Goal: Information Seeking & Learning: Learn about a topic

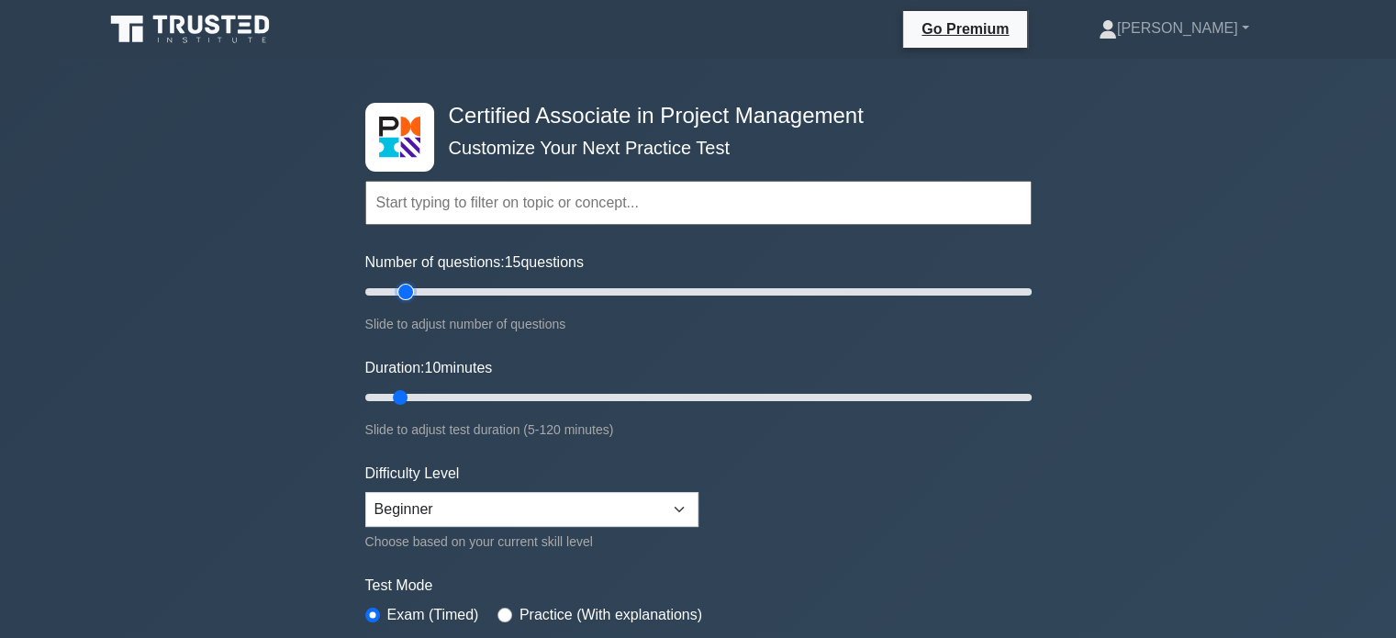
type input "15"
click at [402, 293] on input "Number of questions: 15 questions" at bounding box center [698, 292] width 666 height 22
click at [410, 395] on input "Duration: 10 minutes" at bounding box center [698, 397] width 666 height 22
click at [410, 396] on input "Duration: 10 minutes" at bounding box center [698, 397] width 666 height 22
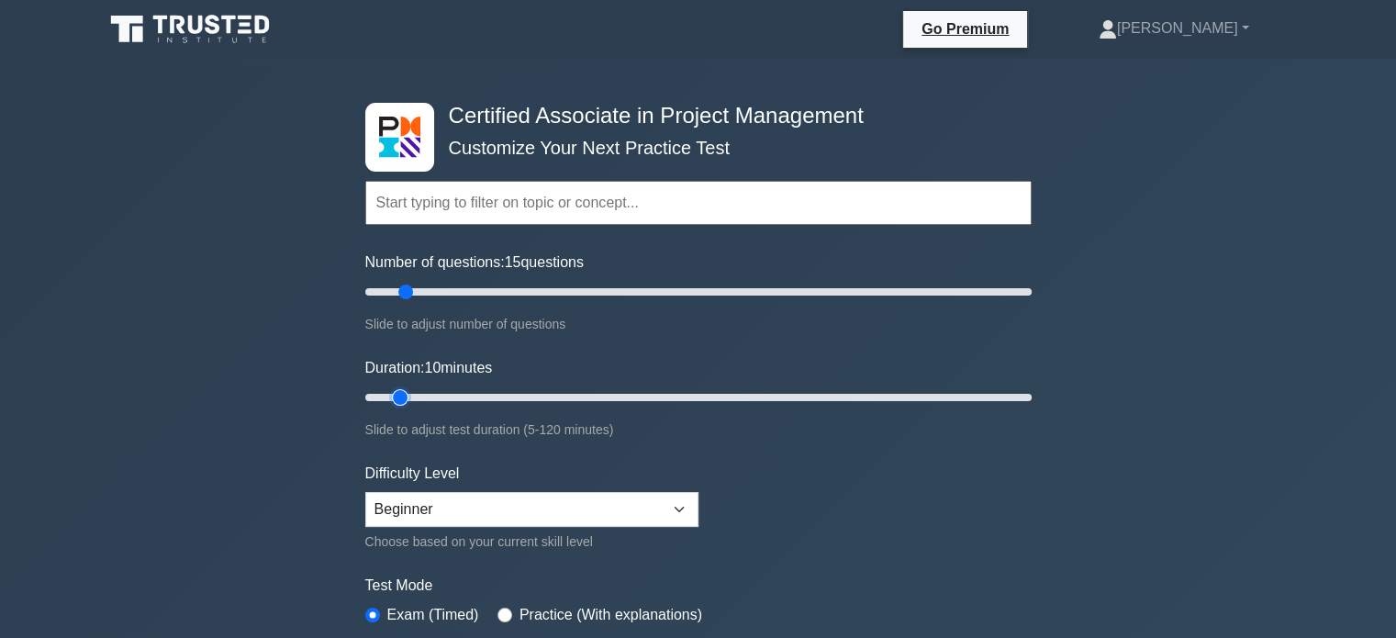
click at [414, 397] on input "Duration: 10 minutes" at bounding box center [698, 397] width 666 height 22
drag, startPoint x: 397, startPoint y: 397, endPoint x: 417, endPoint y: 399, distance: 20.3
type input "15"
click at [417, 399] on input "Duration: 15 minutes" at bounding box center [698, 397] width 666 height 22
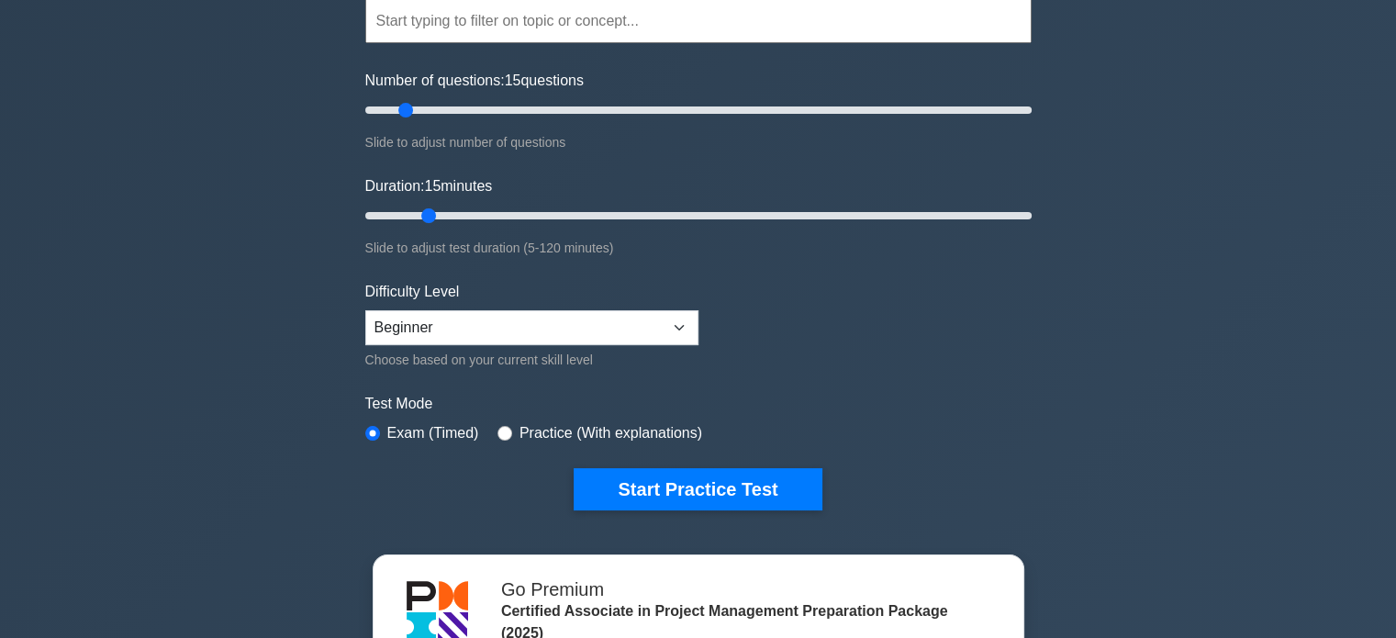
scroll to position [184, 0]
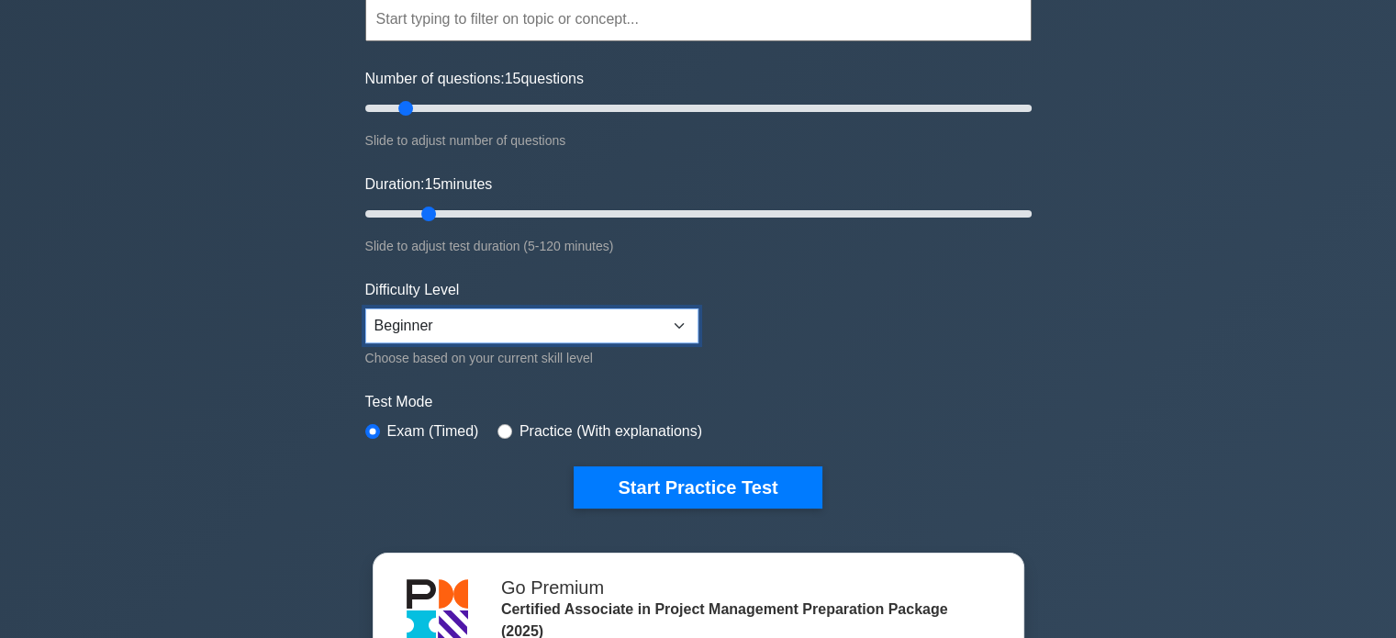
click at [683, 321] on select "Beginner Intermediate Expert" at bounding box center [531, 325] width 333 height 35
click at [919, 358] on form "Topics Project Scope Management Project Time Management Project Cost Management…" at bounding box center [698, 224] width 666 height 567
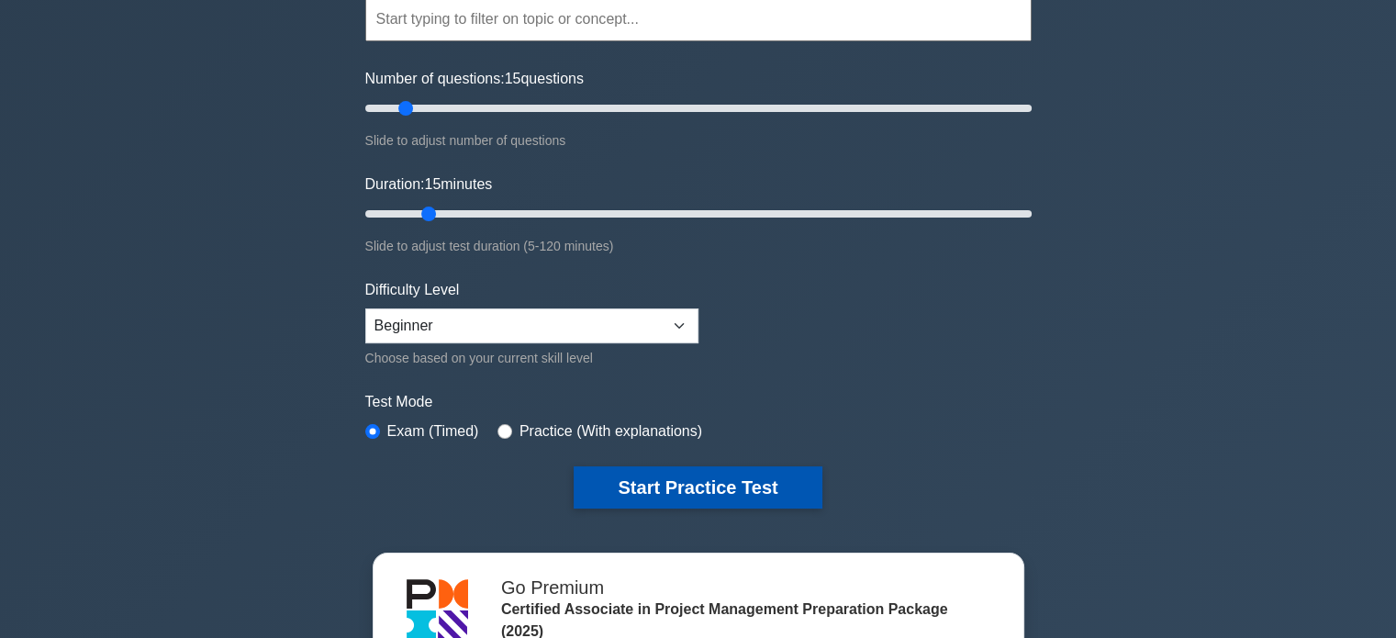
click at [677, 494] on button "Start Practice Test" at bounding box center [698, 487] width 248 height 42
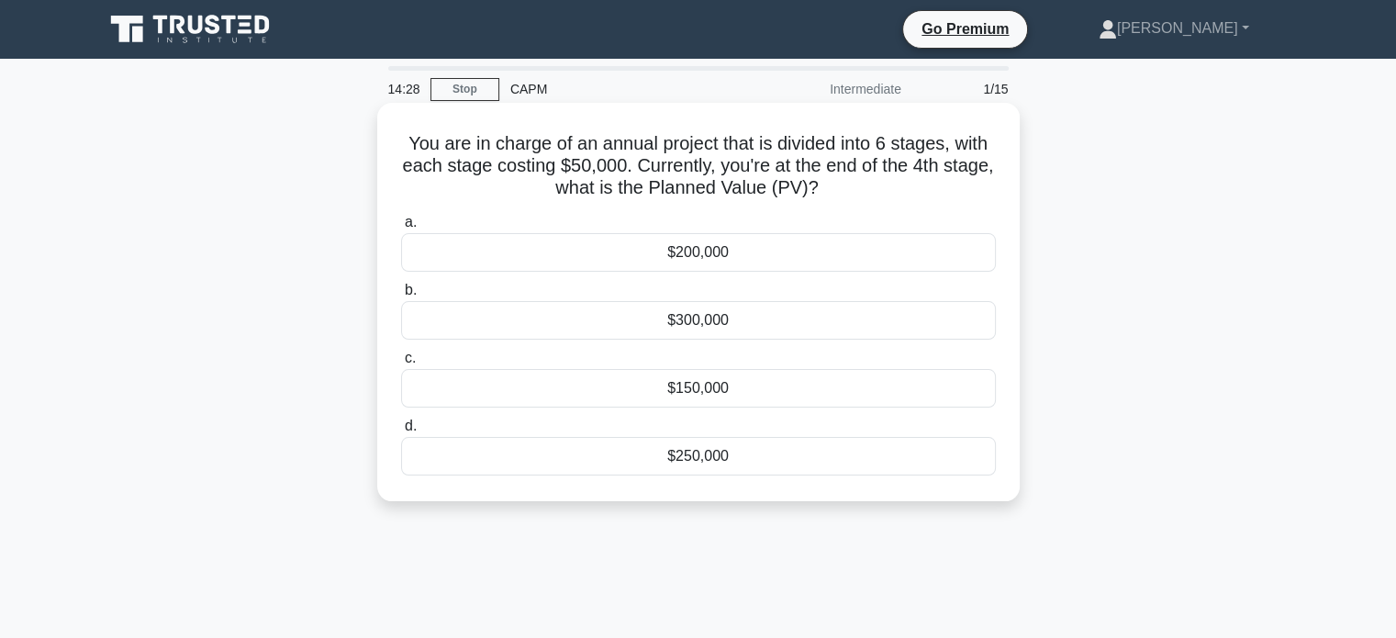
click at [662, 242] on div "$200,000" at bounding box center [698, 252] width 595 height 39
click at [401, 229] on input "a. $200,000" at bounding box center [401, 223] width 0 height 12
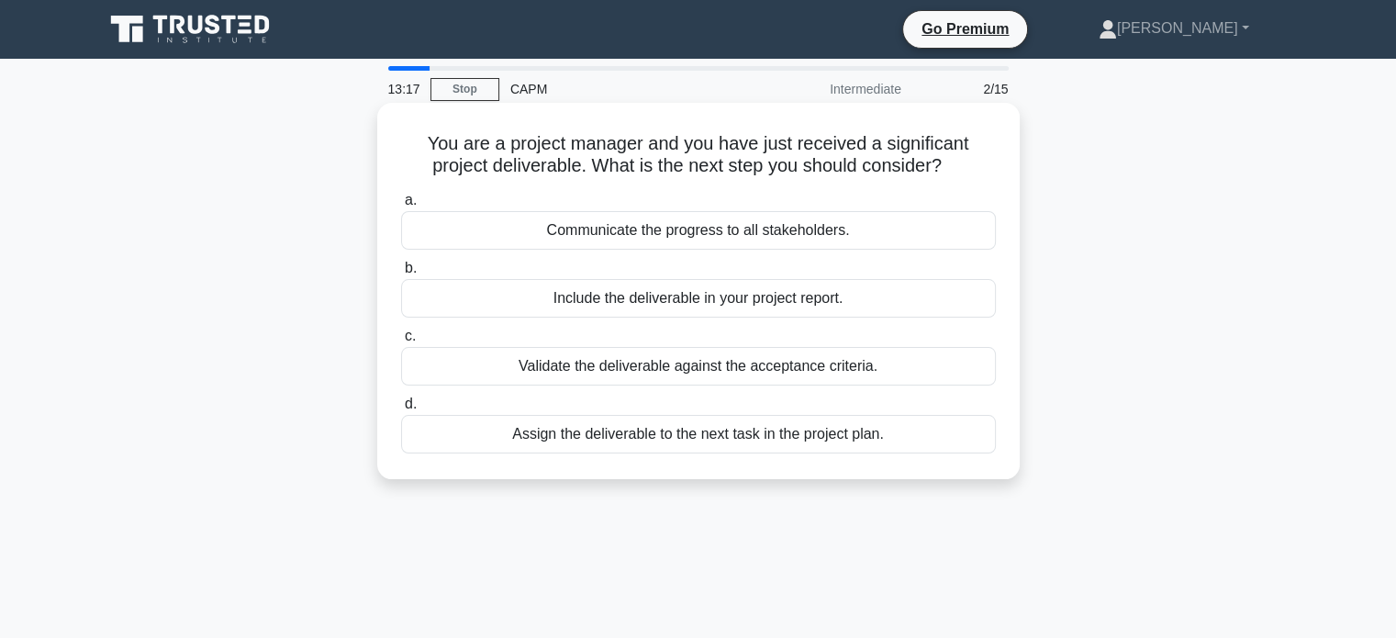
click at [705, 294] on div "Include the deliverable in your project report." at bounding box center [698, 298] width 595 height 39
click at [430, 291] on div "Include the deliverable in your project report." at bounding box center [698, 298] width 595 height 39
click at [401, 274] on input "b. Include the deliverable in your project report." at bounding box center [401, 269] width 0 height 12
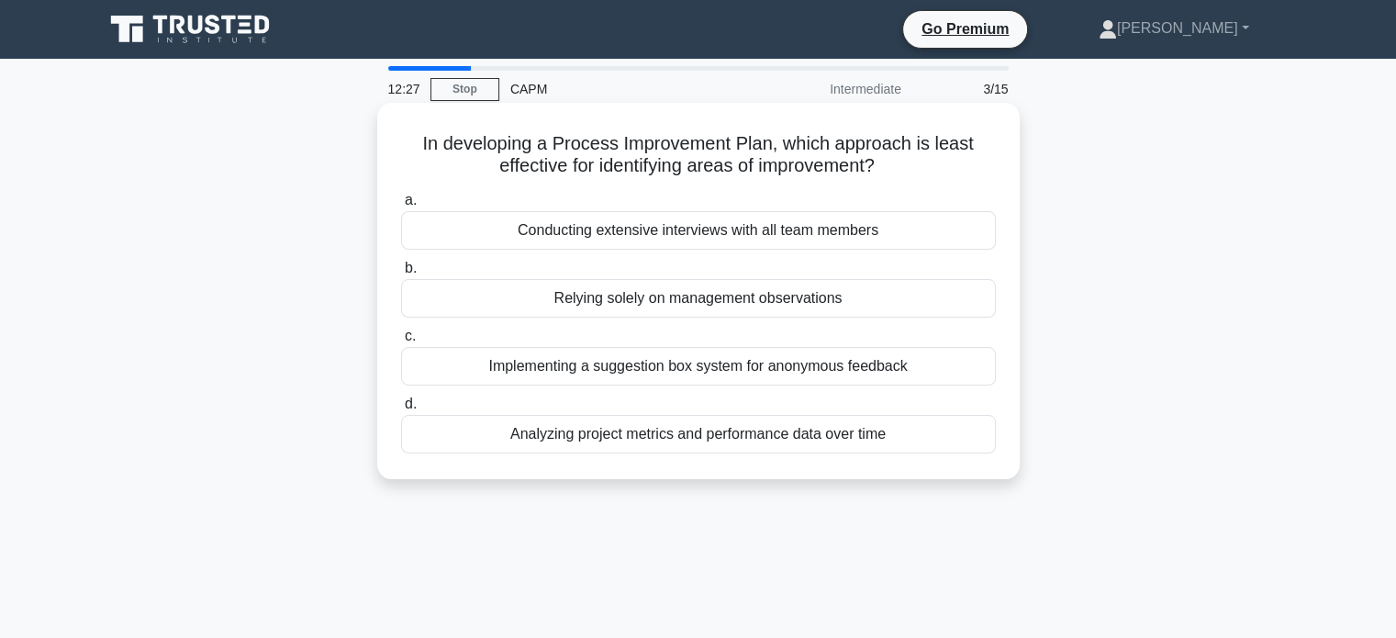
click at [572, 364] on div "Implementing a suggestion box system for anonymous feedback" at bounding box center [698, 366] width 595 height 39
click at [401, 342] on input "c. Implementing a suggestion box system for anonymous feedback" at bounding box center [401, 336] width 0 height 12
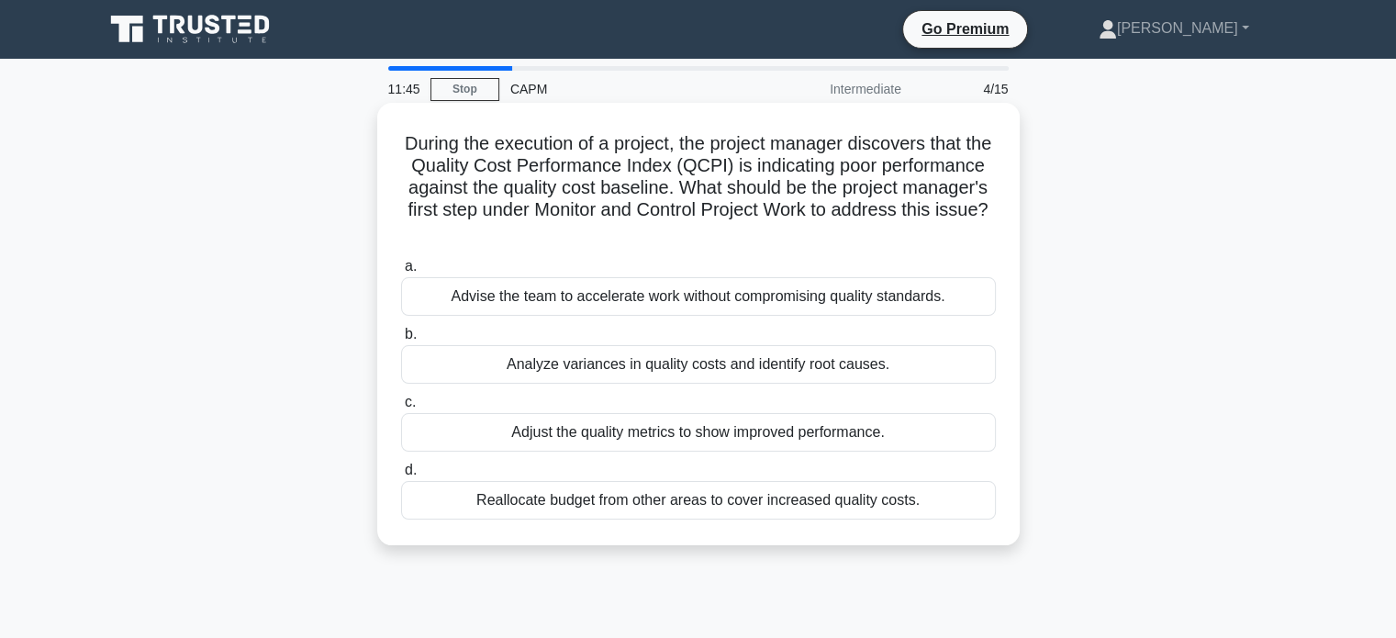
click at [492, 372] on div "Analyze variances in quality costs and identify root causes." at bounding box center [698, 364] width 595 height 39
click at [401, 341] on input "b. Analyze variances in quality costs and identify root causes." at bounding box center [401, 335] width 0 height 12
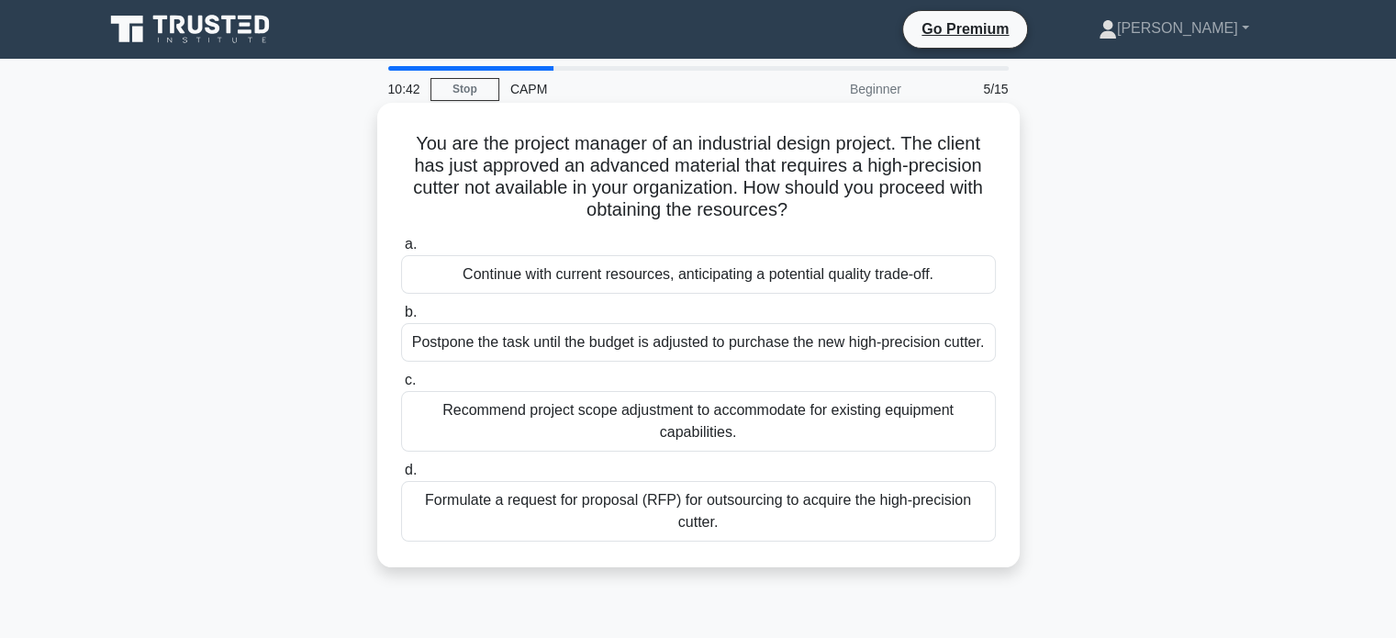
click at [501, 414] on div "Recommend project scope adjustment to accommodate for existing equipment capabi…" at bounding box center [698, 421] width 595 height 61
click at [401, 386] on input "c. Recommend project scope adjustment to accommodate for existing equipment cap…" at bounding box center [401, 381] width 0 height 12
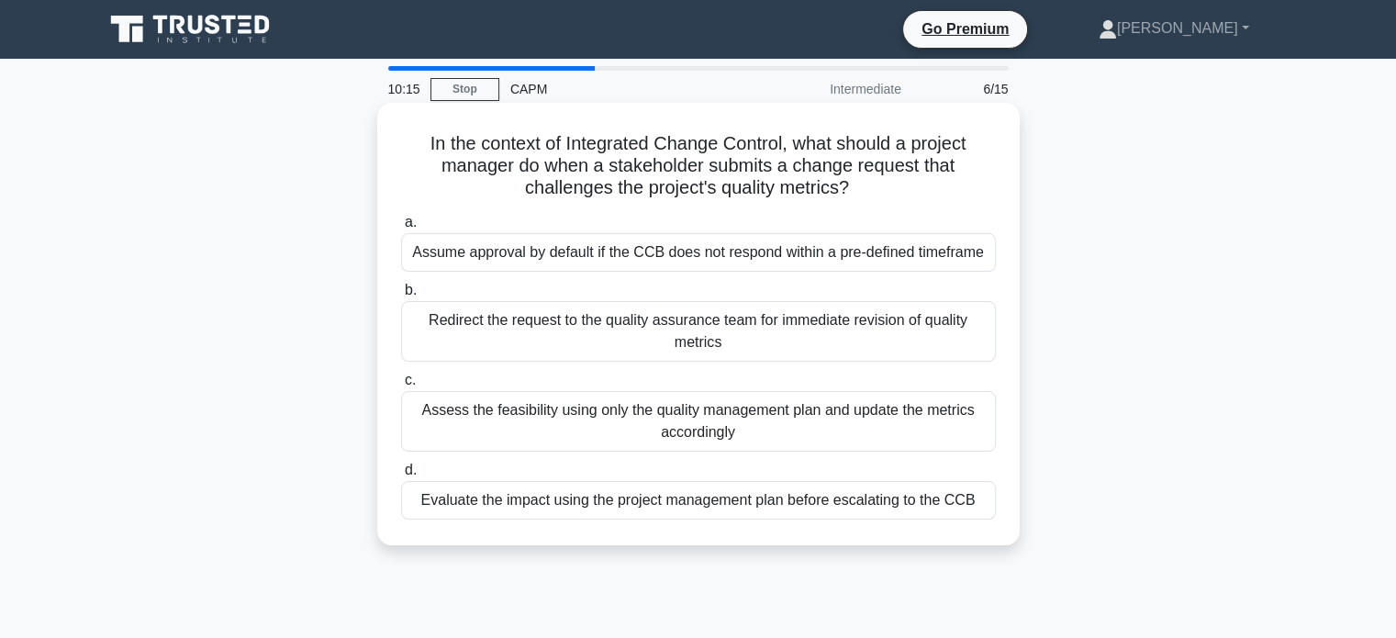
click at [538, 505] on div "Evaluate the impact using the project management plan before escalating to the …" at bounding box center [698, 500] width 595 height 39
click at [401, 476] on input "d. Evaluate the impact using the project management plan before escalating to t…" at bounding box center [401, 470] width 0 height 12
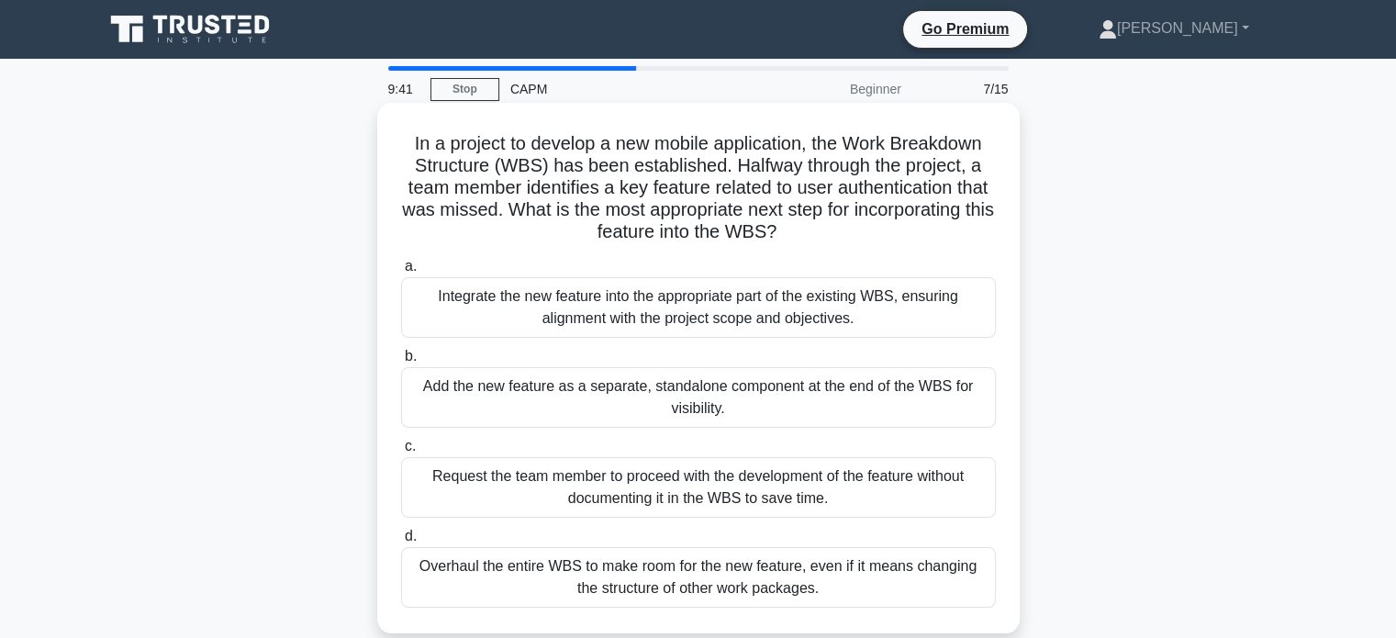
click at [441, 324] on div "Integrate the new feature into the appropriate part of the existing WBS, ensuri…" at bounding box center [698, 307] width 595 height 61
click at [401, 273] on input "a. Integrate the new feature into the appropriate part of the existing WBS, ens…" at bounding box center [401, 267] width 0 height 12
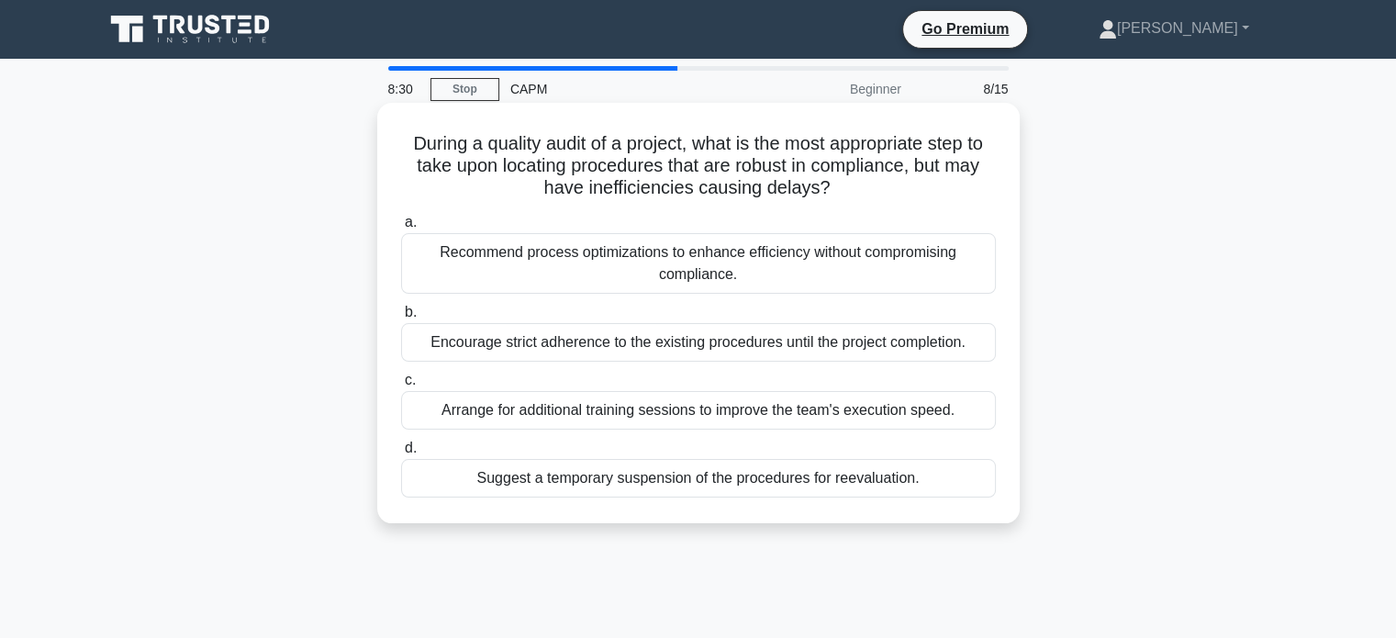
click at [453, 274] on div "Recommend process optimizations to enhance efficiency without compromising comp…" at bounding box center [698, 263] width 595 height 61
click at [401, 229] on input "a. Recommend process optimizations to enhance efficiency without compromising c…" at bounding box center [401, 223] width 0 height 12
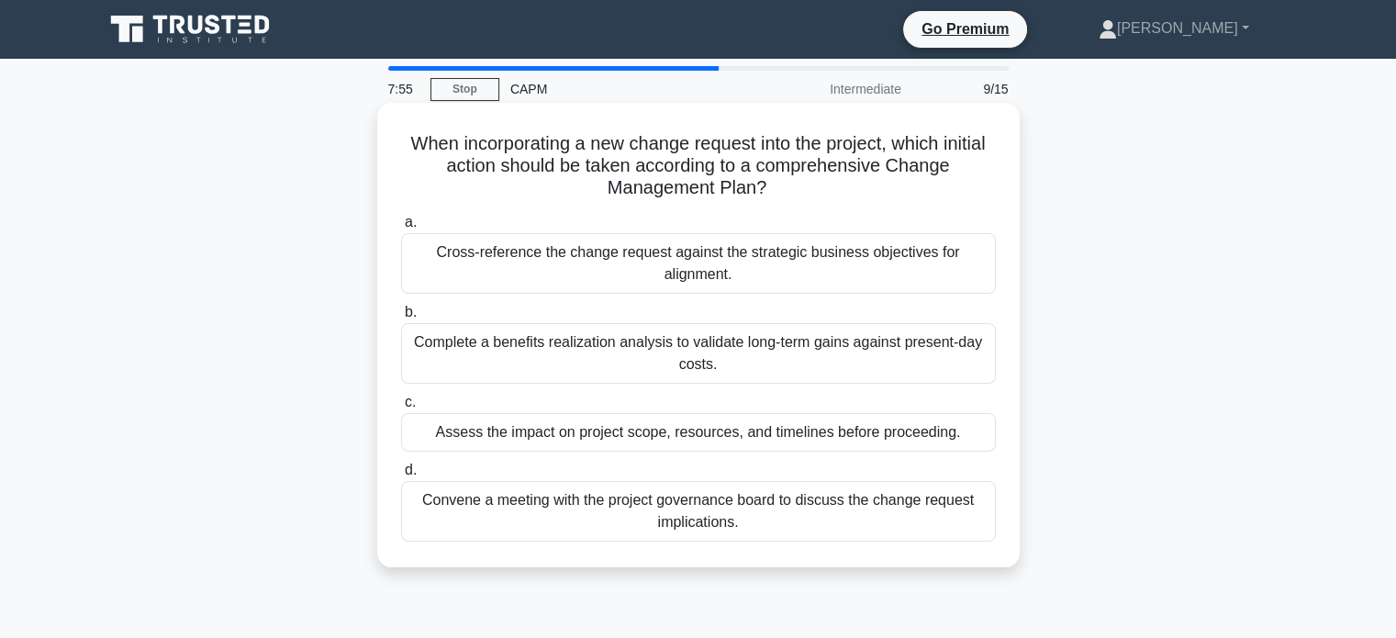
click at [632, 438] on div "Assess the impact on project scope, resources, and timelines before proceeding." at bounding box center [698, 432] width 595 height 39
click at [401, 408] on input "c. Assess the impact on project scope, resources, and timelines before proceedi…" at bounding box center [401, 403] width 0 height 12
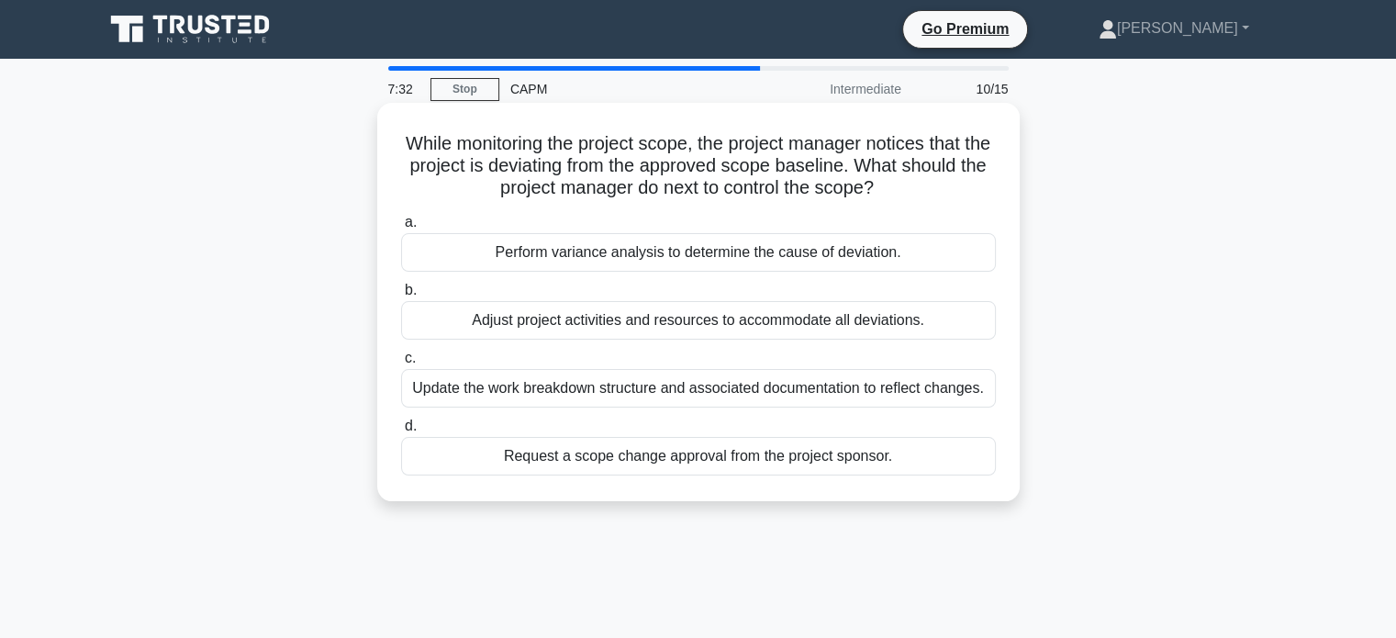
click at [506, 258] on div "Perform variance analysis to determine the cause of deviation." at bounding box center [698, 252] width 595 height 39
click at [401, 229] on input "a. Perform variance analysis to determine the cause of deviation." at bounding box center [401, 223] width 0 height 12
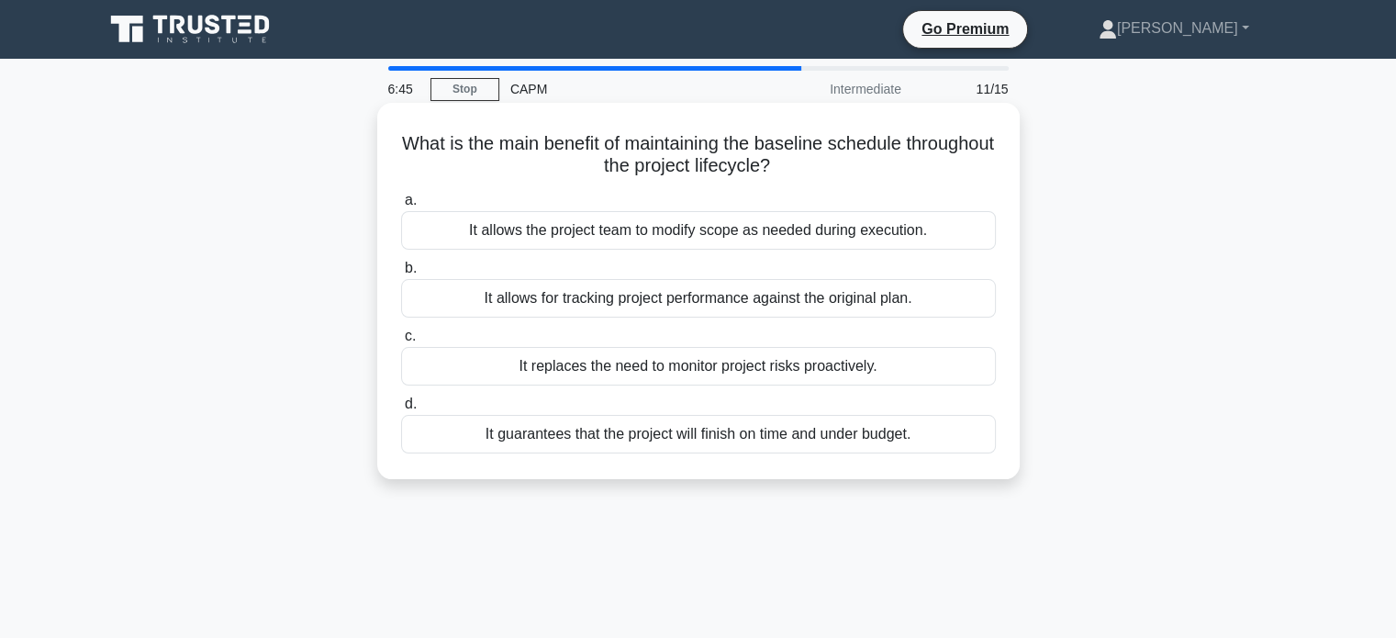
click at [676, 446] on div "It guarantees that the project will finish on time and under budget." at bounding box center [698, 434] width 595 height 39
click at [401, 410] on input "d. It guarantees that the project will finish on time and under budget." at bounding box center [401, 404] width 0 height 12
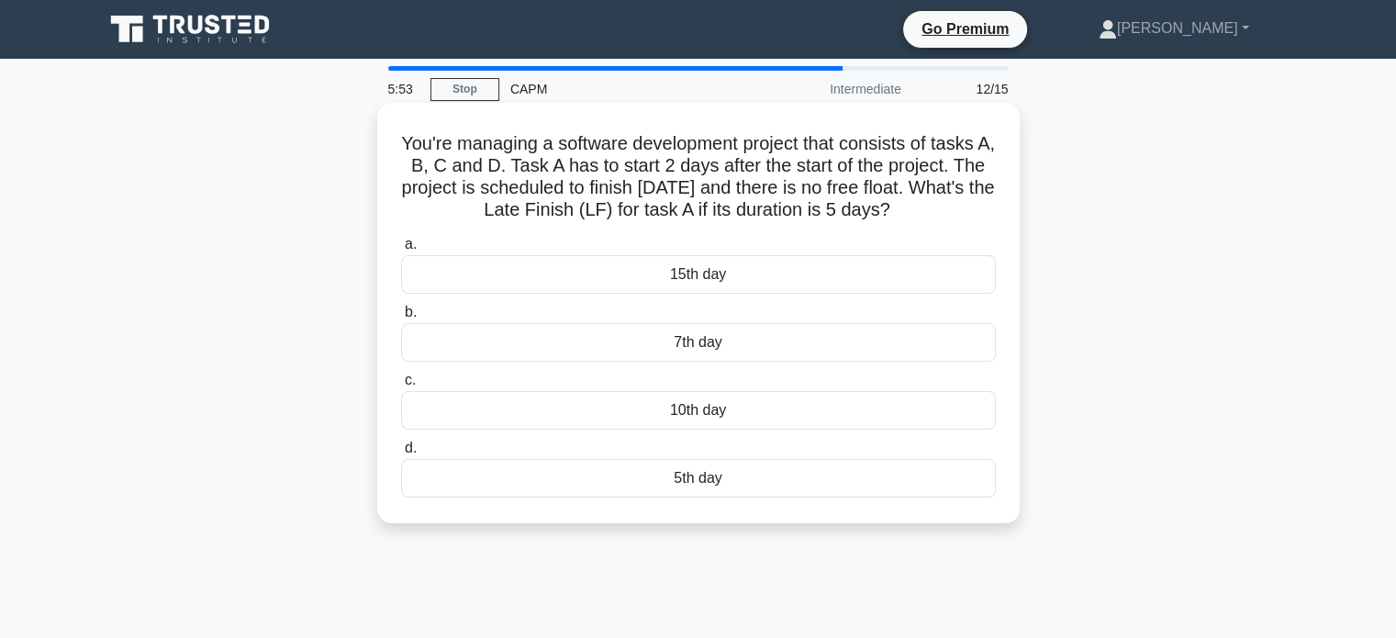
click at [474, 347] on div "7th day" at bounding box center [698, 342] width 595 height 39
click at [401, 319] on input "b. 7th day" at bounding box center [401, 313] width 0 height 12
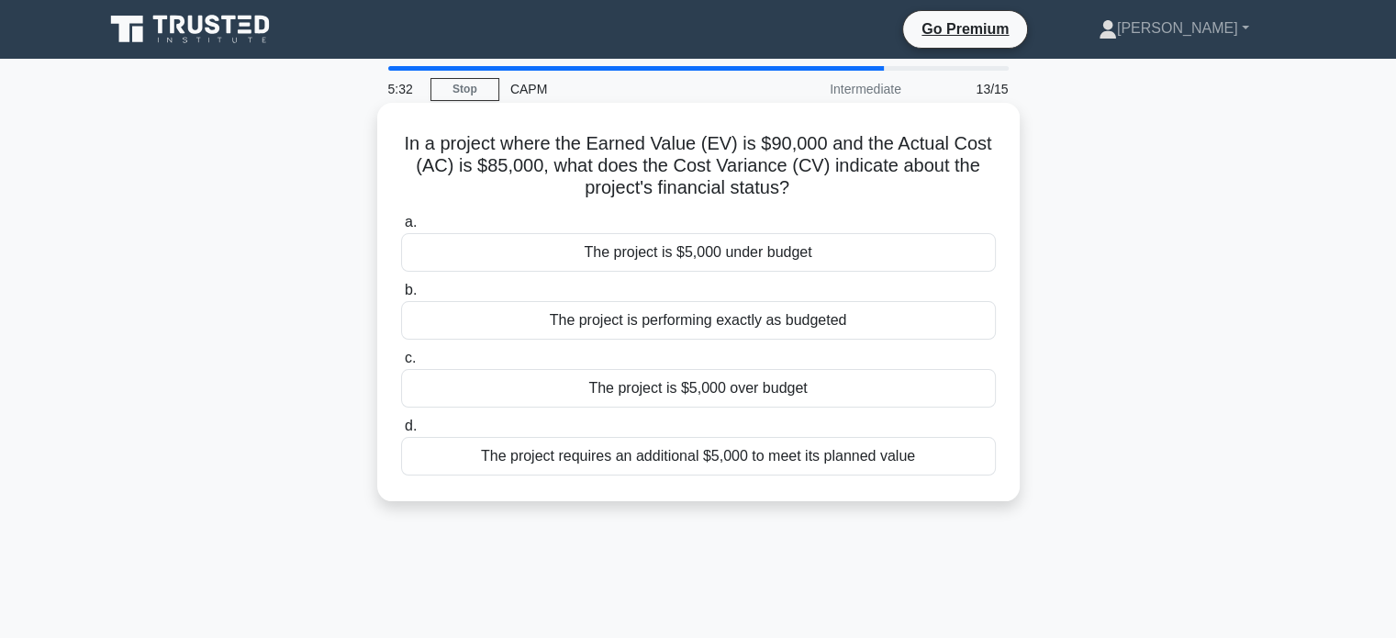
click at [531, 241] on div "The project is $5,000 under budget" at bounding box center [698, 252] width 595 height 39
click at [401, 229] on input "a. The project is $5,000 under budget" at bounding box center [401, 223] width 0 height 12
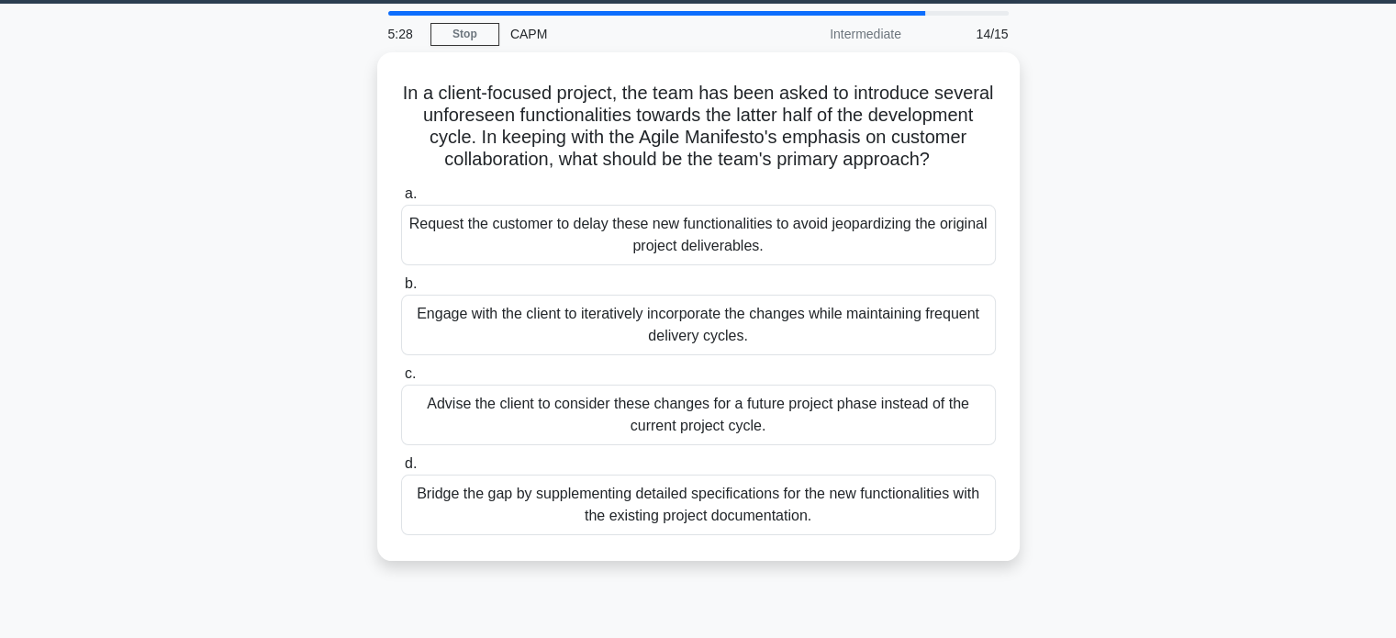
scroll to position [58, 0]
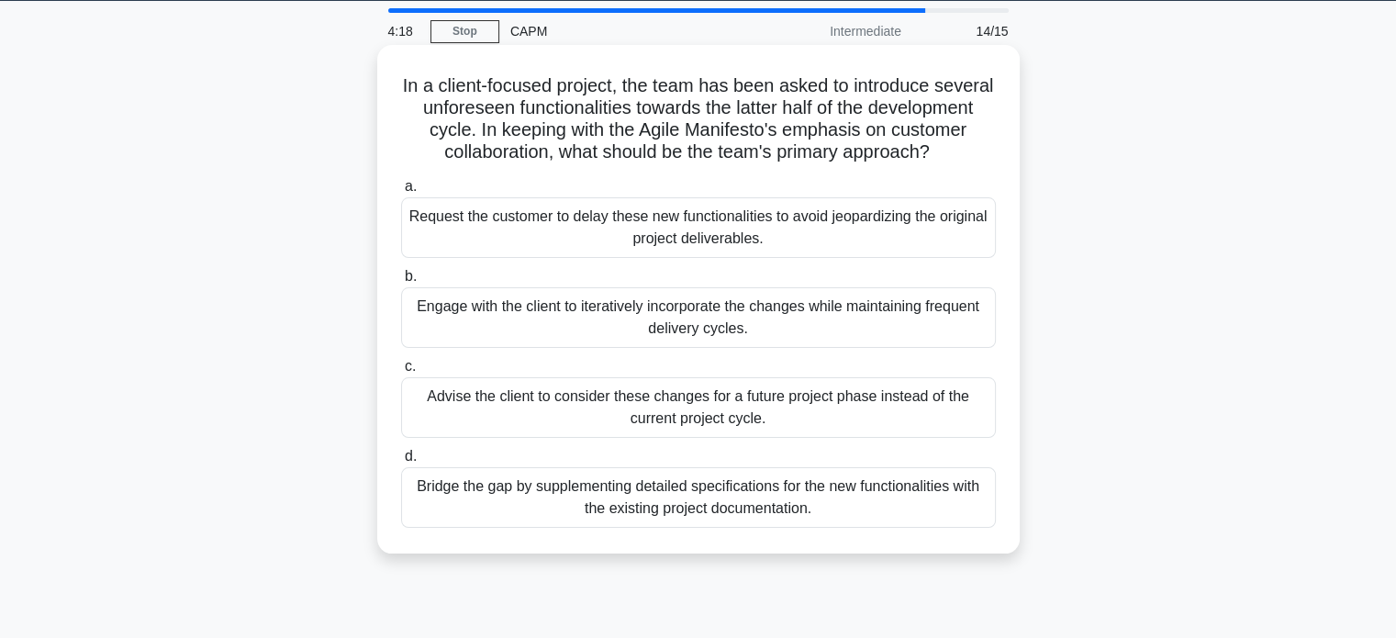
click at [534, 331] on div "Engage with the client to iteratively incorporate the changes while maintaining…" at bounding box center [698, 317] width 595 height 61
click at [401, 283] on input "b. Engage with the client to iteratively incorporate the changes while maintain…" at bounding box center [401, 277] width 0 height 12
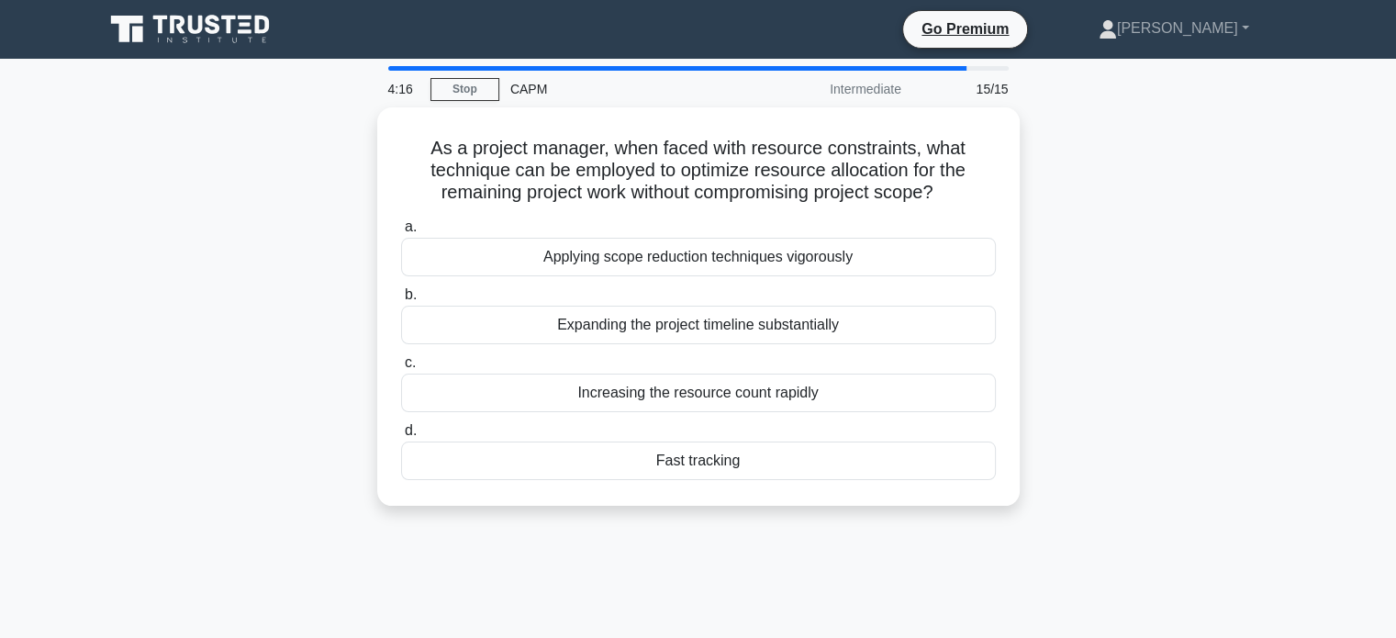
scroll to position [0, 0]
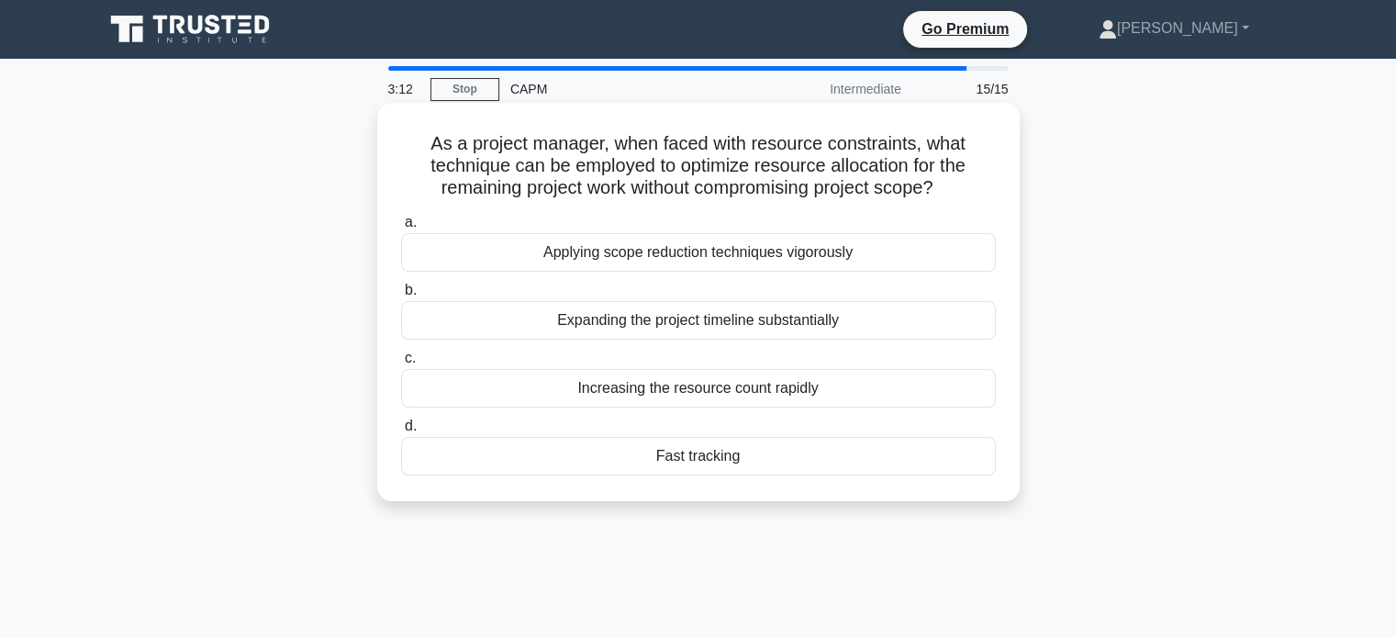
click at [618, 388] on div "Increasing the resource count rapidly" at bounding box center [698, 388] width 595 height 39
click at [401, 364] on input "c. Increasing the resource count rapidly" at bounding box center [401, 358] width 0 height 12
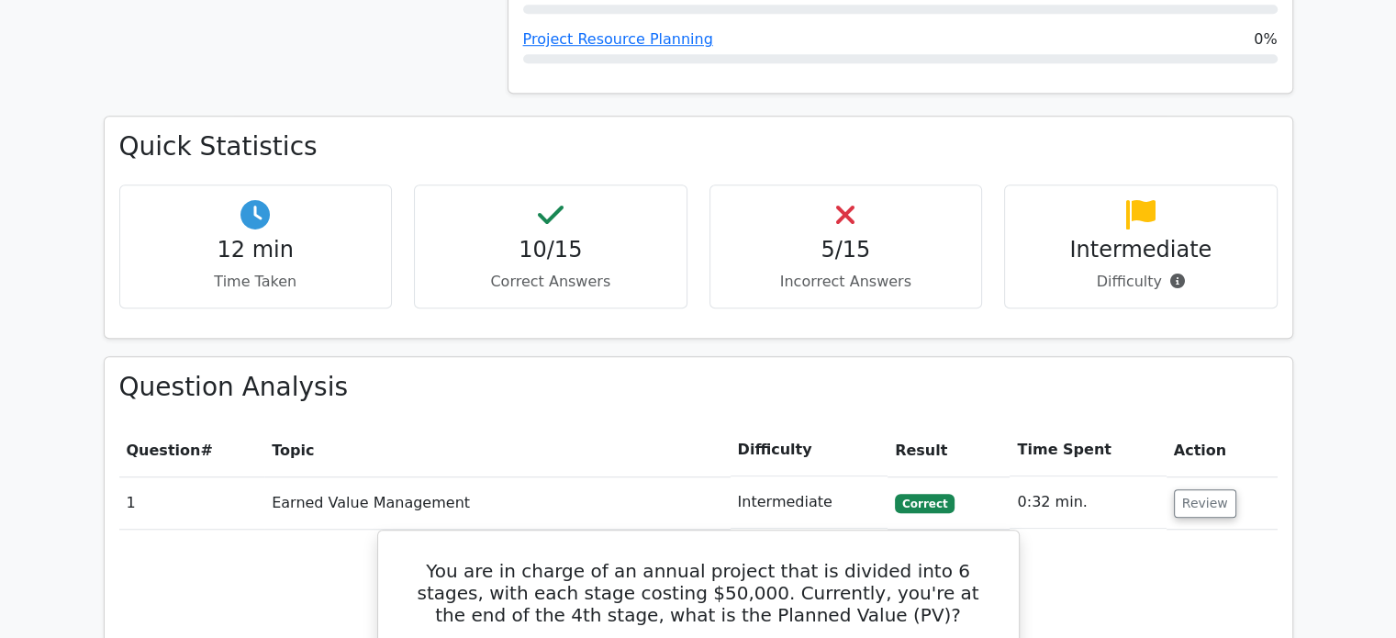
scroll to position [1652, 0]
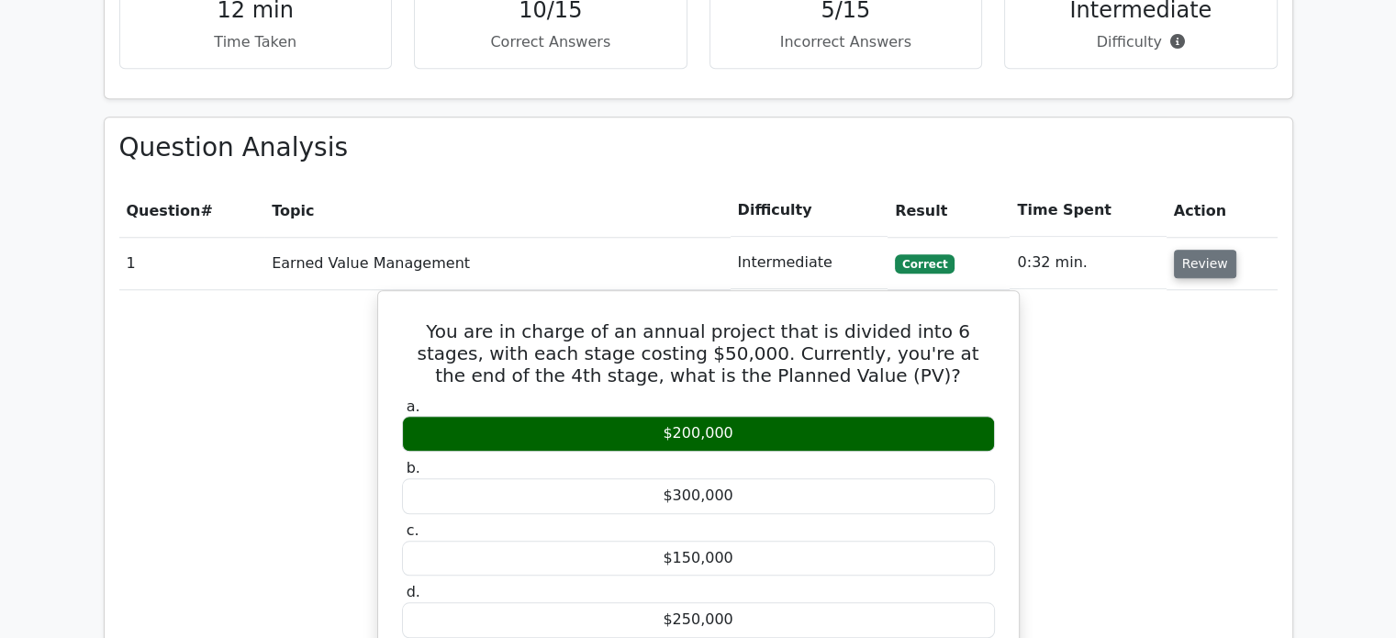
click at [1179, 250] on button "Review" at bounding box center [1205, 264] width 62 height 28
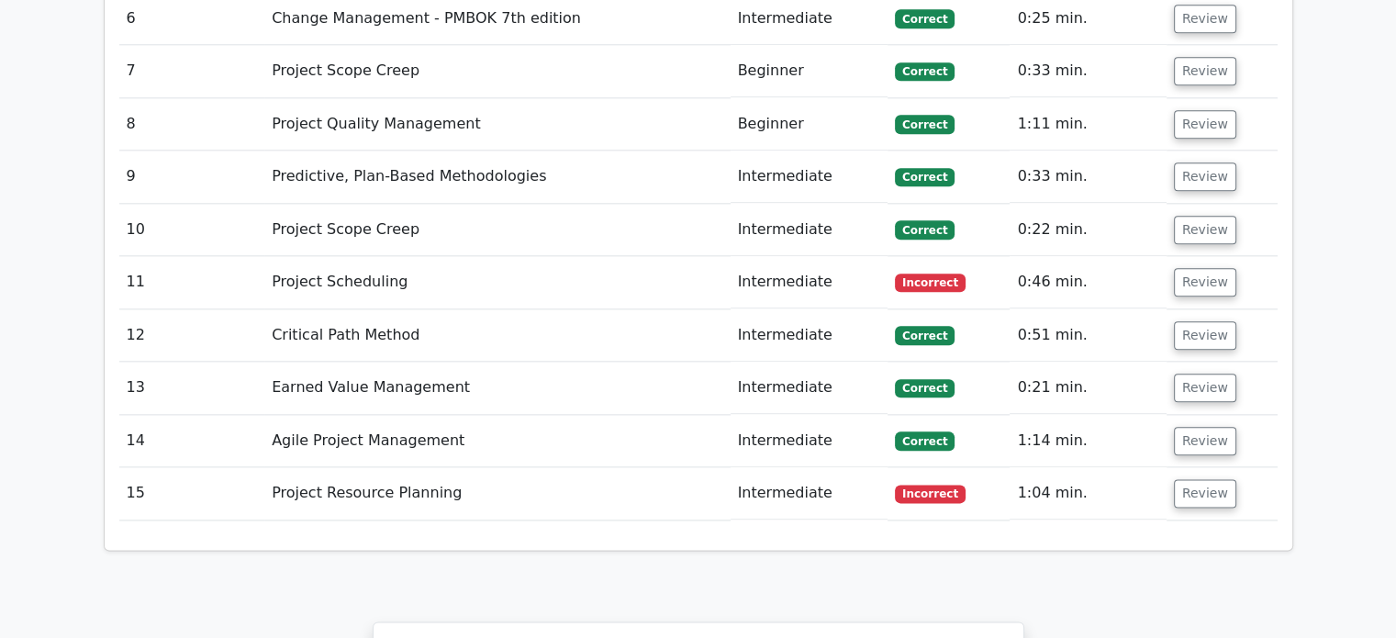
scroll to position [2295, 0]
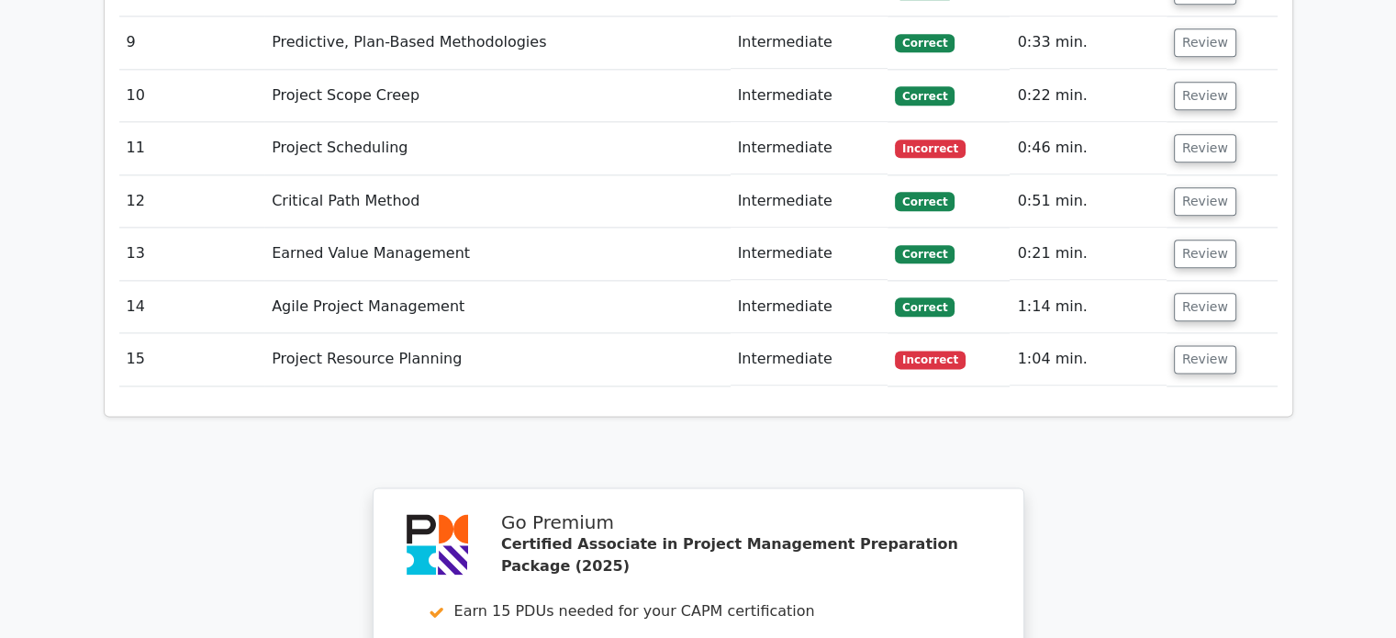
drag, startPoint x: 1178, startPoint y: 261, endPoint x: 1160, endPoint y: 247, distance: 22.2
click at [1160, 333] on tr "15 Project Resource Planning Intermediate Incorrect 1:04 min. Review" at bounding box center [698, 359] width 1158 height 52
click at [1202, 345] on button "Review" at bounding box center [1205, 359] width 62 height 28
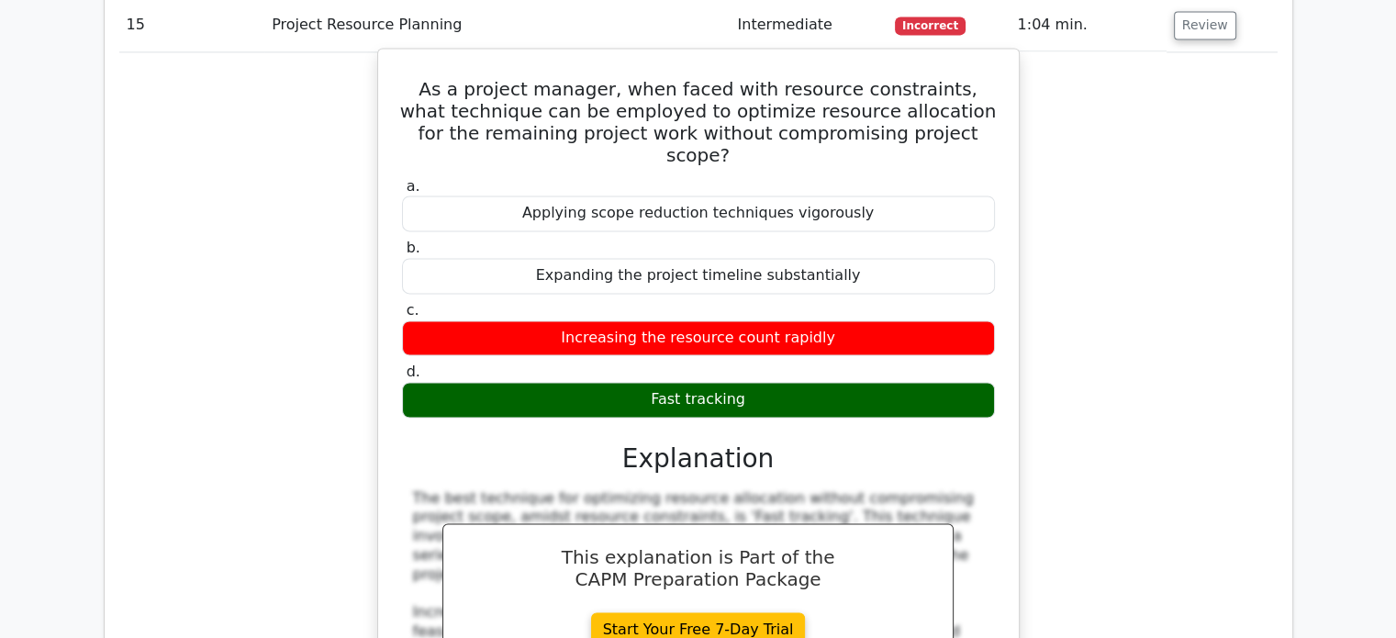
scroll to position [2662, 0]
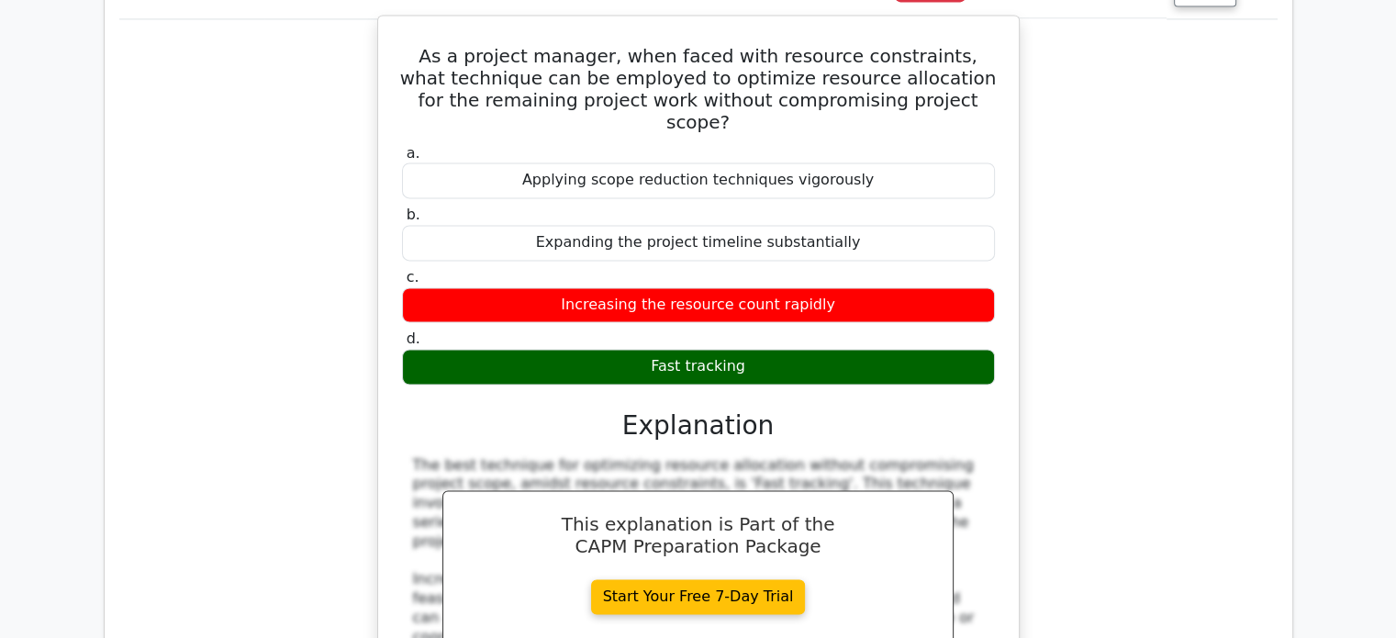
click at [677, 349] on div "Fast tracking" at bounding box center [698, 367] width 593 height 36
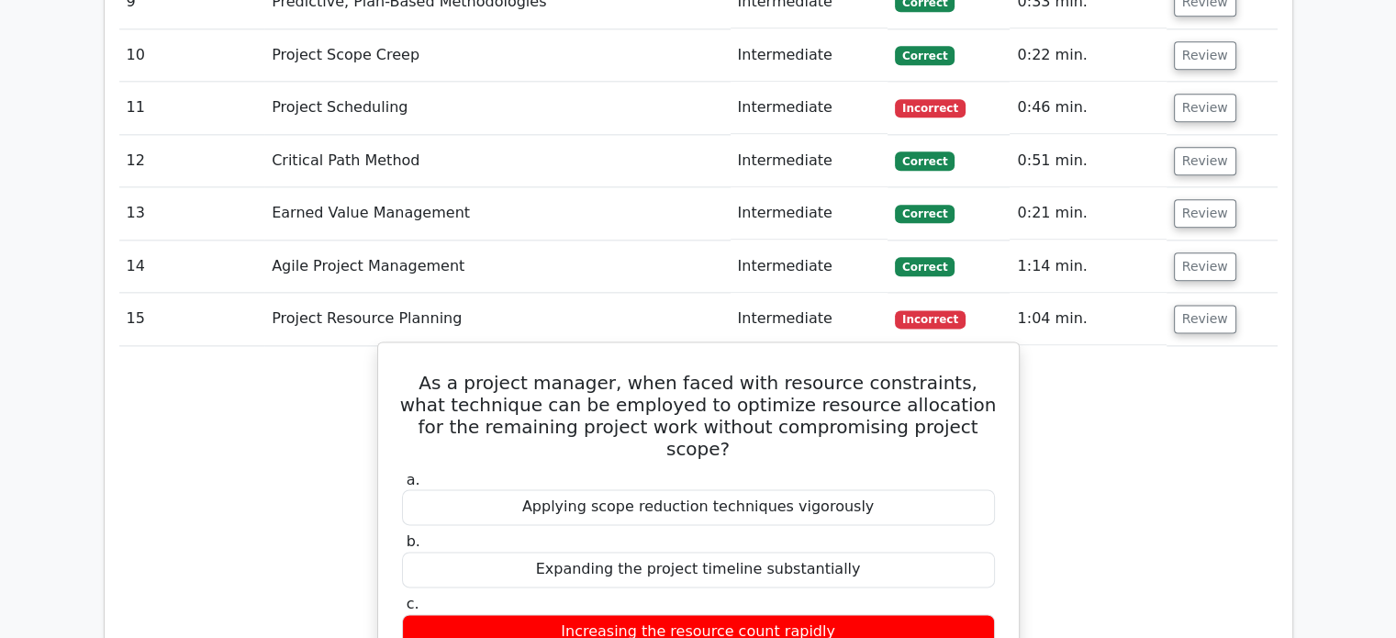
scroll to position [2295, 0]
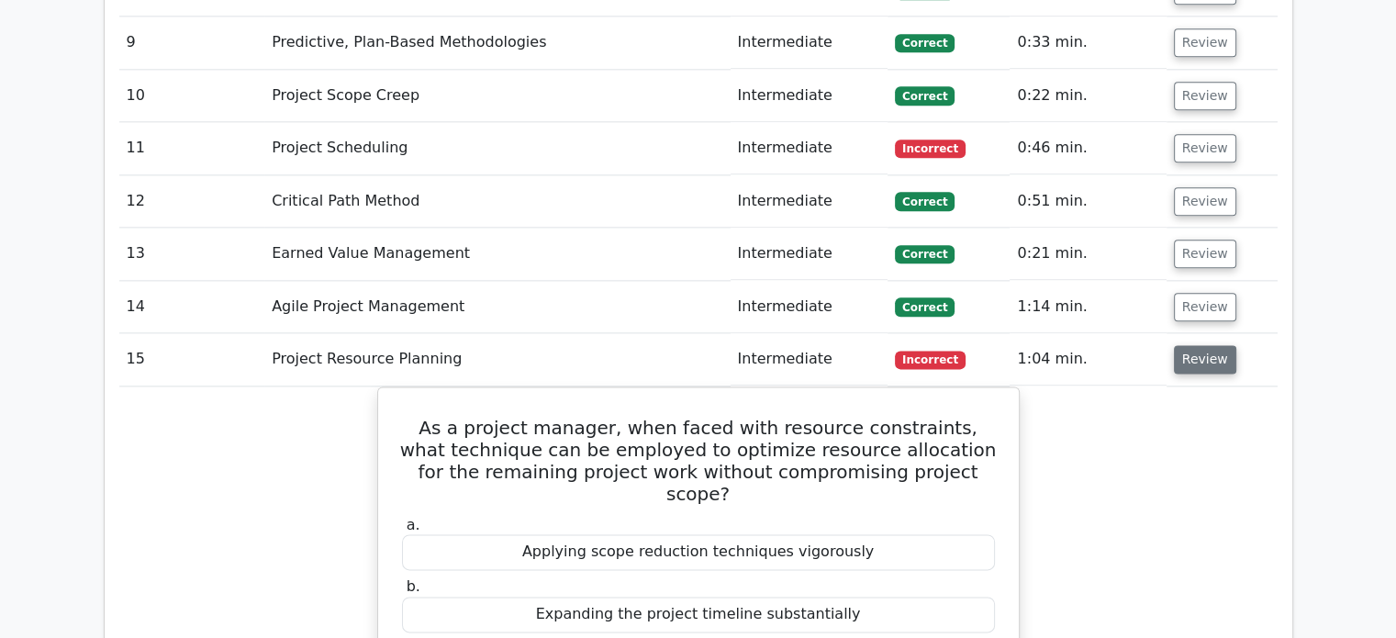
click at [1208, 345] on button "Review" at bounding box center [1205, 359] width 62 height 28
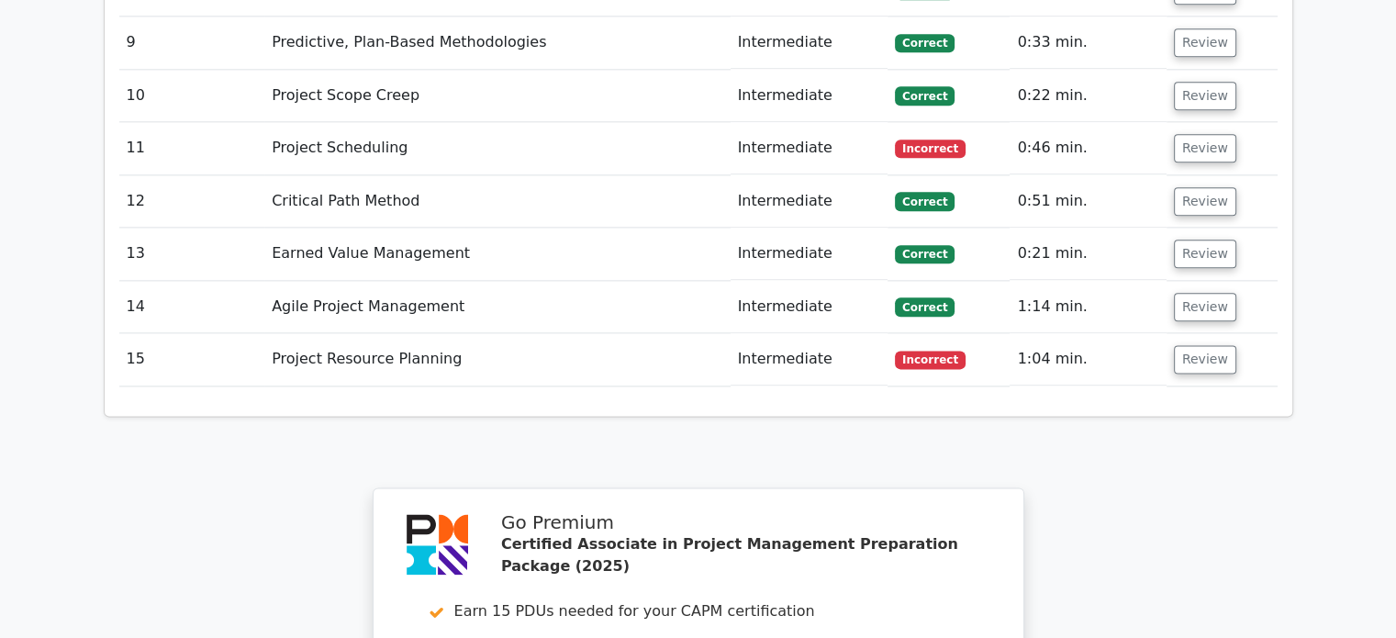
scroll to position [2203, 0]
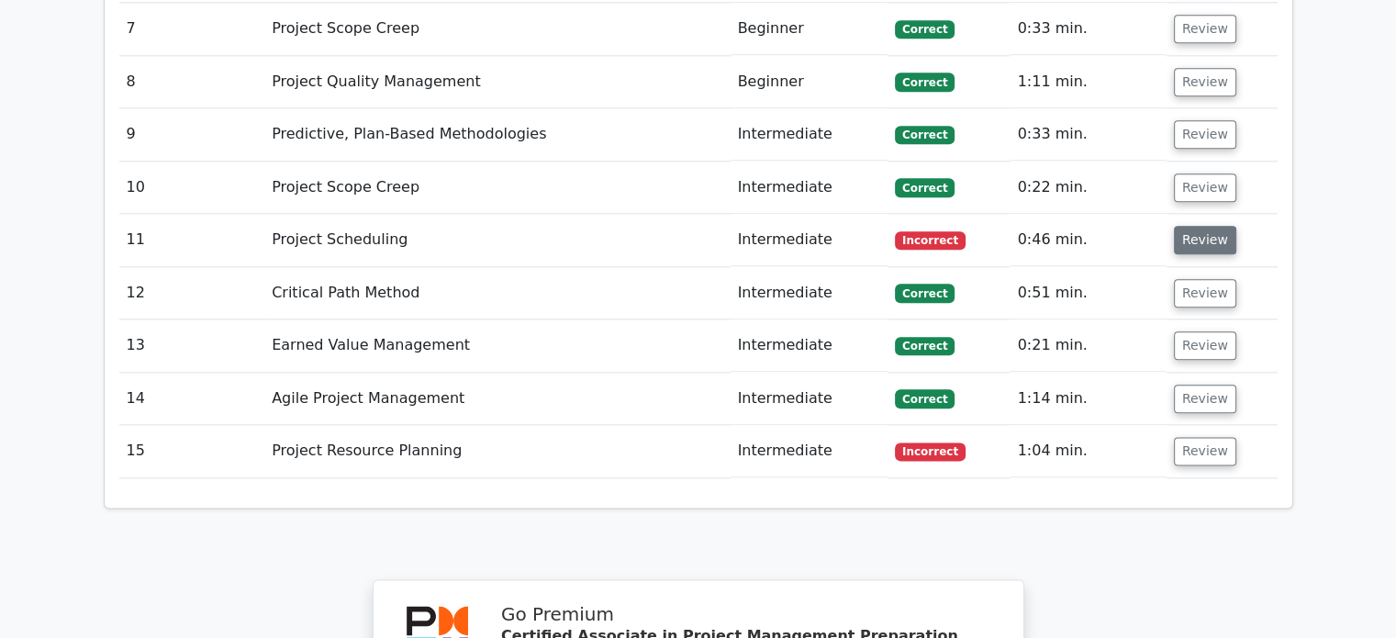
click at [1207, 226] on button "Review" at bounding box center [1205, 240] width 62 height 28
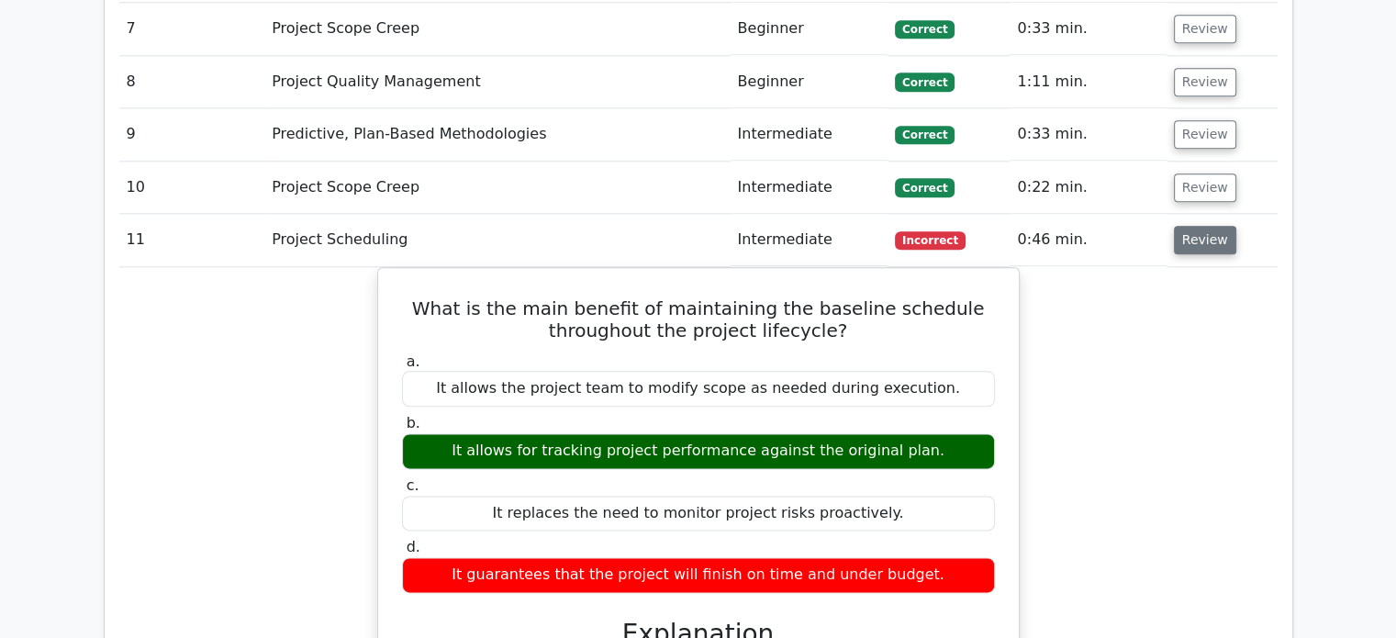
click at [1209, 226] on button "Review" at bounding box center [1205, 240] width 62 height 28
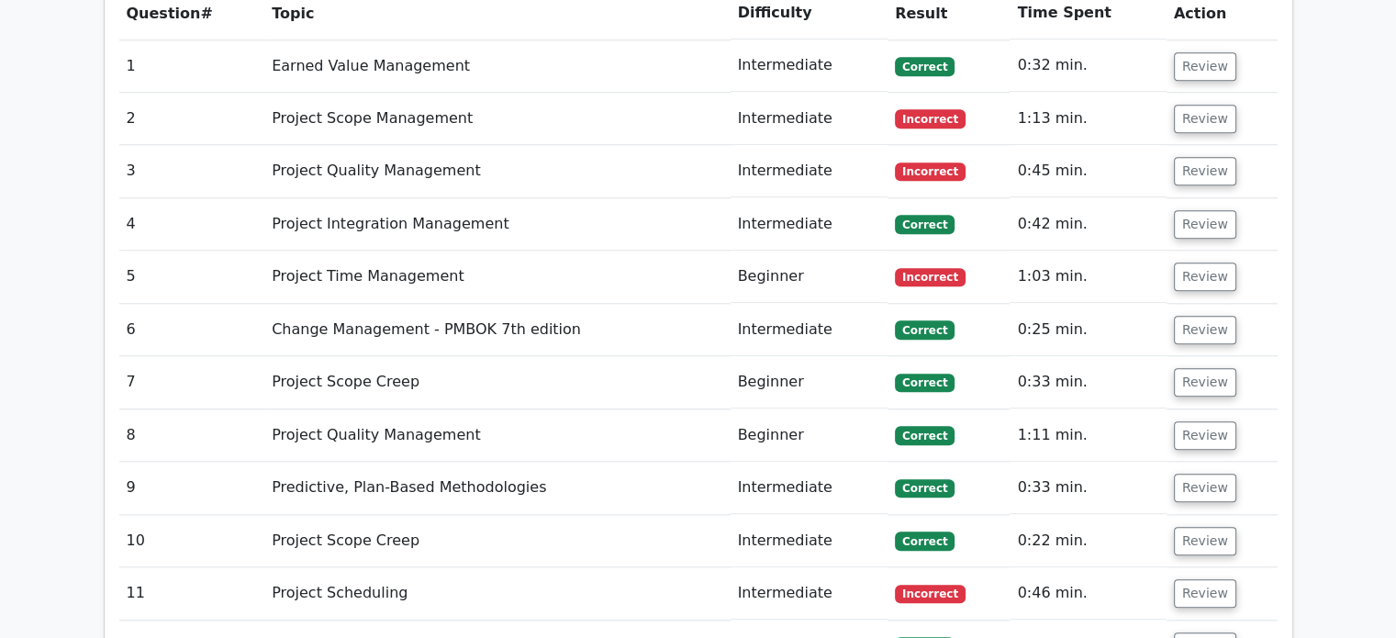
scroll to position [1836, 0]
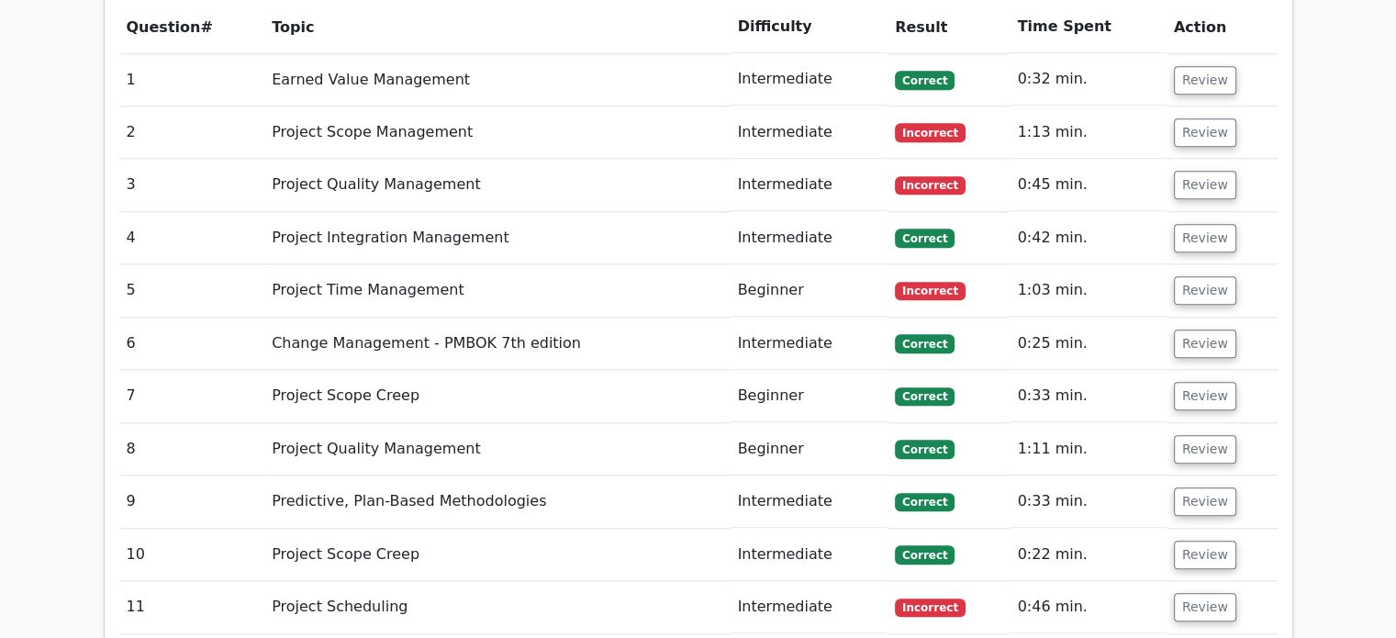
click at [1183, 264] on td "Review" at bounding box center [1222, 290] width 111 height 52
click at [1185, 276] on button "Review" at bounding box center [1205, 290] width 62 height 28
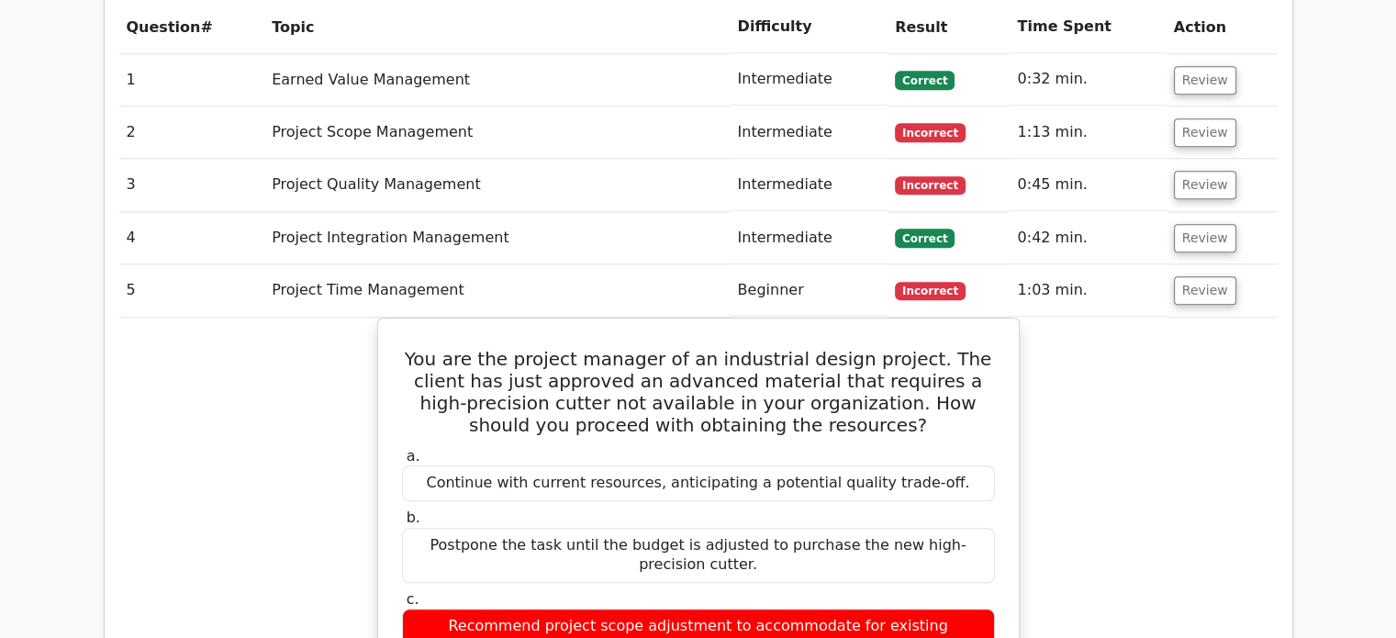
click at [1202, 264] on td "Review" at bounding box center [1222, 290] width 111 height 52
click at [1190, 276] on button "Review" at bounding box center [1205, 290] width 62 height 28
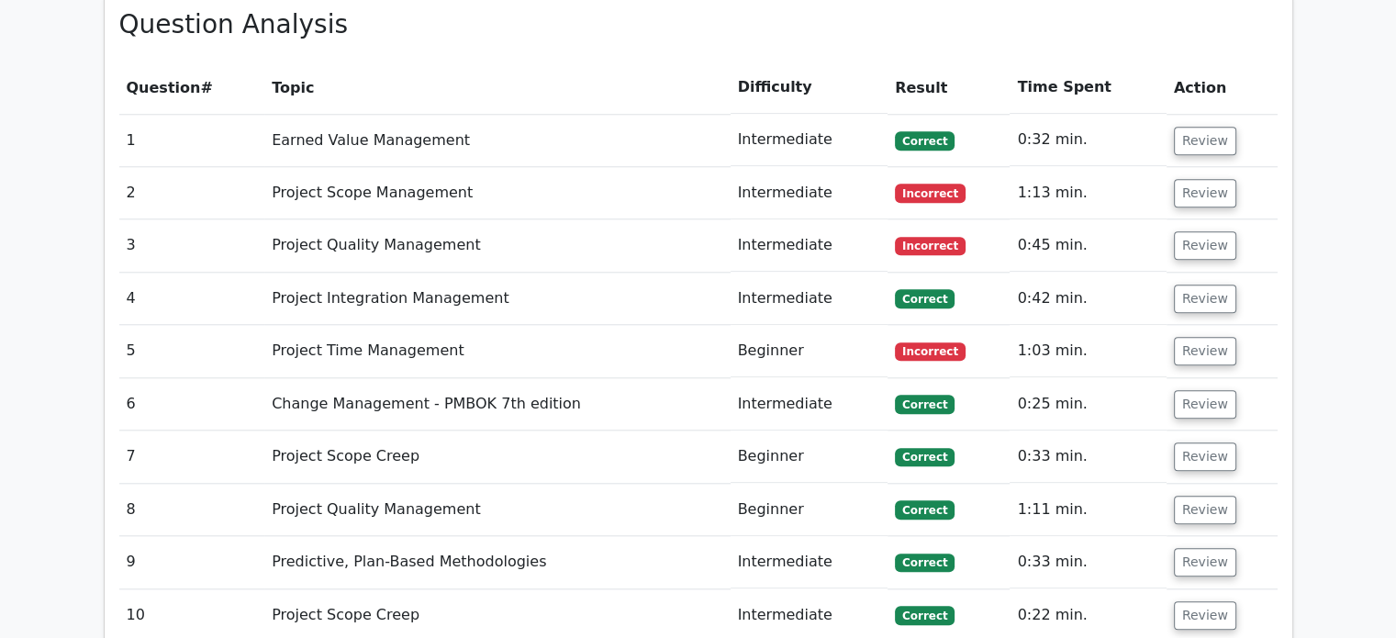
scroll to position [1744, 0]
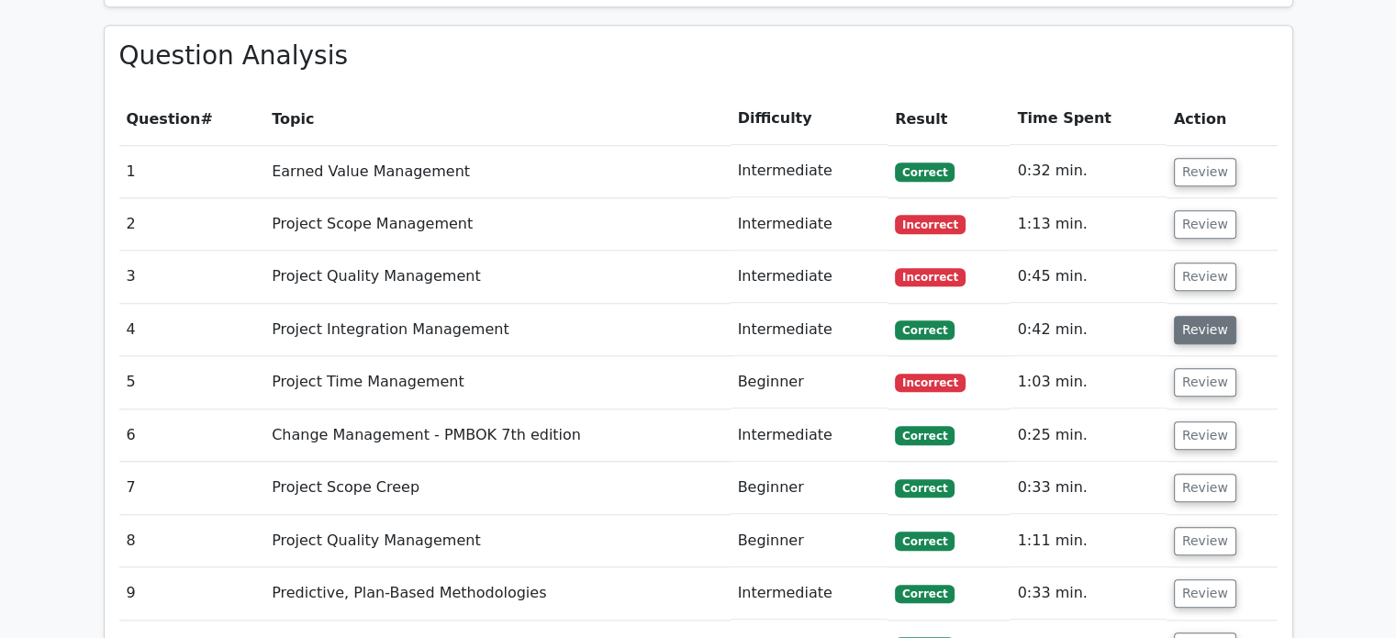
click at [1186, 316] on button "Review" at bounding box center [1205, 330] width 62 height 28
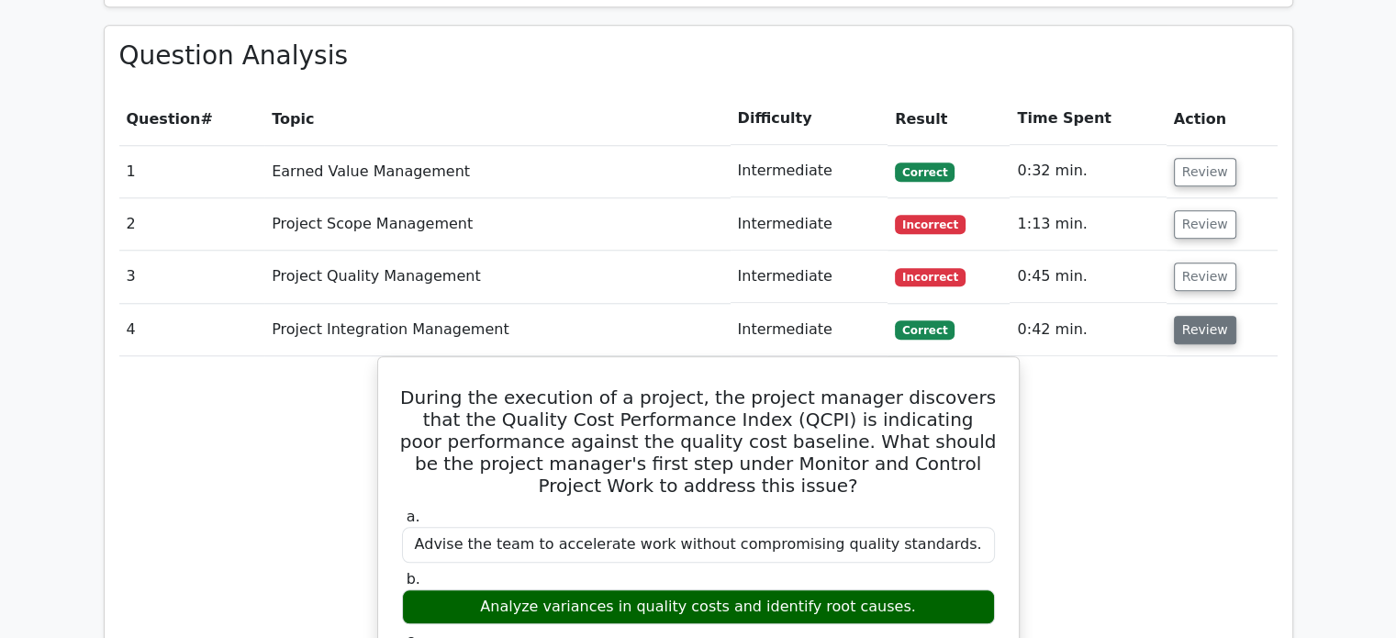
click at [1187, 316] on button "Review" at bounding box center [1205, 330] width 62 height 28
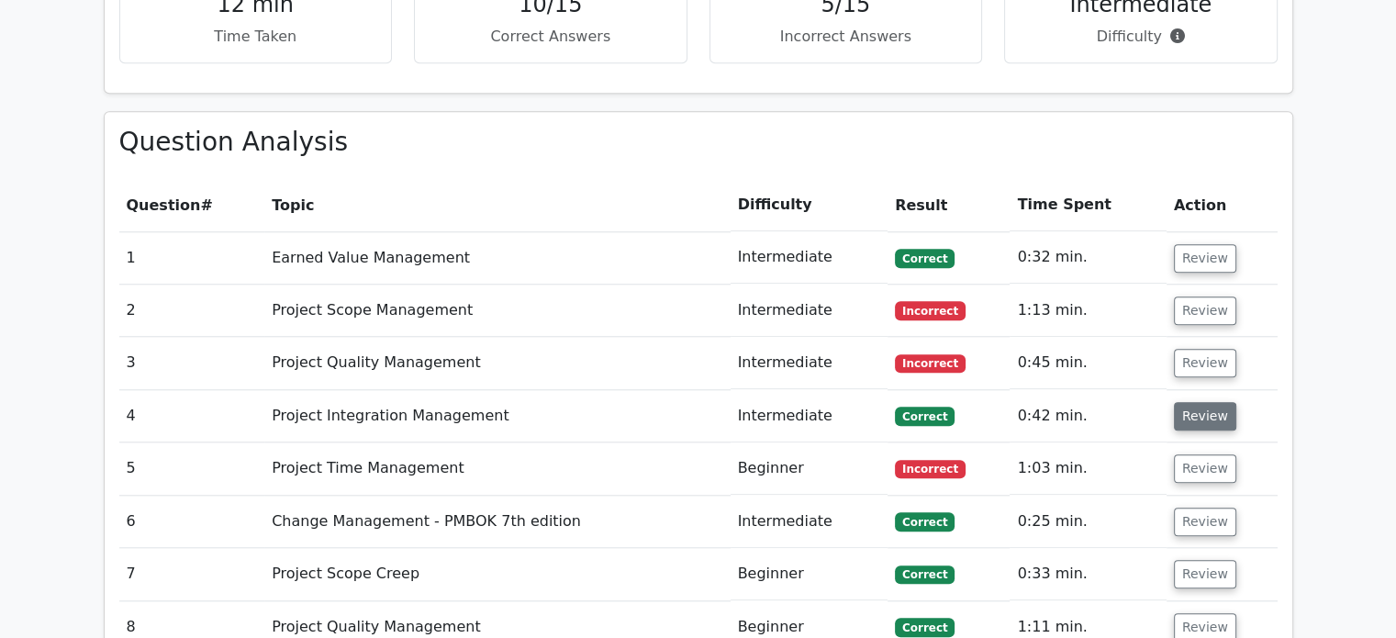
scroll to position [1560, 0]
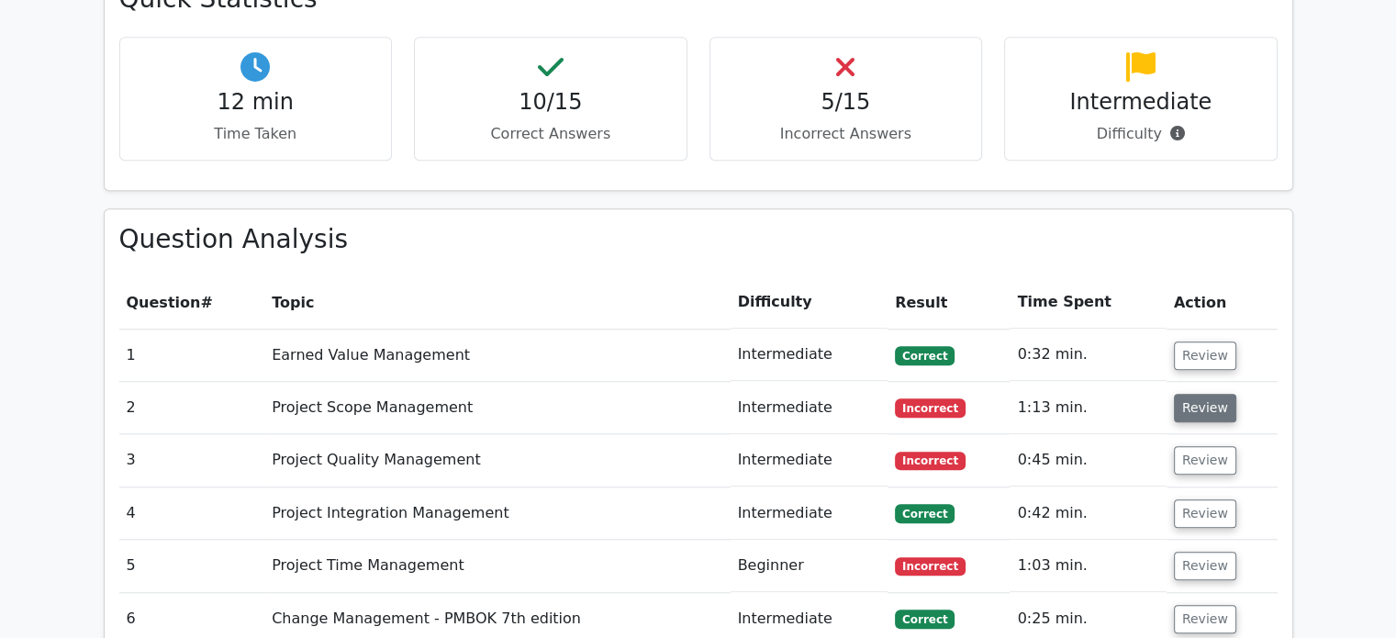
click at [1186, 394] on button "Review" at bounding box center [1205, 408] width 62 height 28
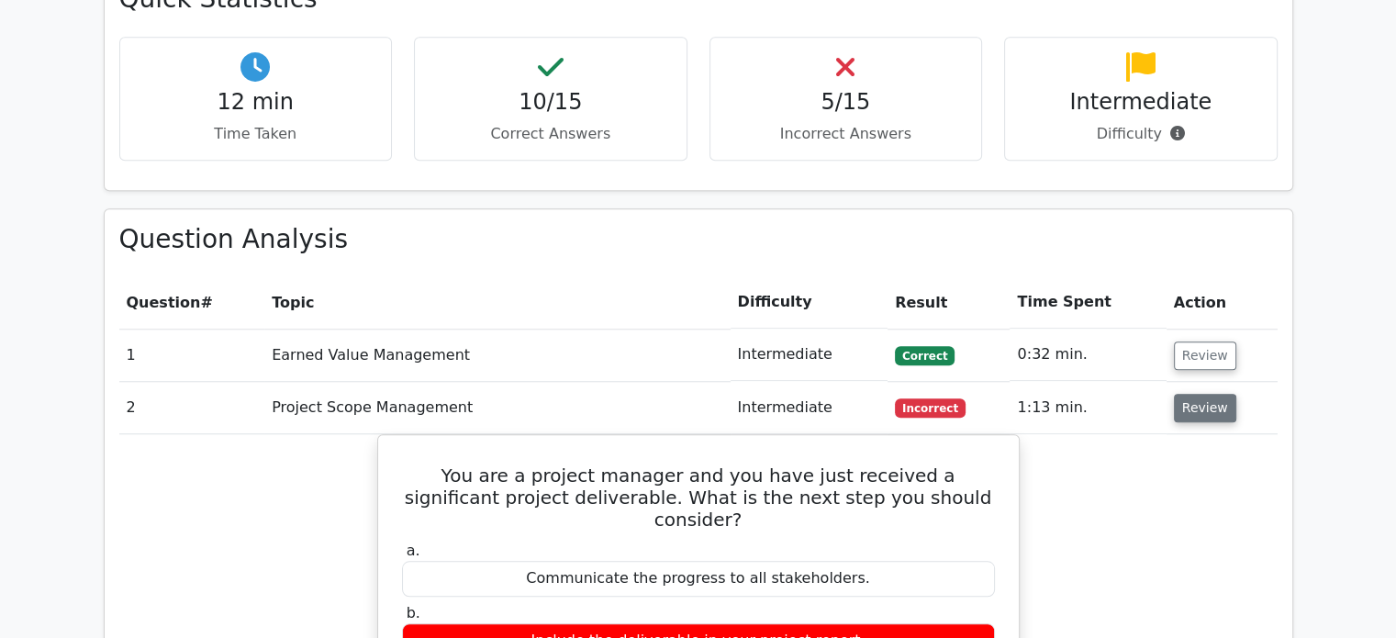
click at [1186, 394] on button "Review" at bounding box center [1205, 408] width 62 height 28
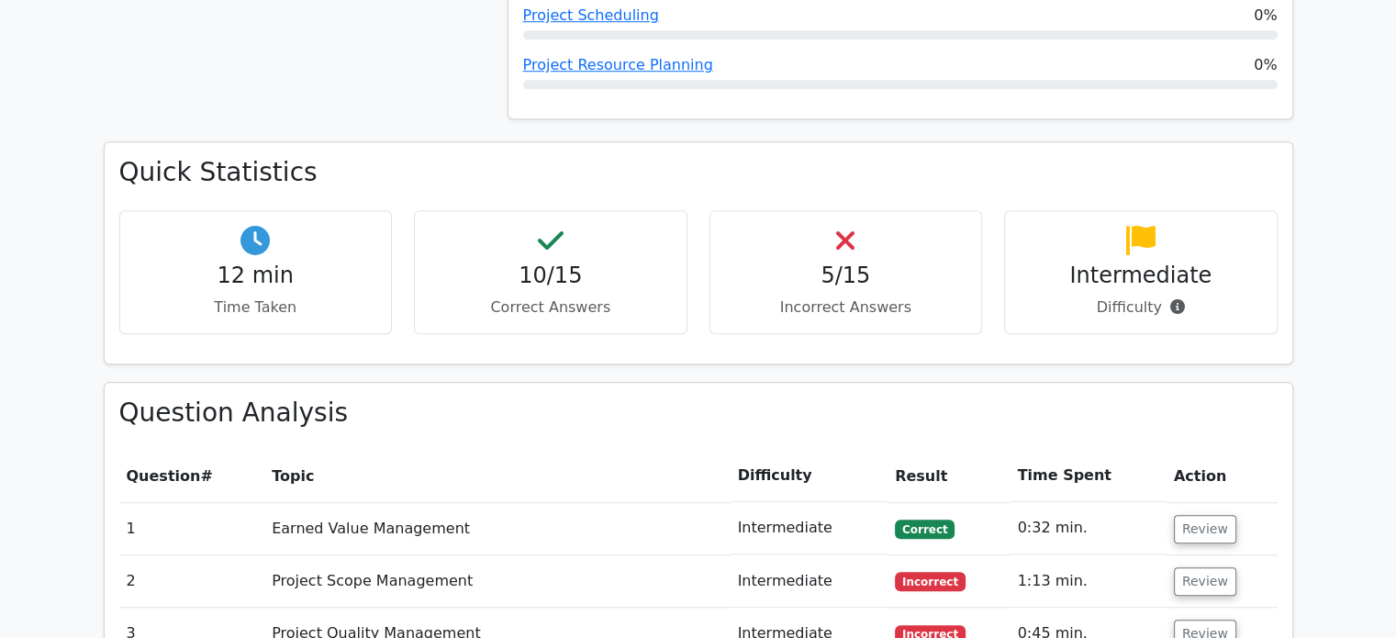
scroll to position [1301, 0]
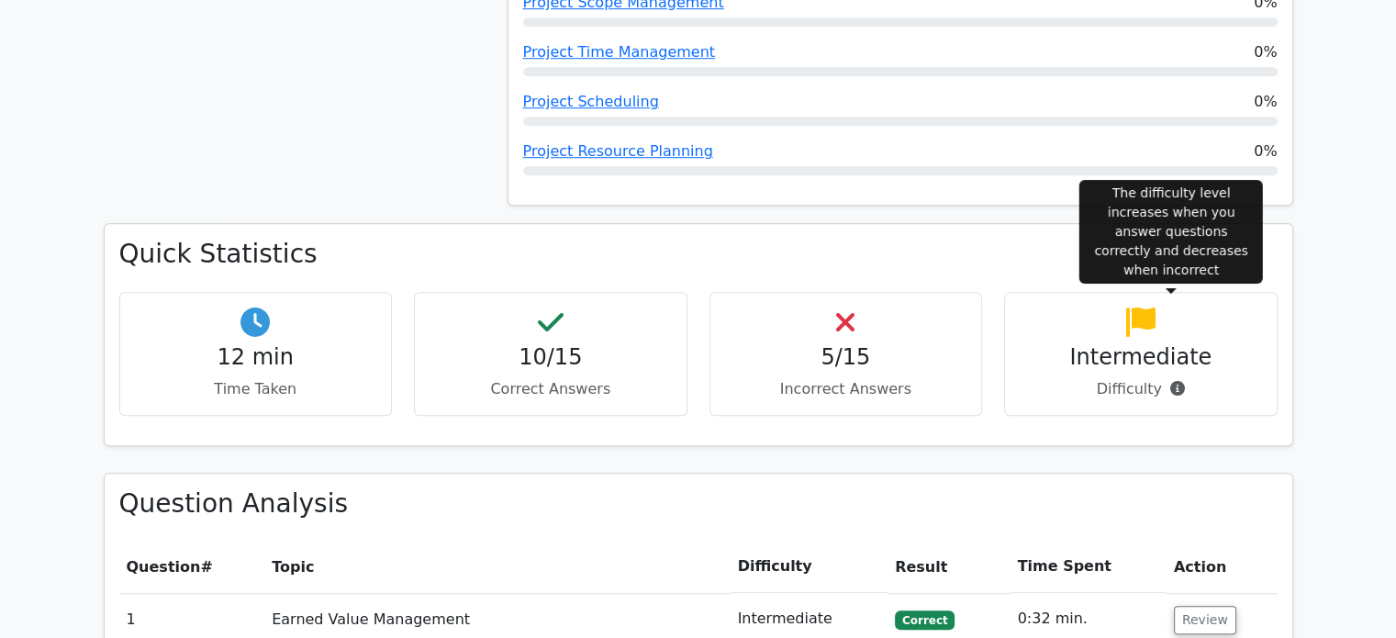
click at [1174, 381] on icon at bounding box center [1177, 388] width 15 height 15
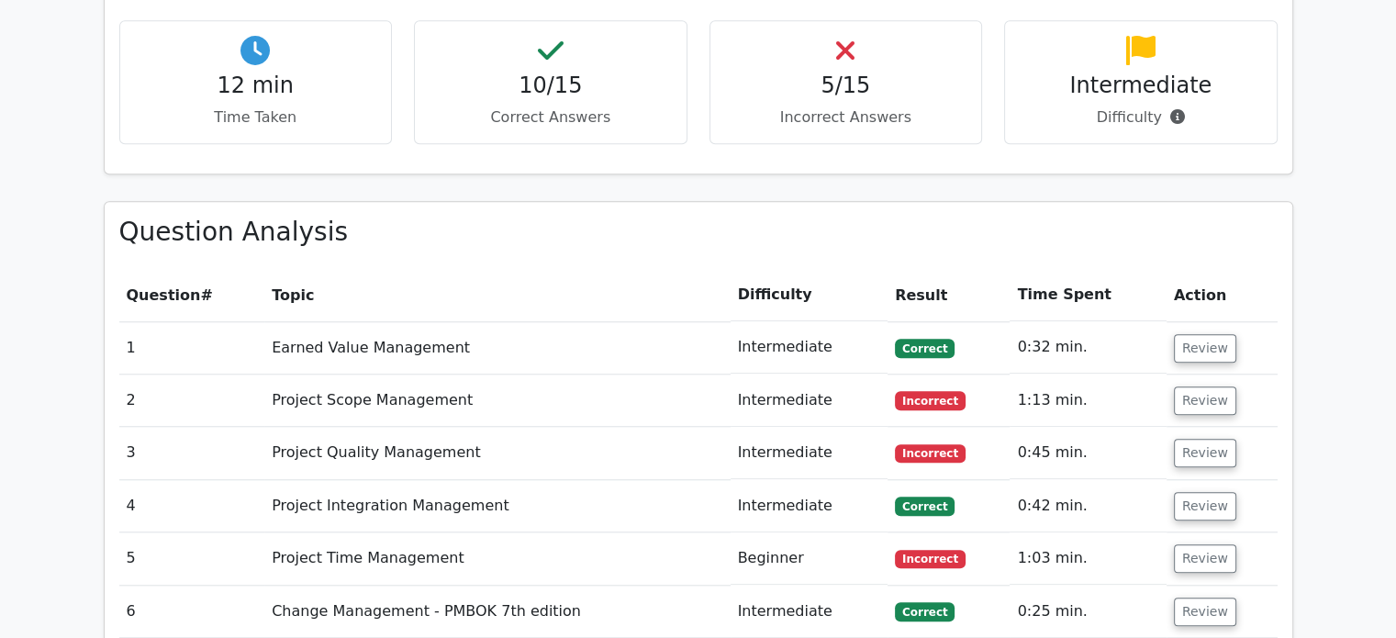
scroll to position [1576, 0]
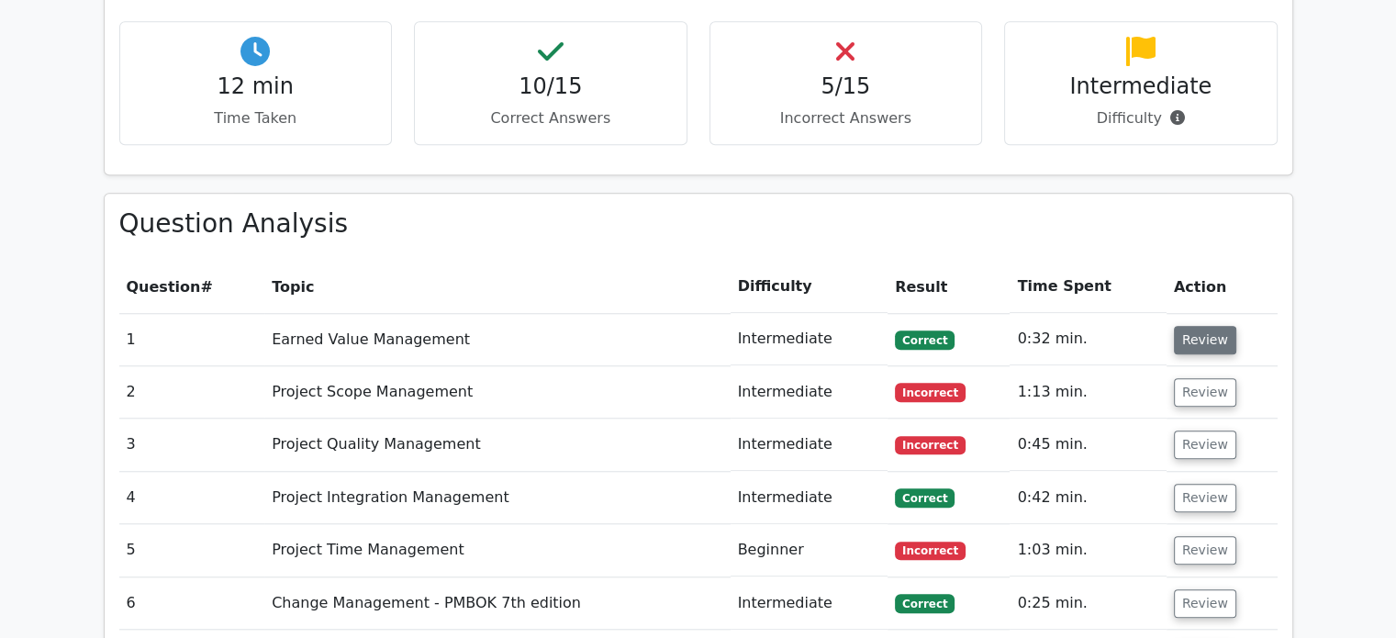
click at [1197, 326] on button "Review" at bounding box center [1205, 340] width 62 height 28
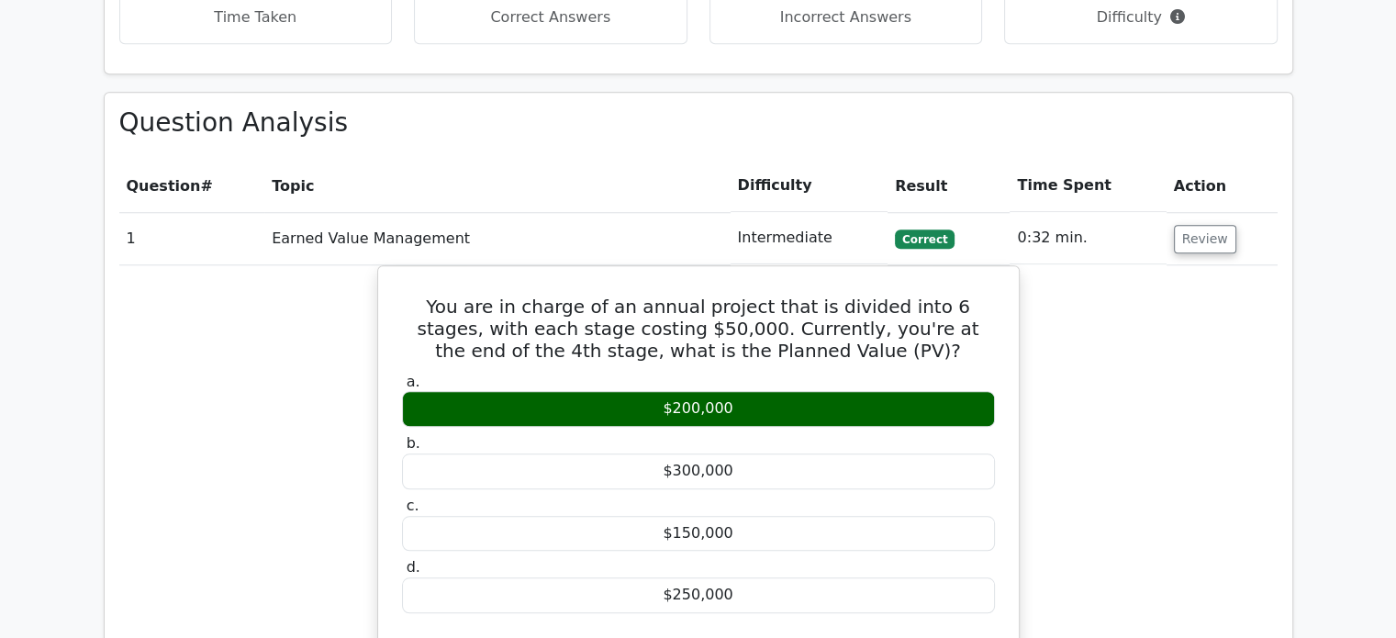
scroll to position [1668, 0]
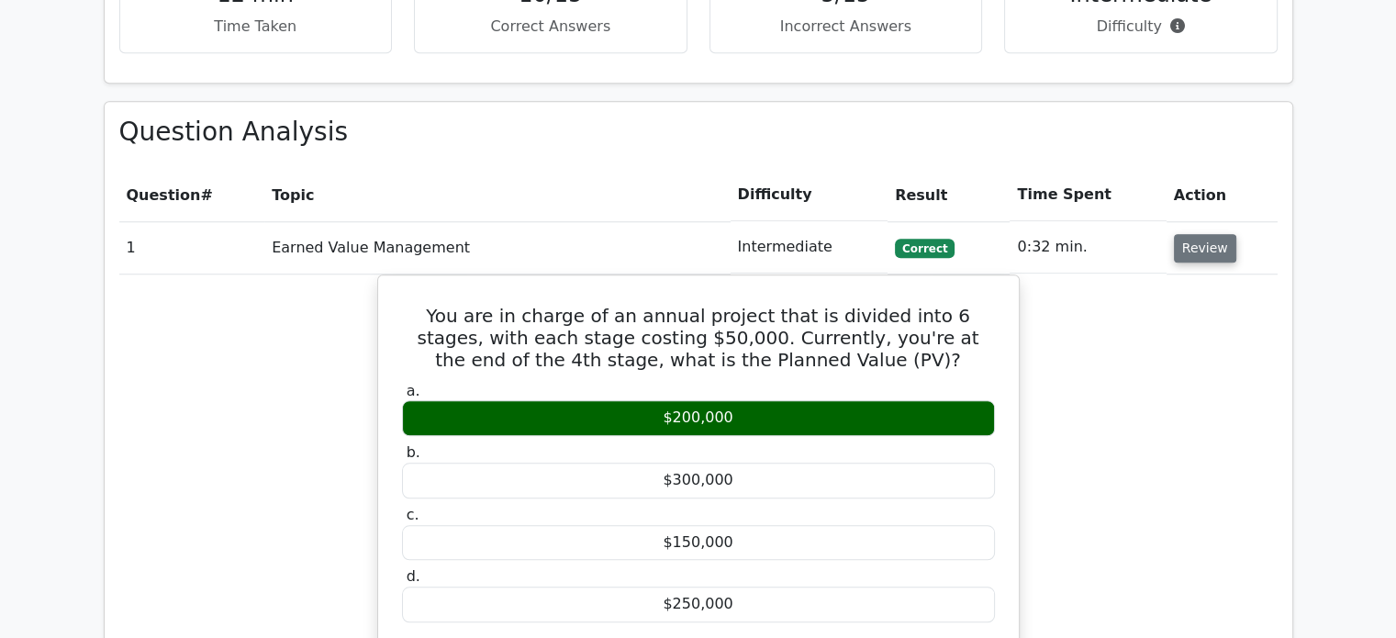
click at [1194, 234] on button "Review" at bounding box center [1205, 248] width 62 height 28
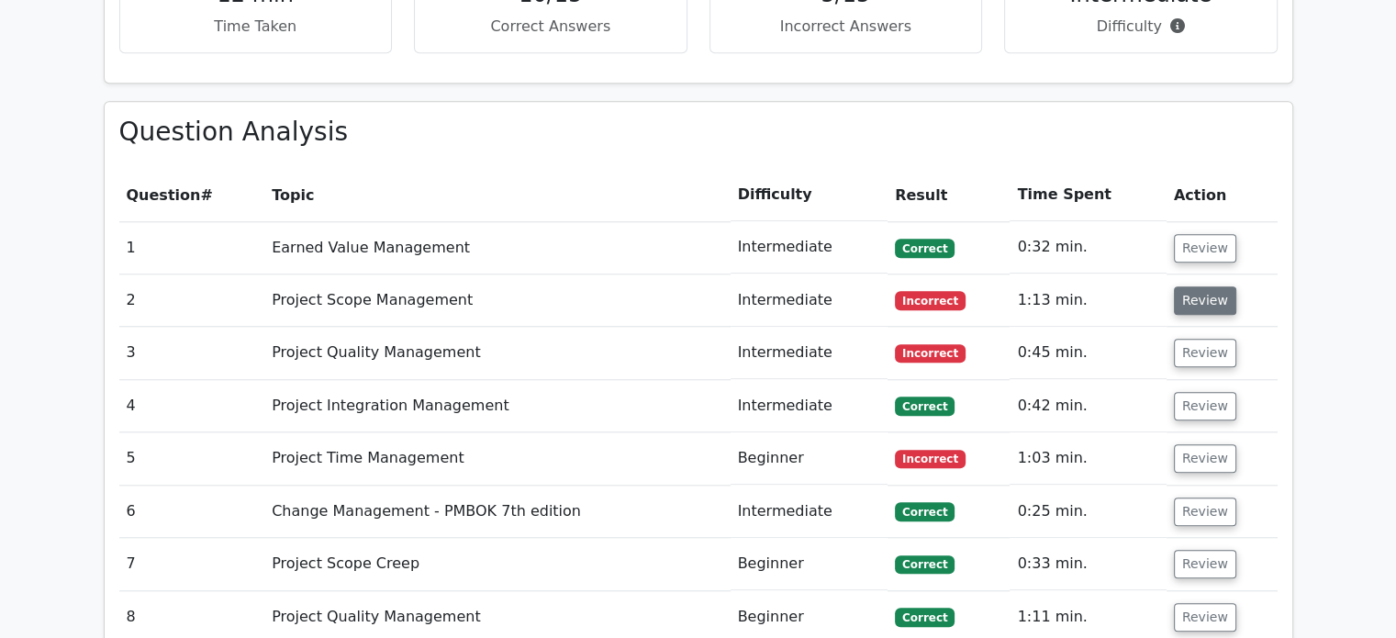
click at [1192, 286] on button "Review" at bounding box center [1205, 300] width 62 height 28
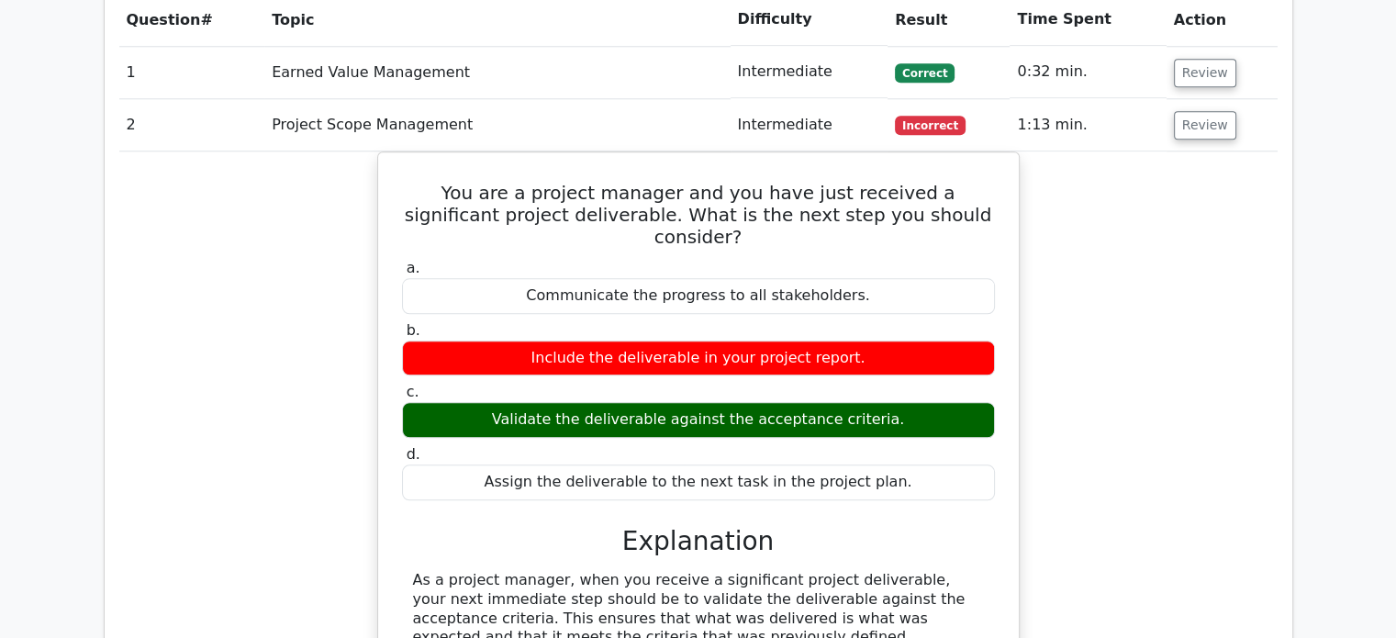
scroll to position [1851, 0]
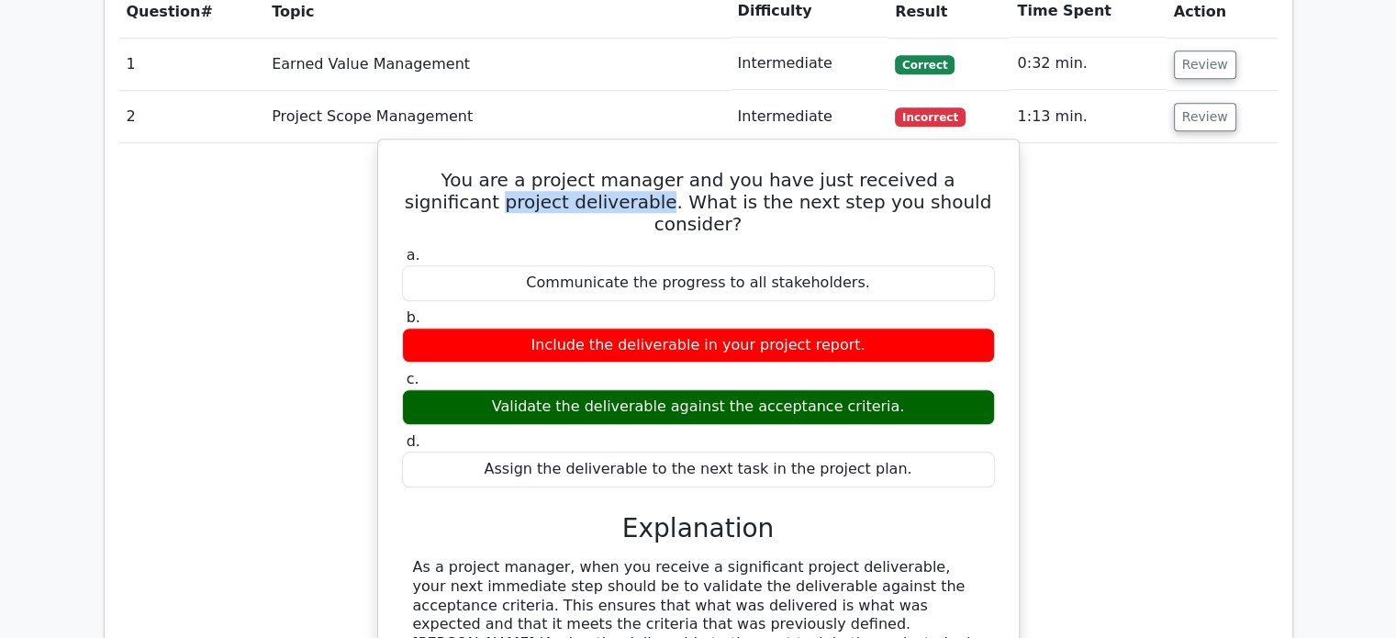
drag, startPoint x: 437, startPoint y: 114, endPoint x: 589, endPoint y: 113, distance: 152.4
click at [591, 169] on h5 "You are a project manager and you have just received a significant project deli…" at bounding box center [698, 202] width 597 height 66
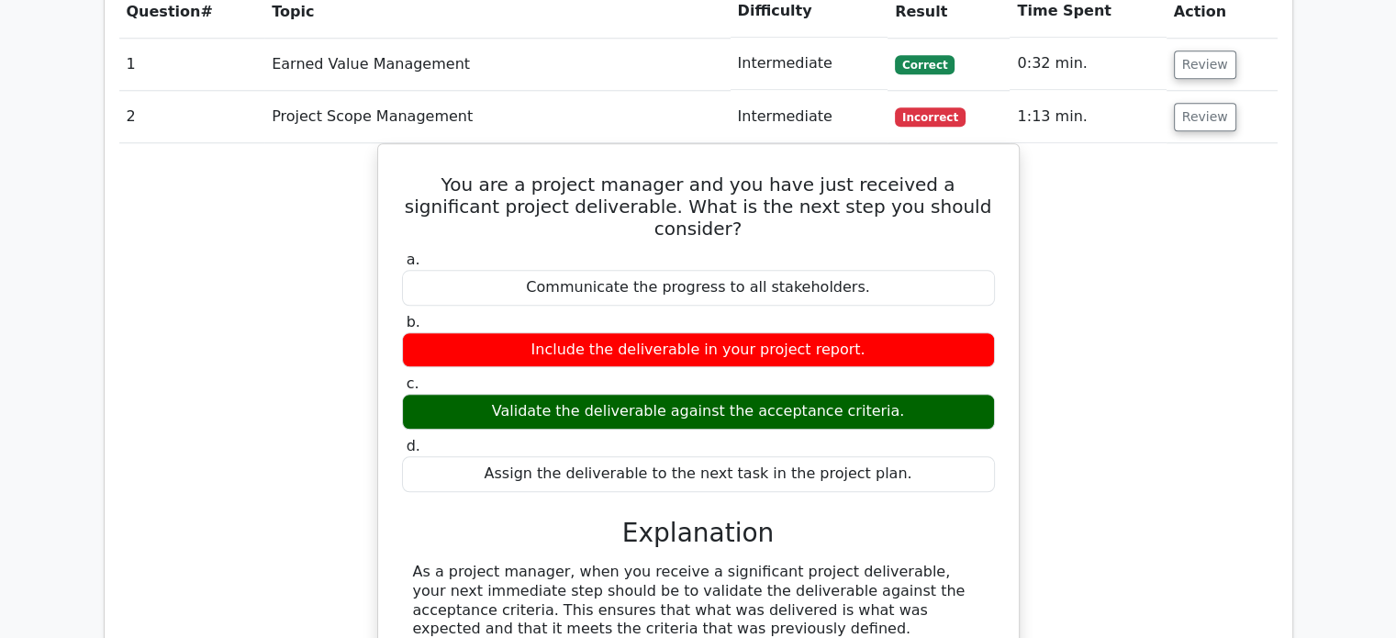
click at [350, 143] on div "You are a project manager and you have just received a significant project deli…" at bounding box center [698, 497] width 1158 height 709
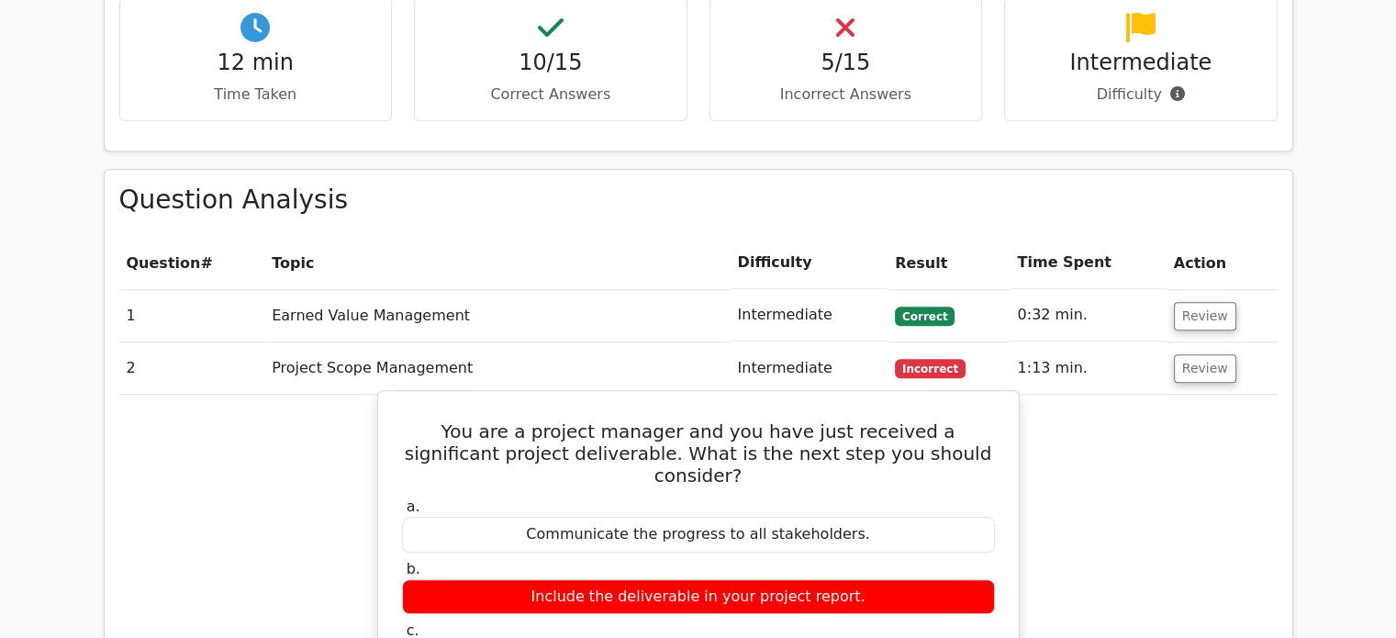
scroll to position [1549, 0]
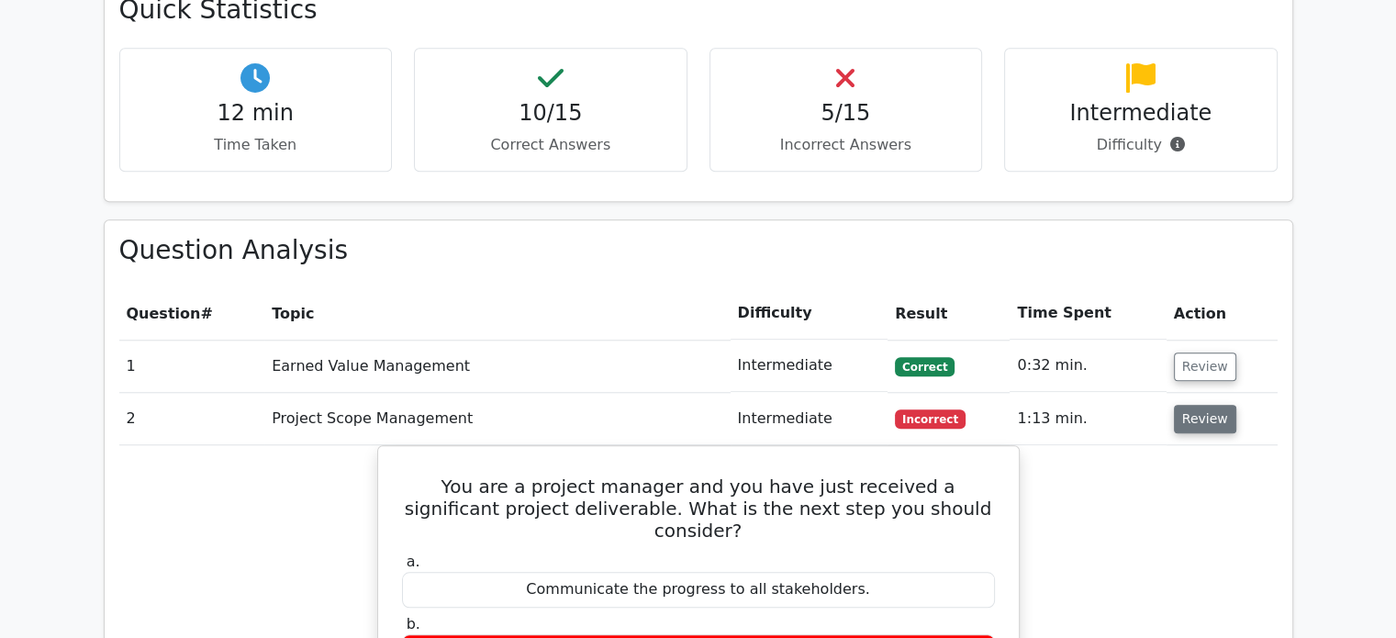
click at [1189, 405] on button "Review" at bounding box center [1205, 419] width 62 height 28
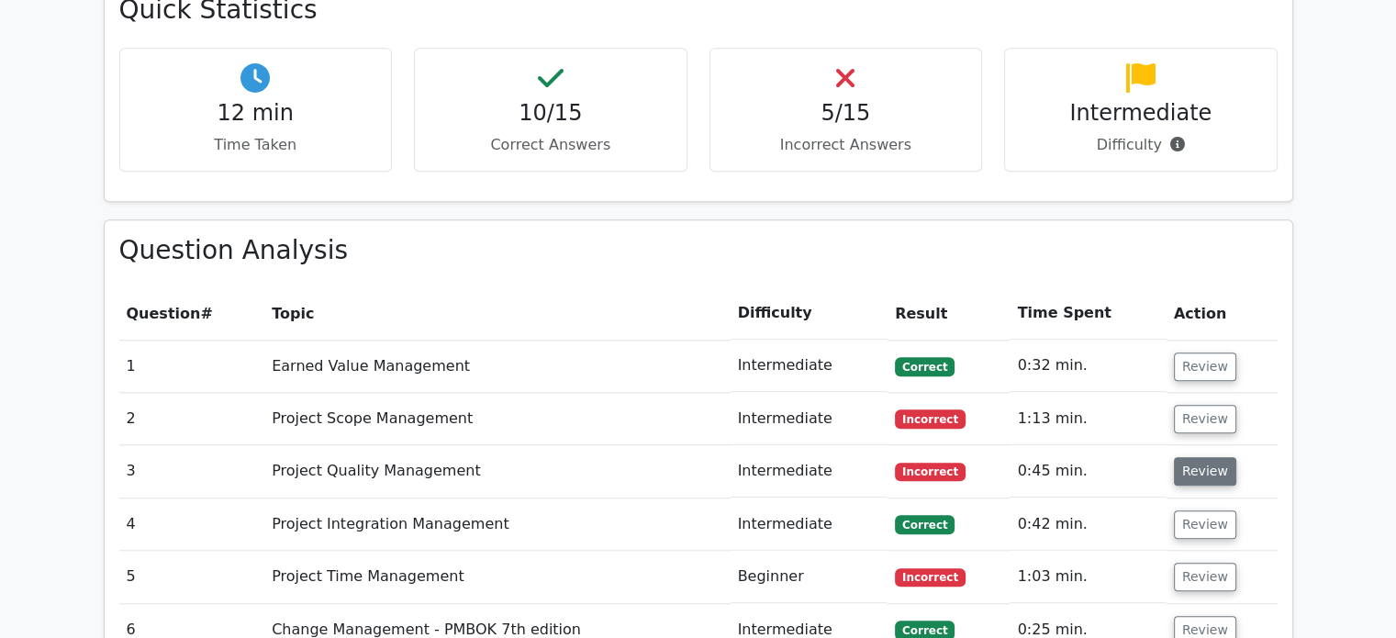
click at [1195, 457] on button "Review" at bounding box center [1205, 471] width 62 height 28
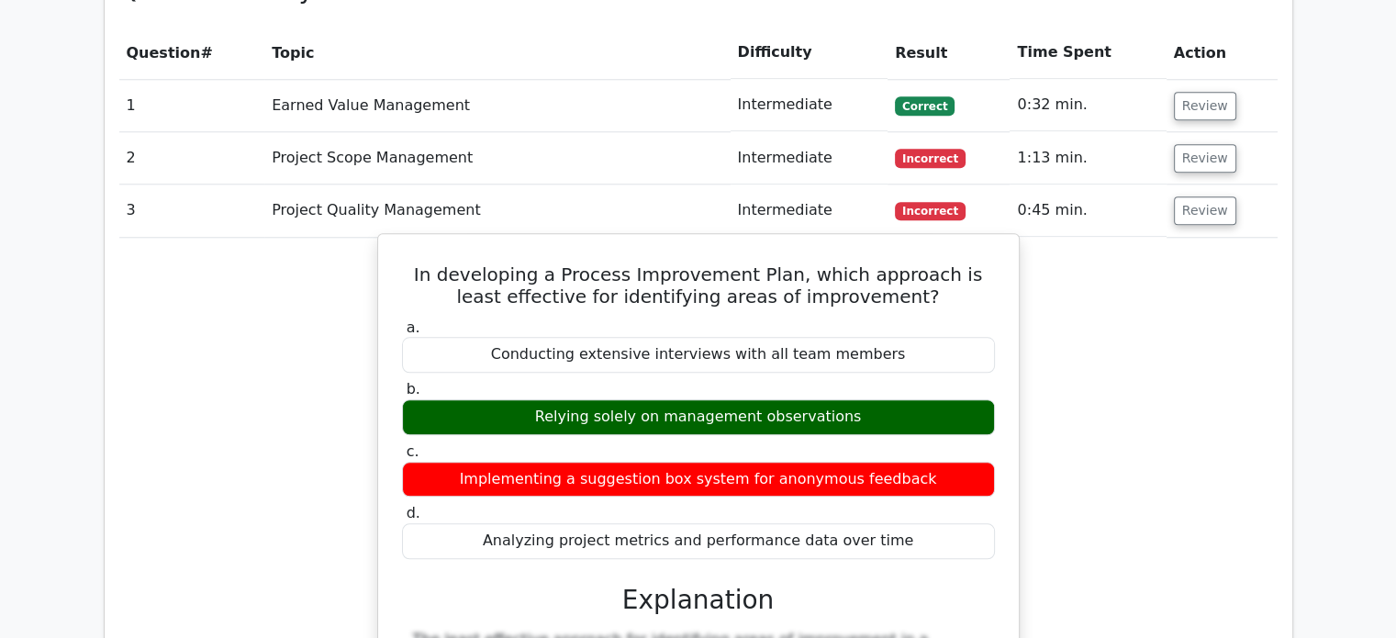
scroll to position [1825, 0]
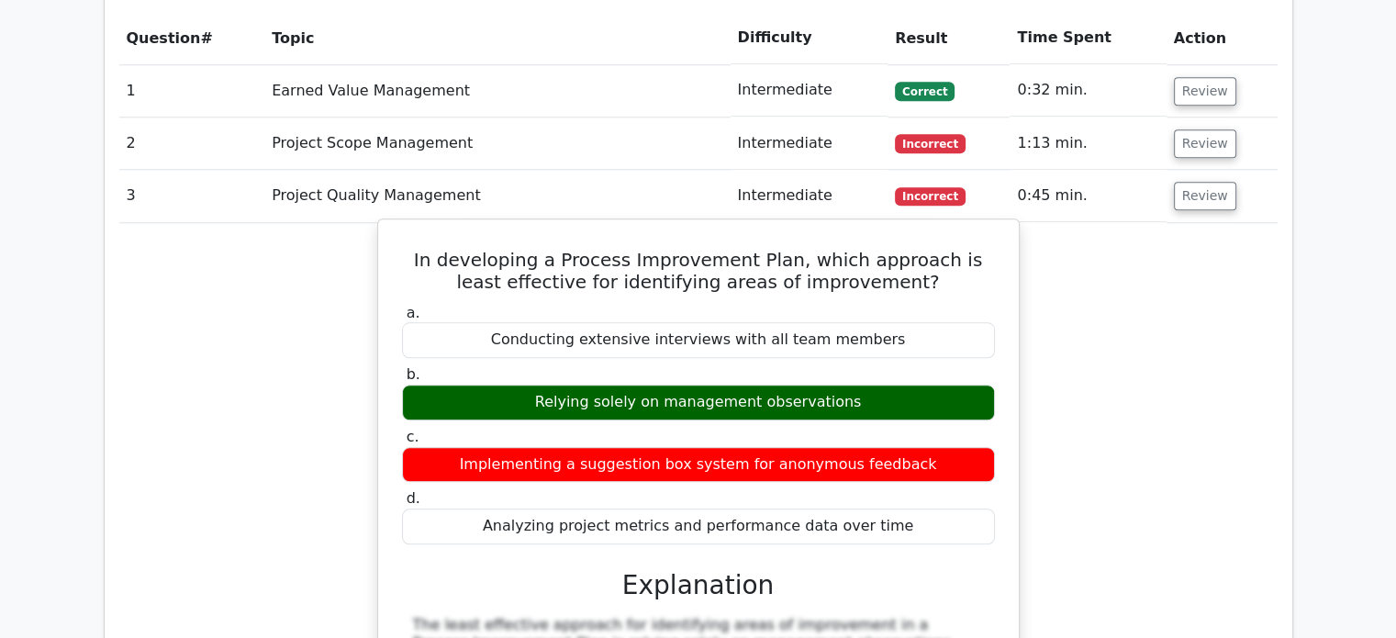
drag, startPoint x: 551, startPoint y: 314, endPoint x: 643, endPoint y: 315, distance: 91.8
click at [643, 385] on div "Relying solely on management observations" at bounding box center [698, 403] width 593 height 36
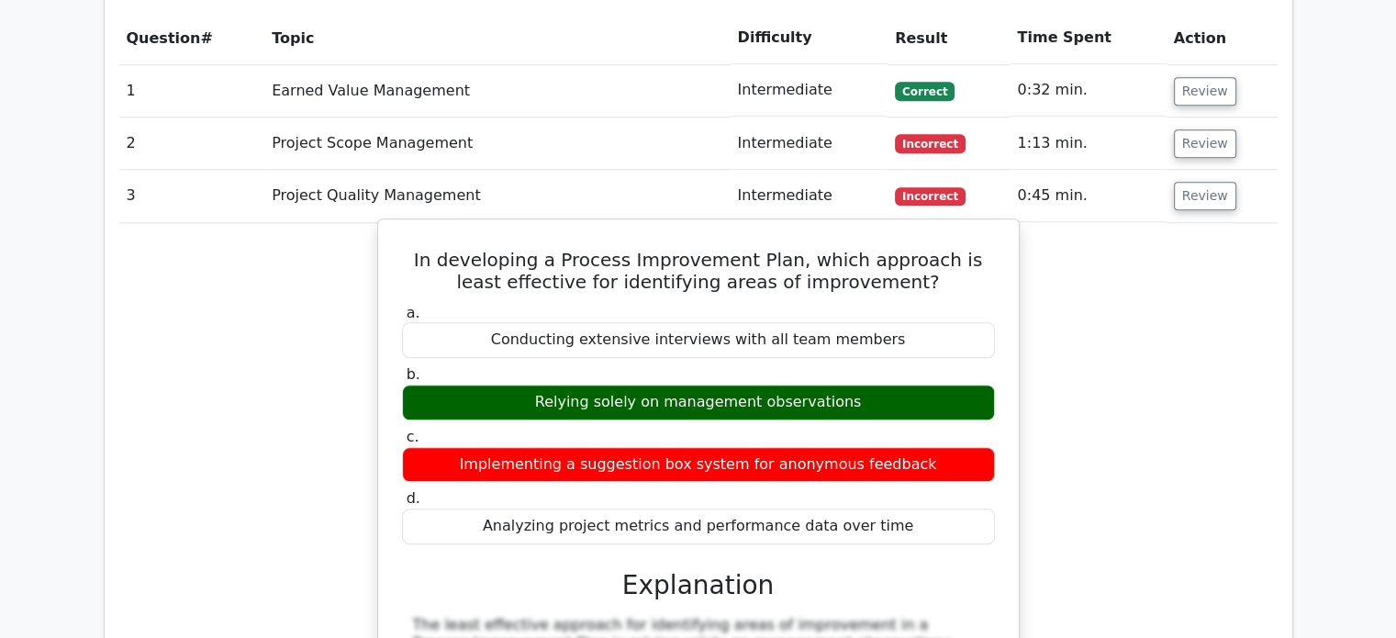
drag, startPoint x: 420, startPoint y: 164, endPoint x: 907, endPoint y: 440, distance: 559.0
copy div "In developing a Process Improvement Plan, which approach is least effective for…"
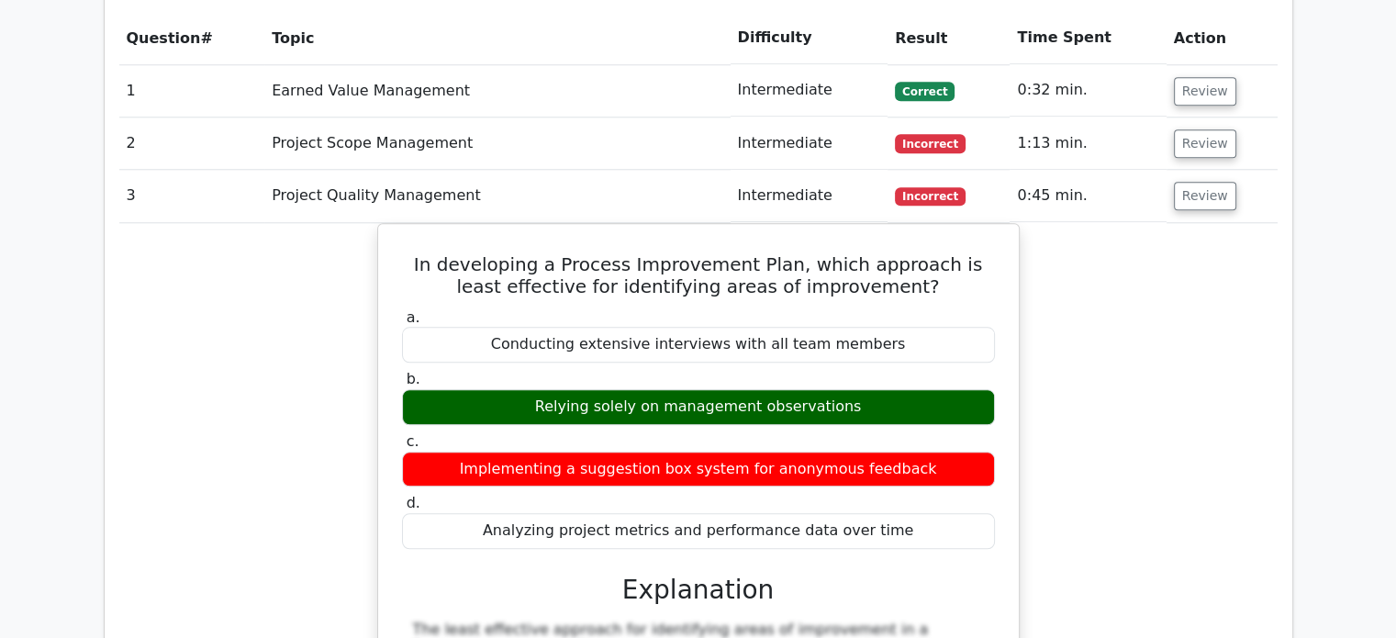
click at [1190, 182] on button "Review" at bounding box center [1205, 196] width 62 height 28
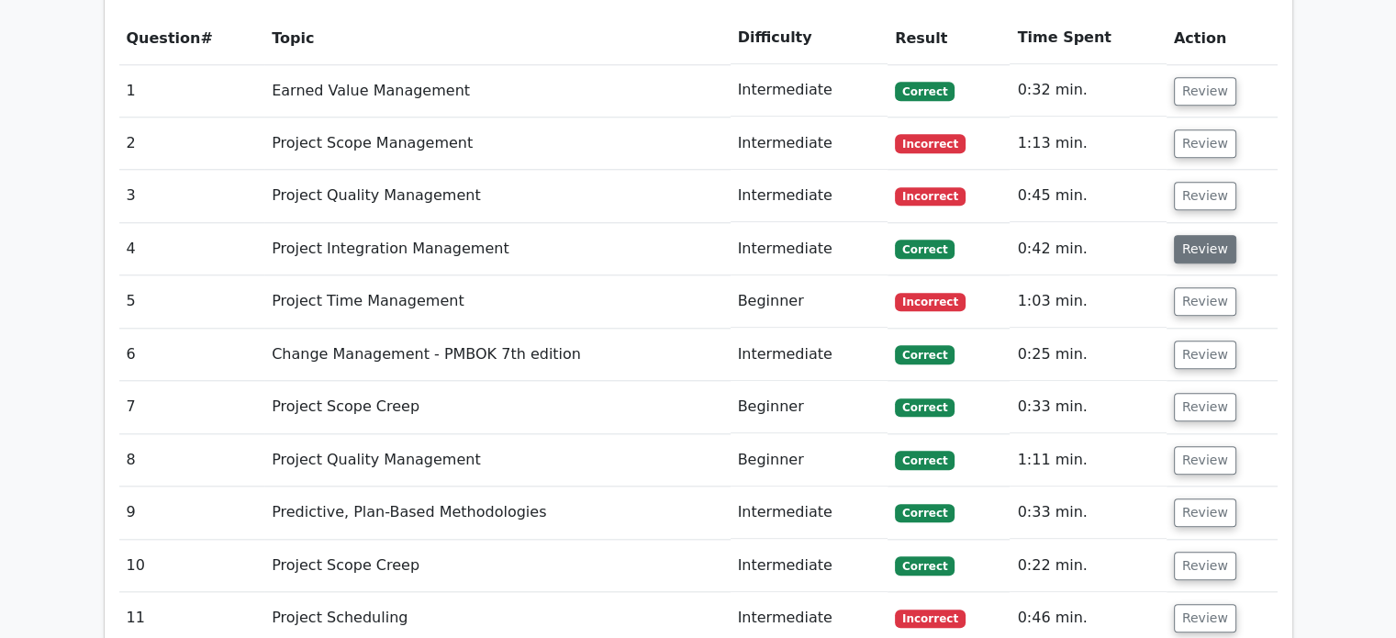
click at [1190, 235] on button "Review" at bounding box center [1205, 249] width 62 height 28
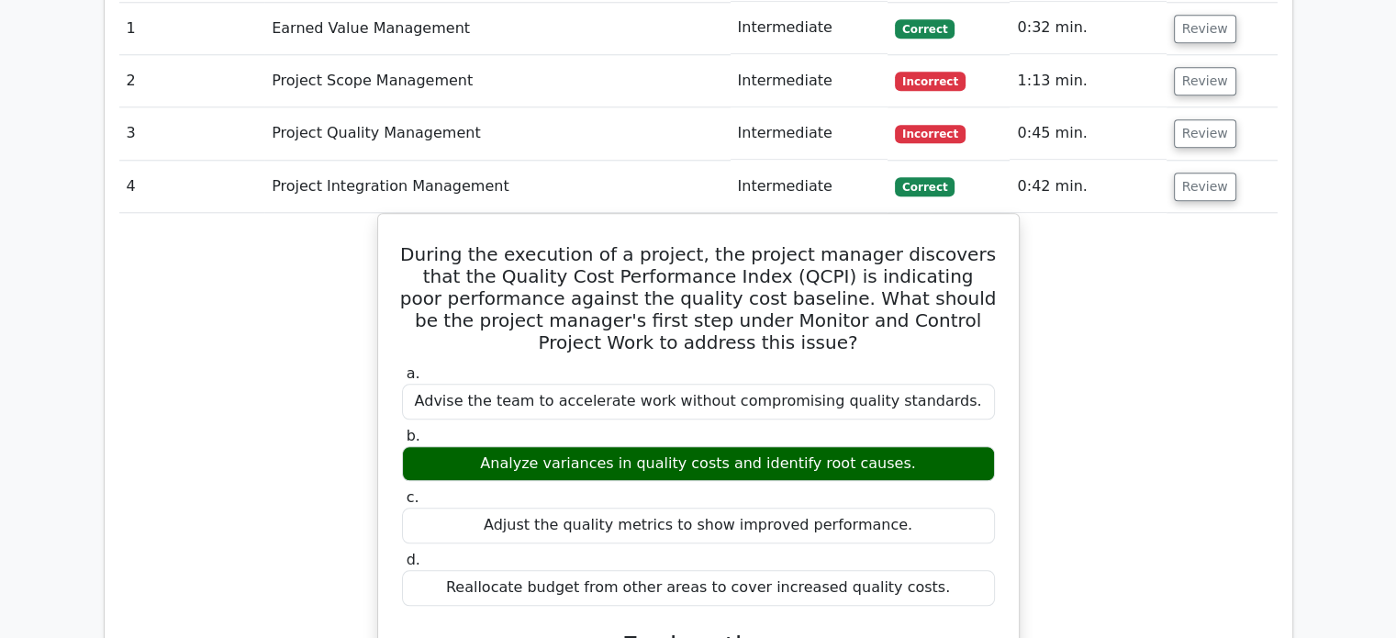
scroll to position [1917, 0]
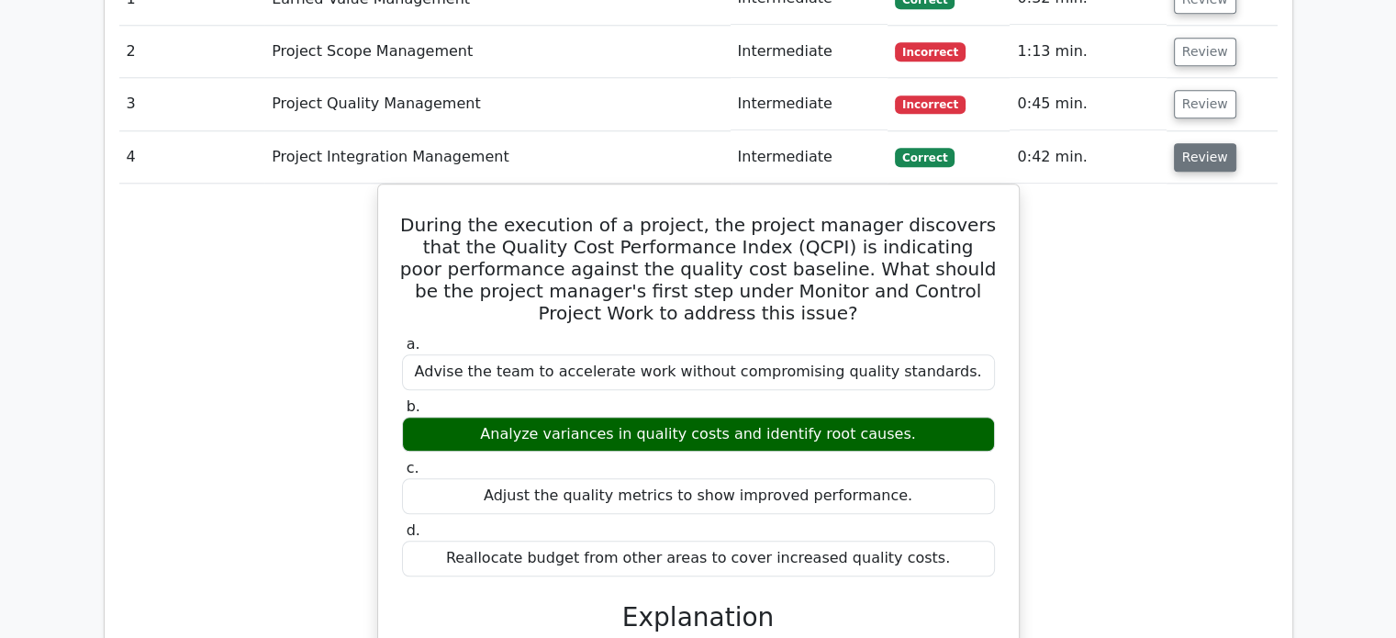
click at [1178, 143] on button "Review" at bounding box center [1205, 157] width 62 height 28
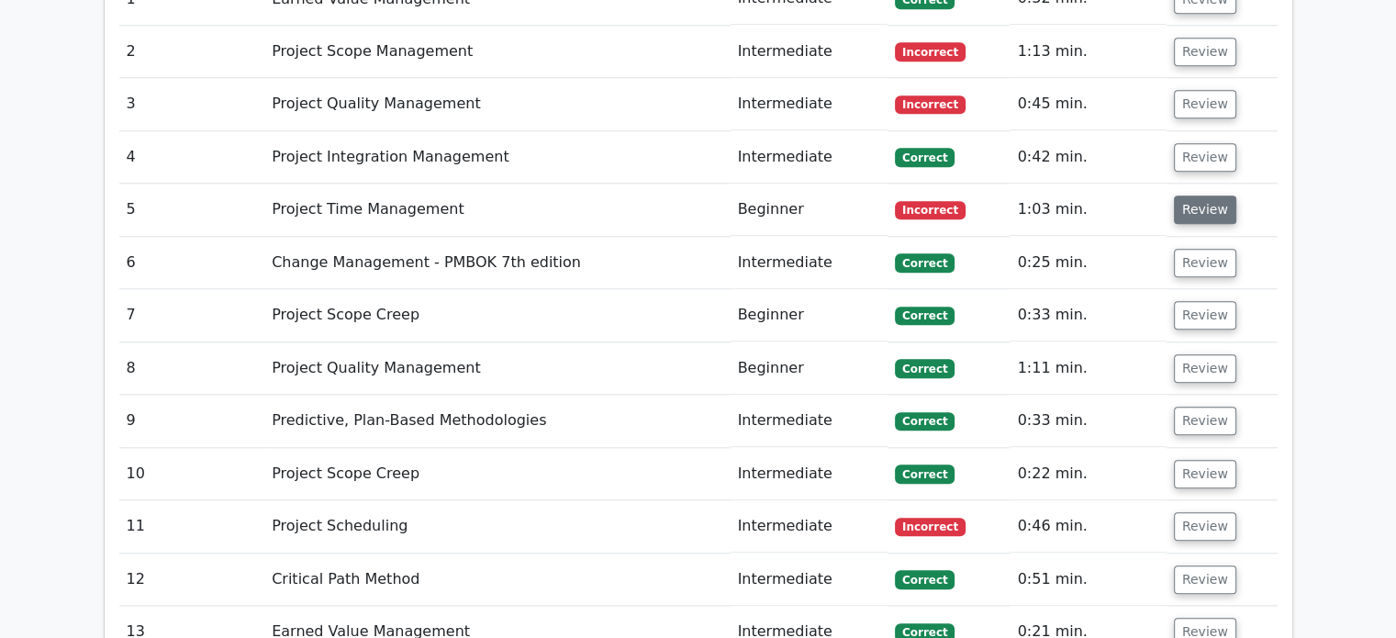
click at [1208, 196] on button "Review" at bounding box center [1205, 210] width 62 height 28
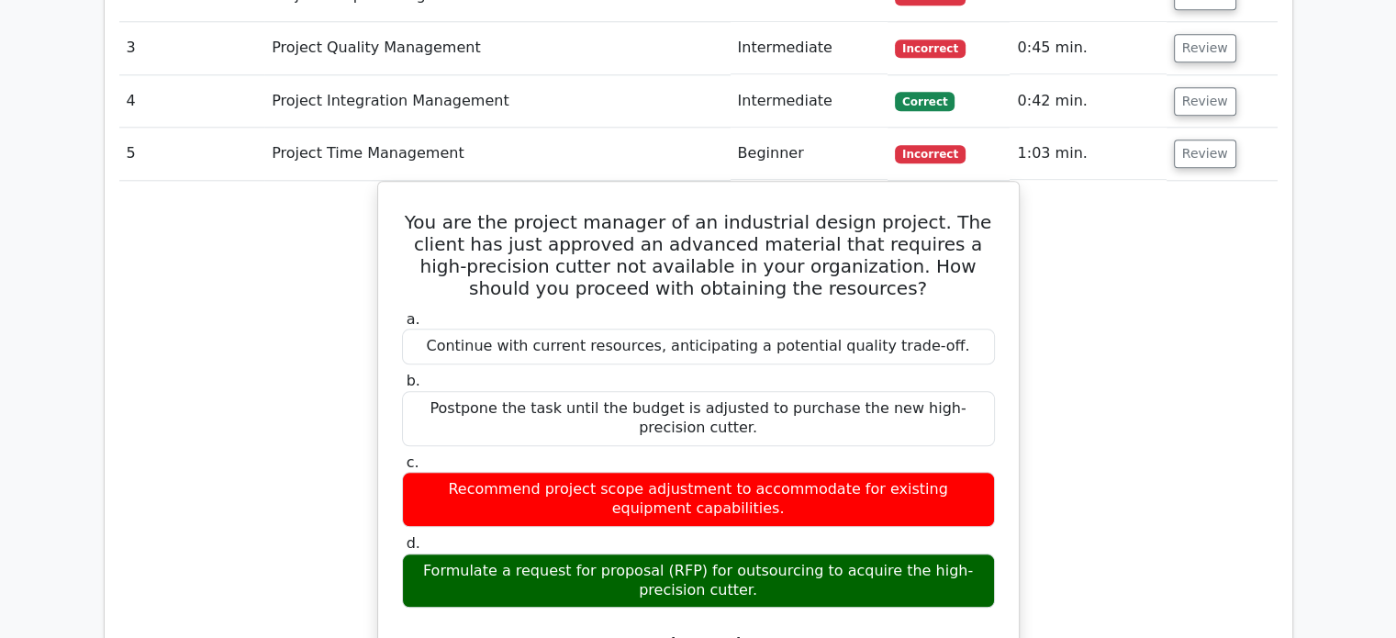
scroll to position [1946, 0]
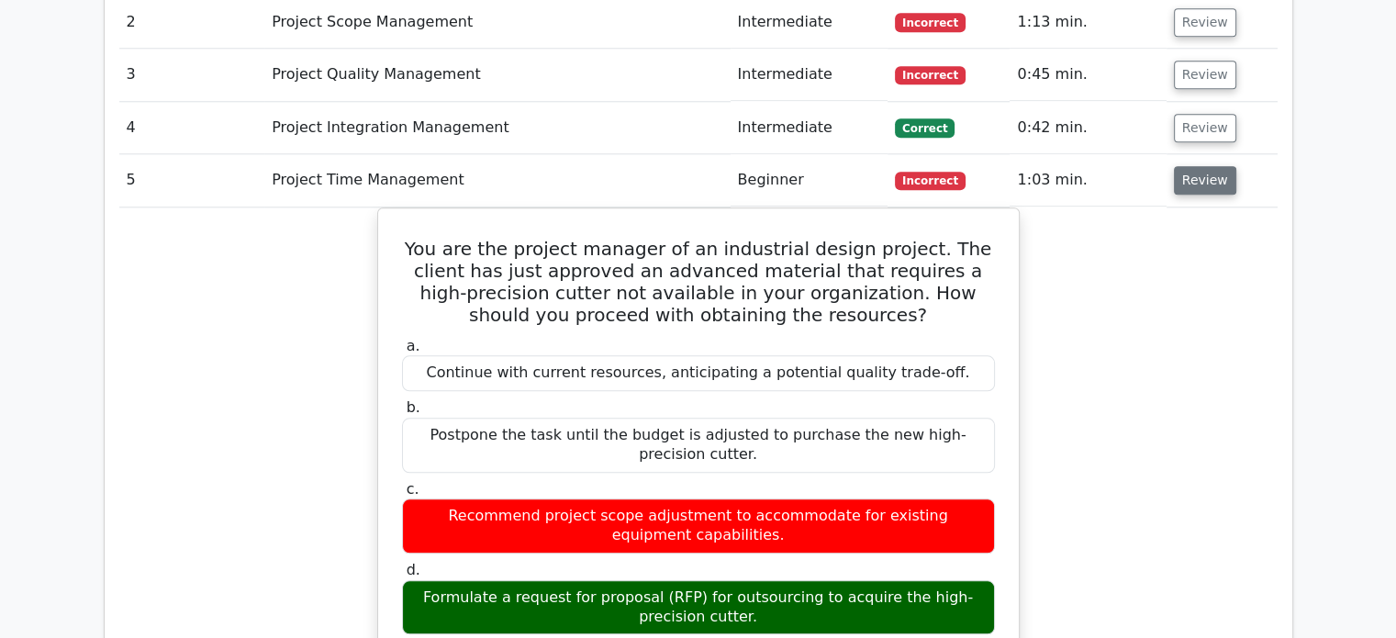
click at [1184, 166] on button "Review" at bounding box center [1205, 180] width 62 height 28
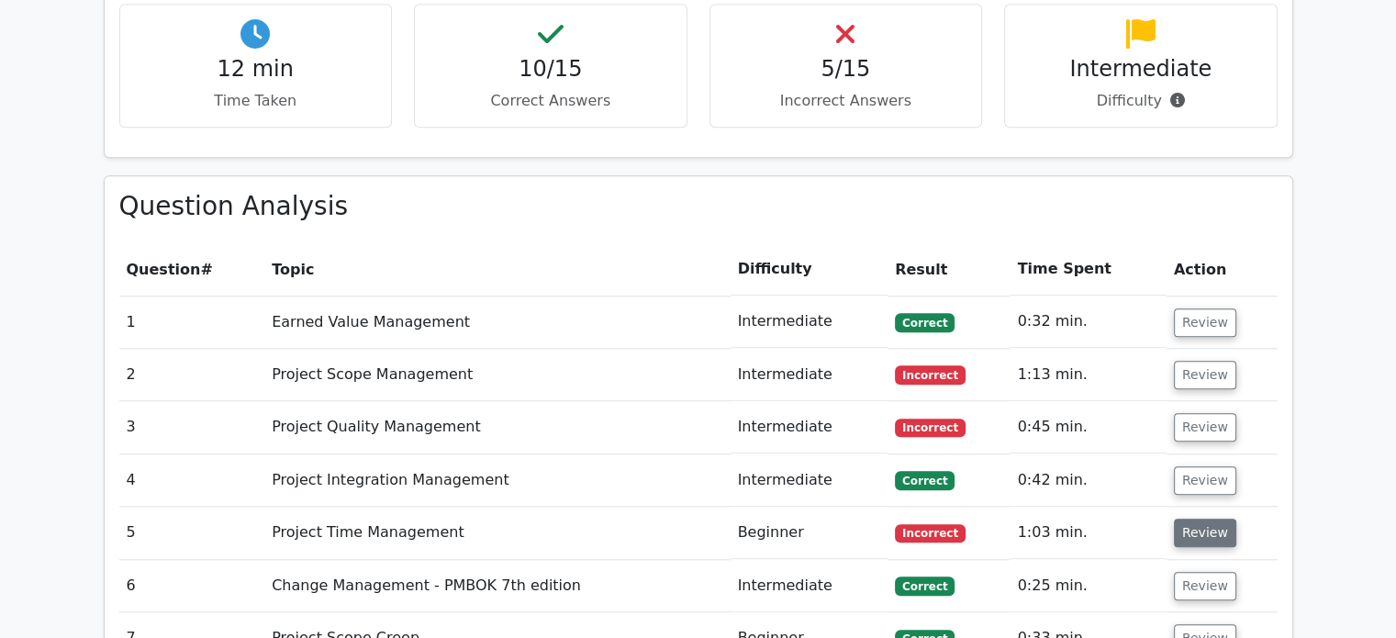
scroll to position [1579, 0]
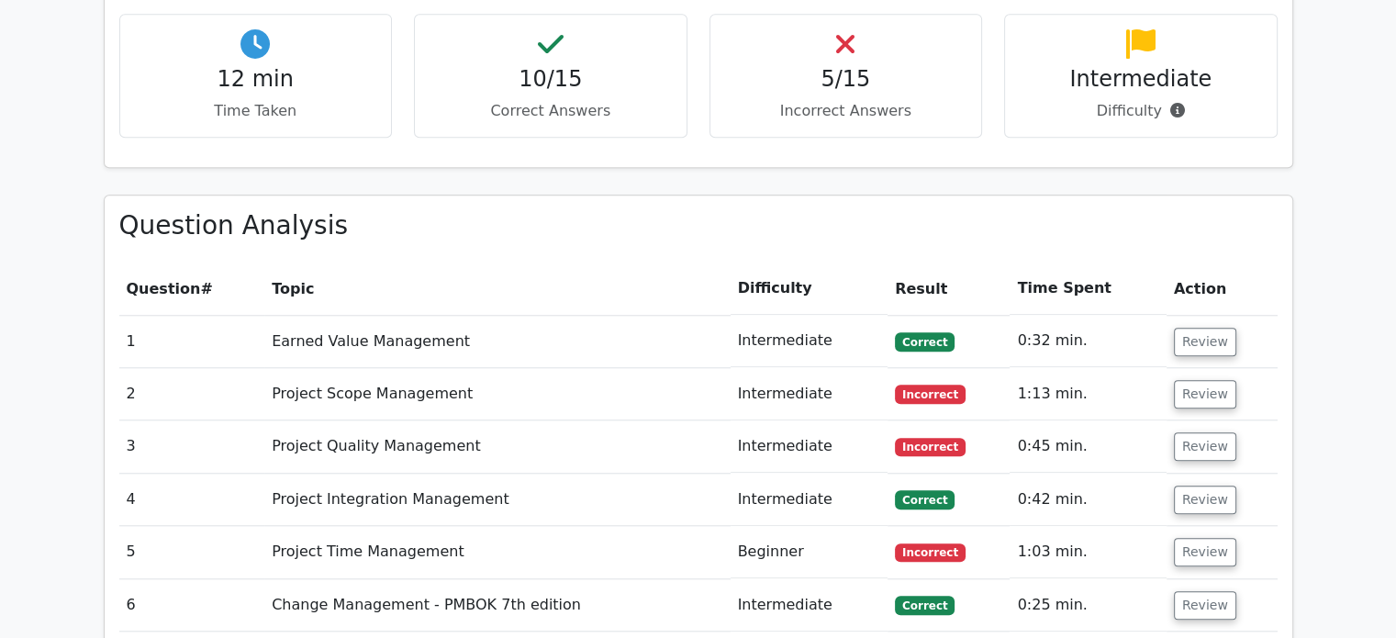
click at [1176, 28] on body "Go Premium Mohamed" at bounding box center [698, 263] width 1396 height 3684
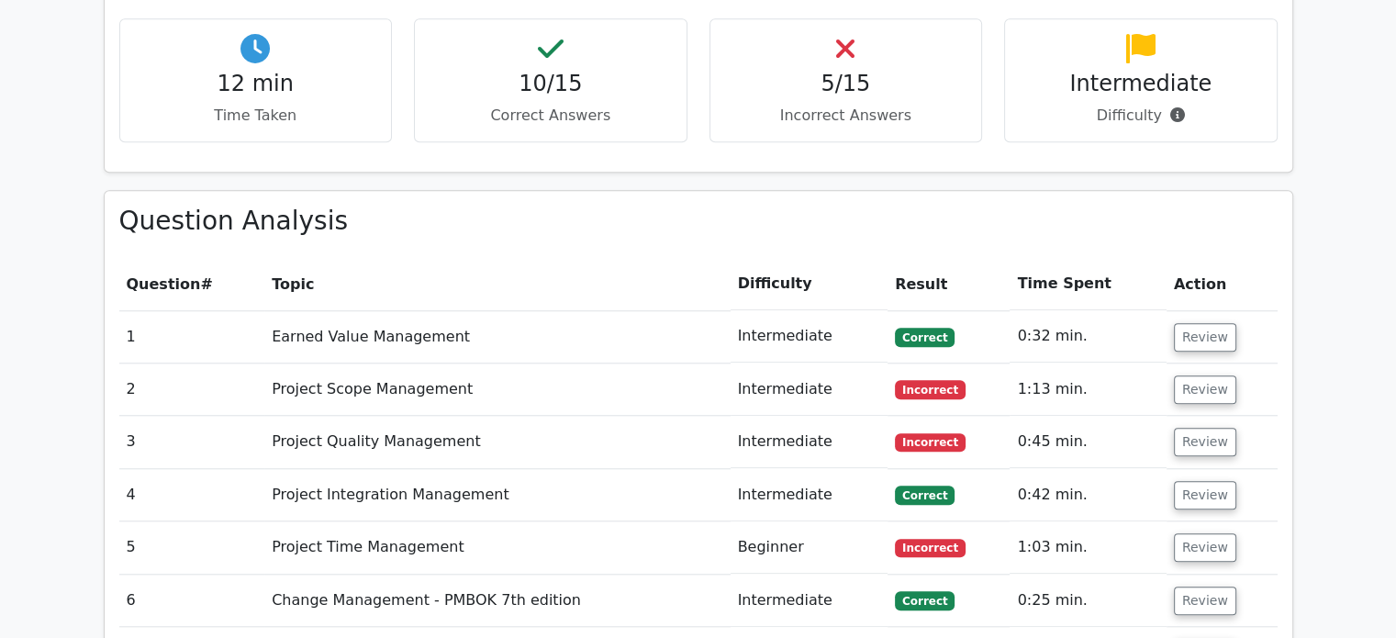
click at [1225, 469] on td "Review" at bounding box center [1222, 495] width 111 height 52
click at [1224, 481] on button "Review" at bounding box center [1205, 495] width 62 height 28
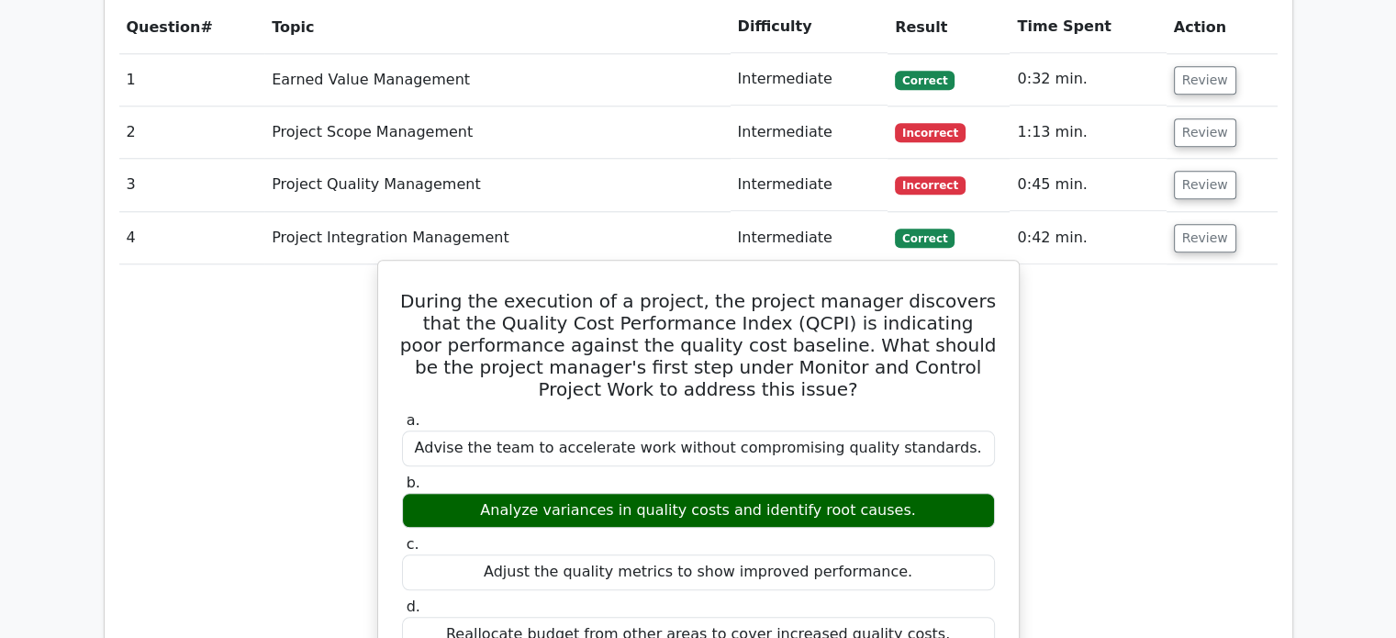
scroll to position [1854, 0]
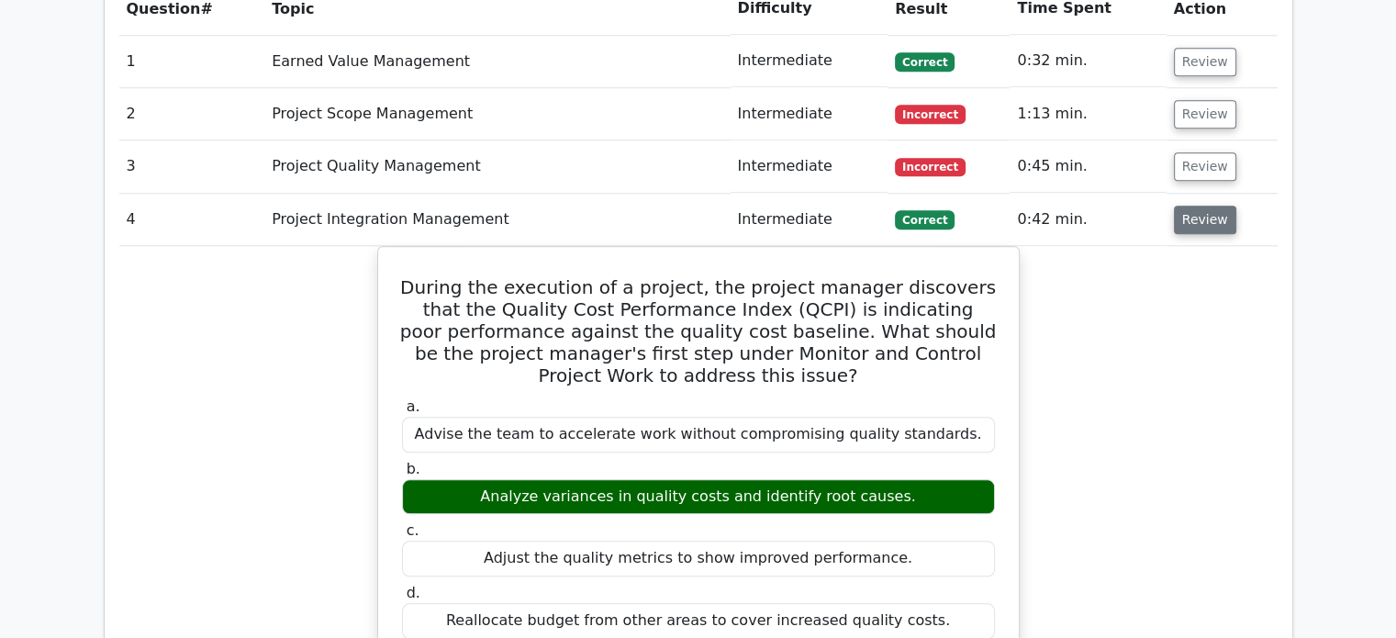
click at [1189, 206] on button "Review" at bounding box center [1205, 220] width 62 height 28
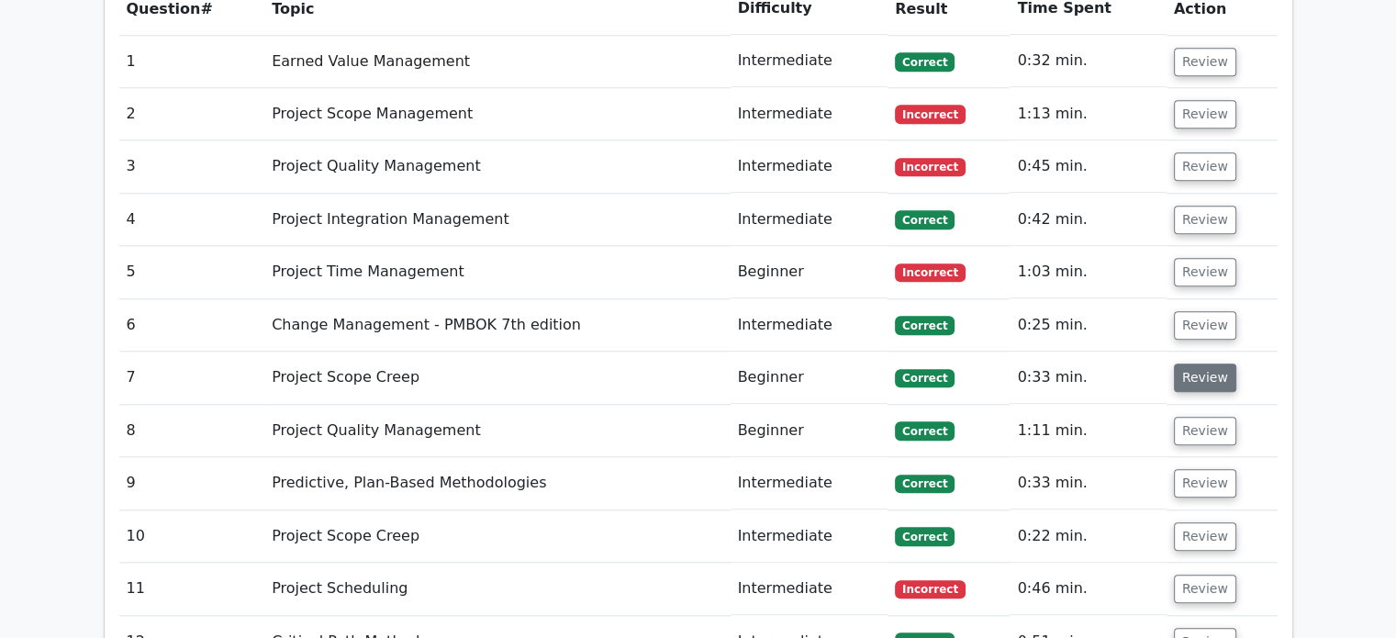
click at [1197, 363] on button "Review" at bounding box center [1205, 377] width 62 height 28
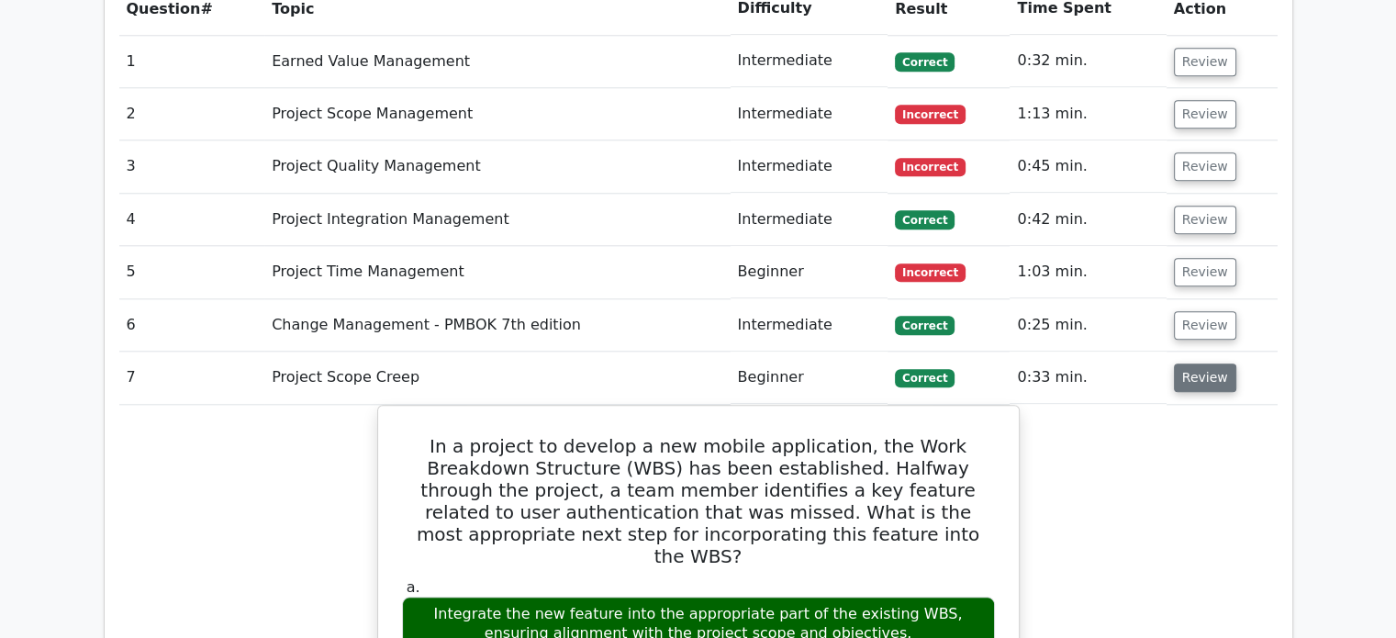
click at [1188, 363] on button "Review" at bounding box center [1205, 377] width 62 height 28
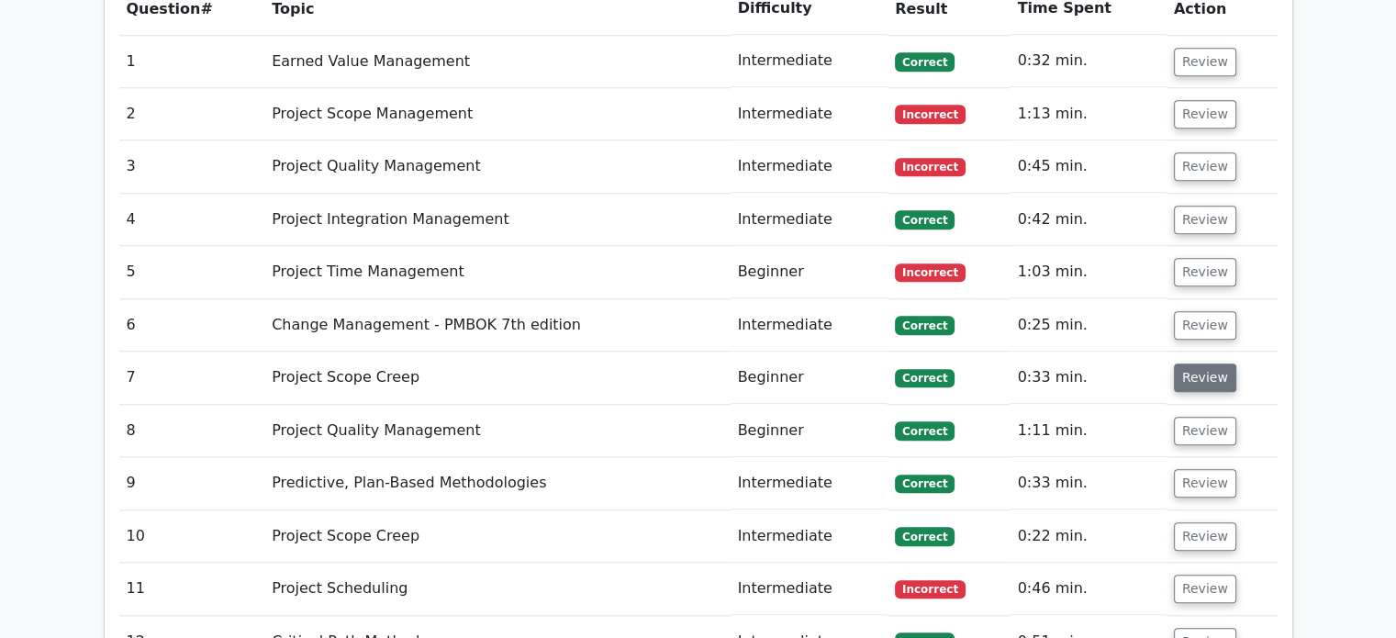
click at [1188, 363] on button "Review" at bounding box center [1205, 377] width 62 height 28
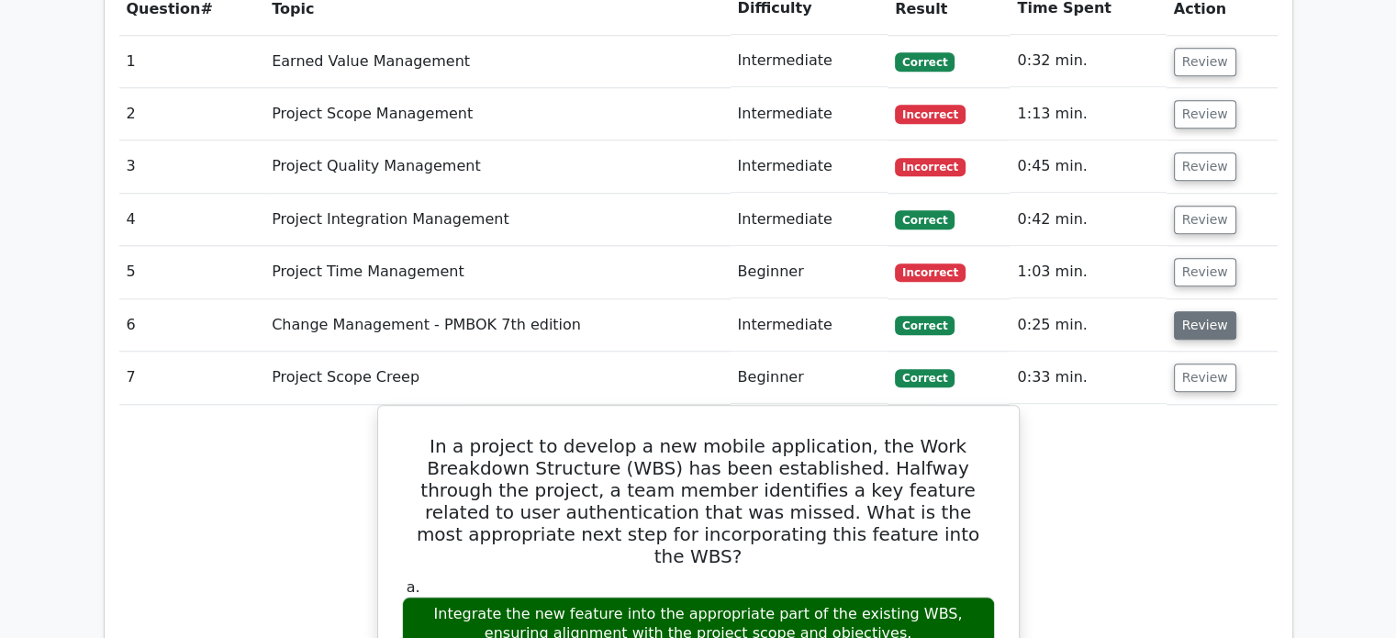
click at [1209, 311] on button "Review" at bounding box center [1205, 325] width 62 height 28
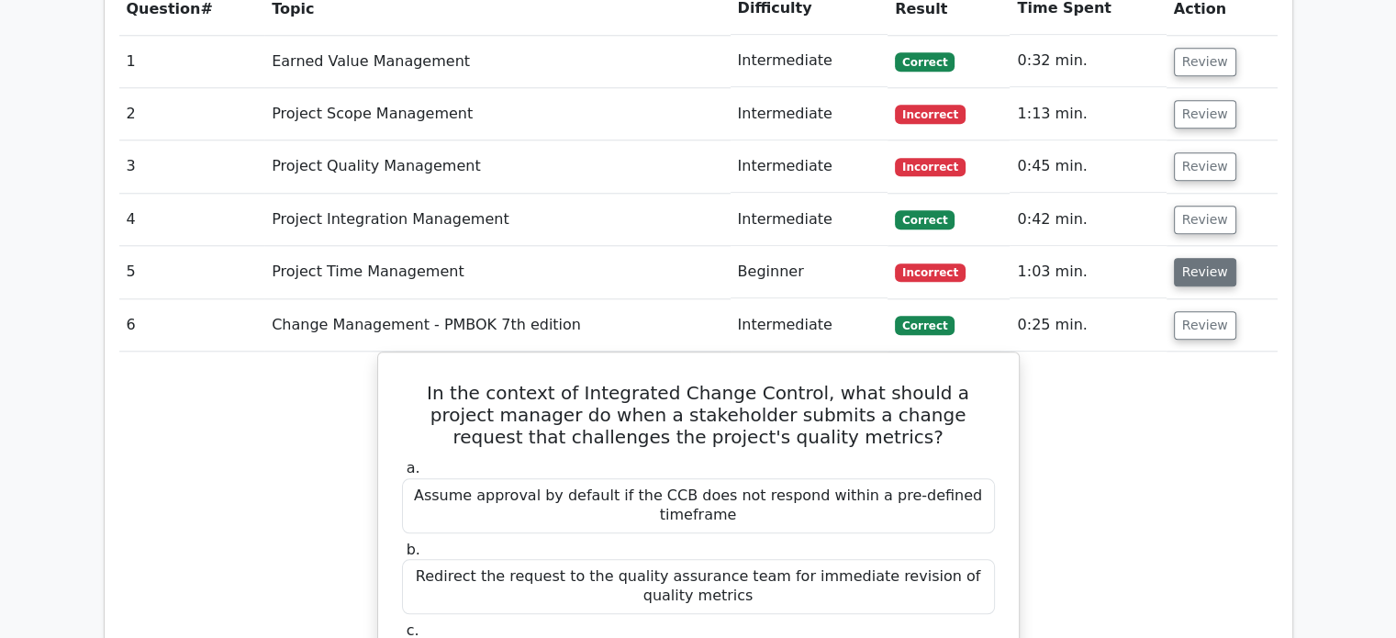
click at [1207, 258] on button "Review" at bounding box center [1205, 272] width 62 height 28
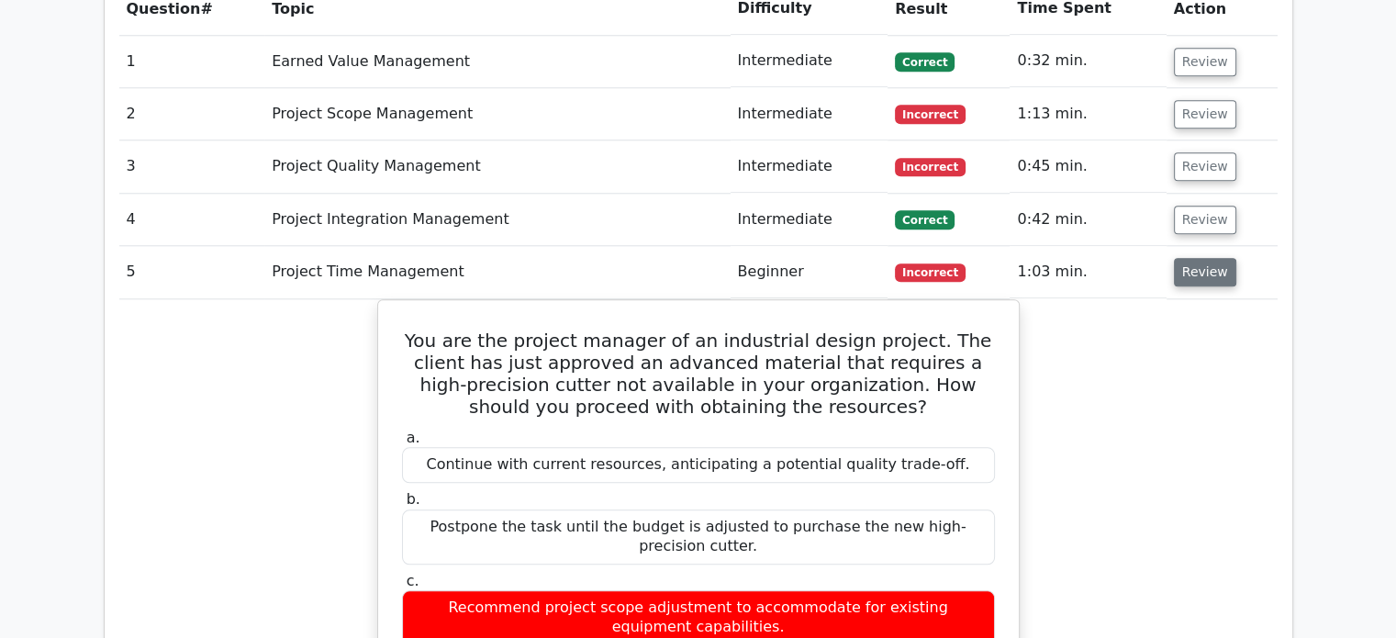
click at [1196, 258] on button "Review" at bounding box center [1205, 272] width 62 height 28
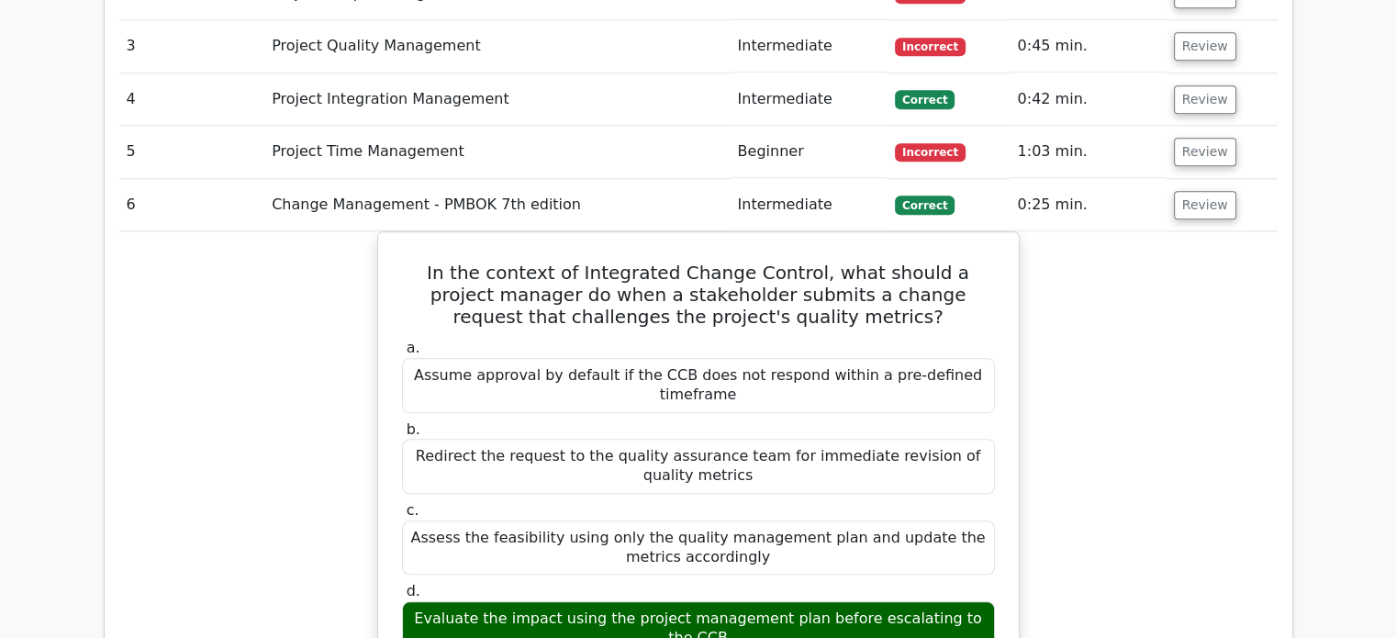
scroll to position [1946, 0]
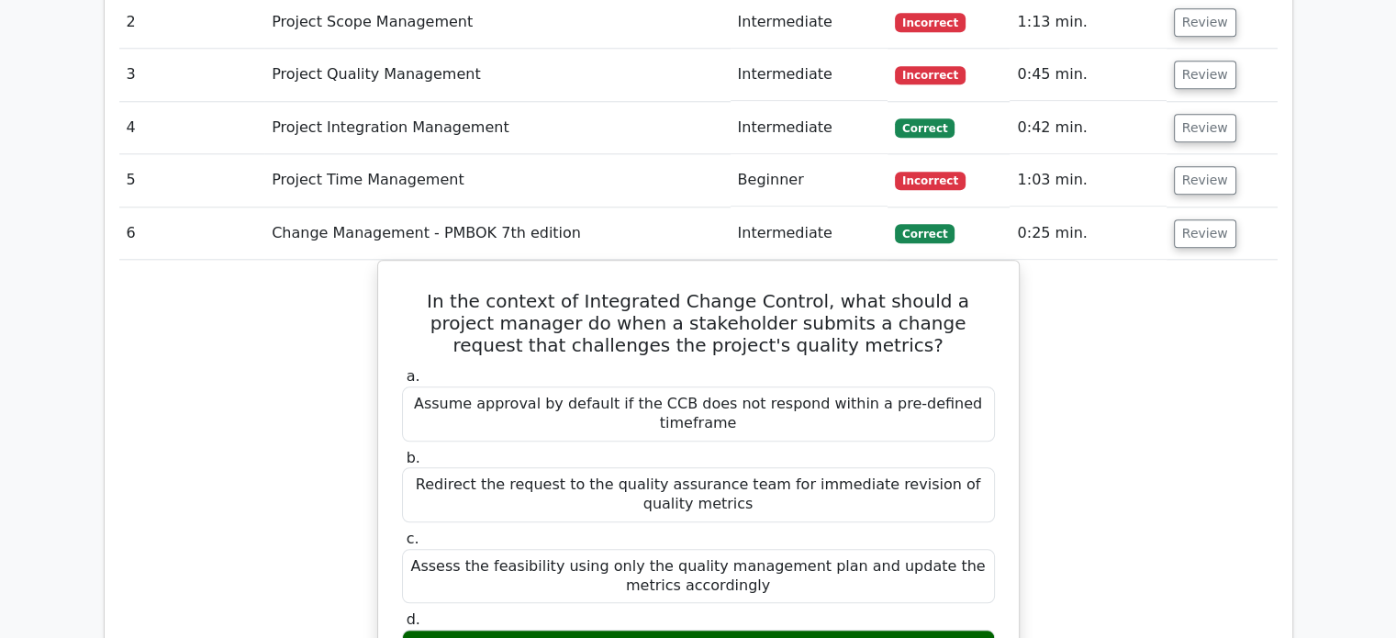
click at [1206, 219] on button "Review" at bounding box center [1205, 233] width 62 height 28
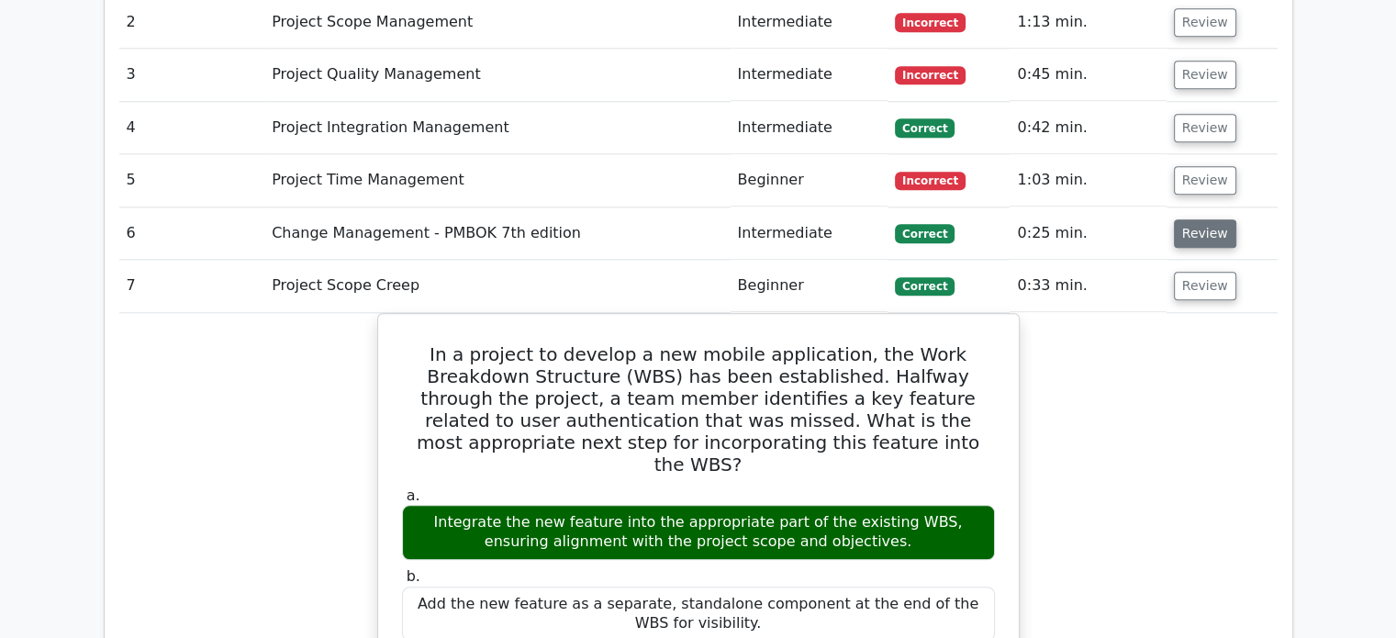
click at [1193, 219] on button "Review" at bounding box center [1205, 233] width 62 height 28
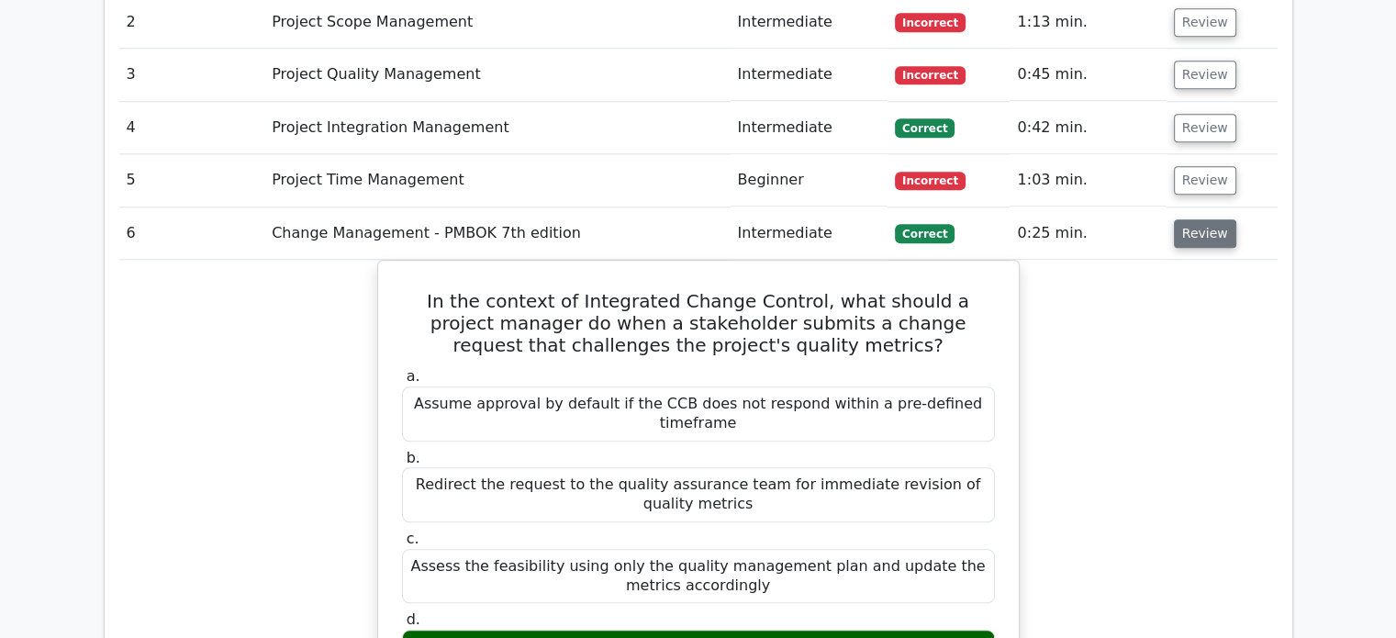
click at [1193, 219] on button "Review" at bounding box center [1205, 233] width 62 height 28
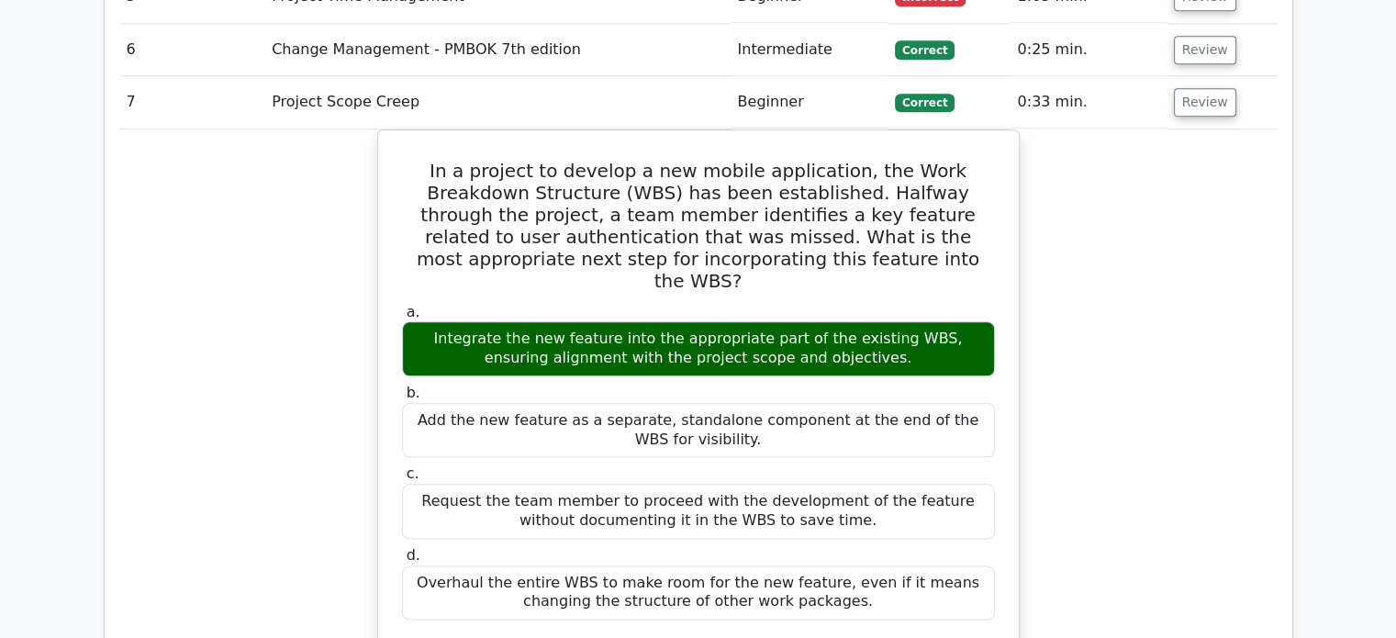
scroll to position [2130, 0]
click at [1195, 88] on button "Review" at bounding box center [1205, 102] width 62 height 28
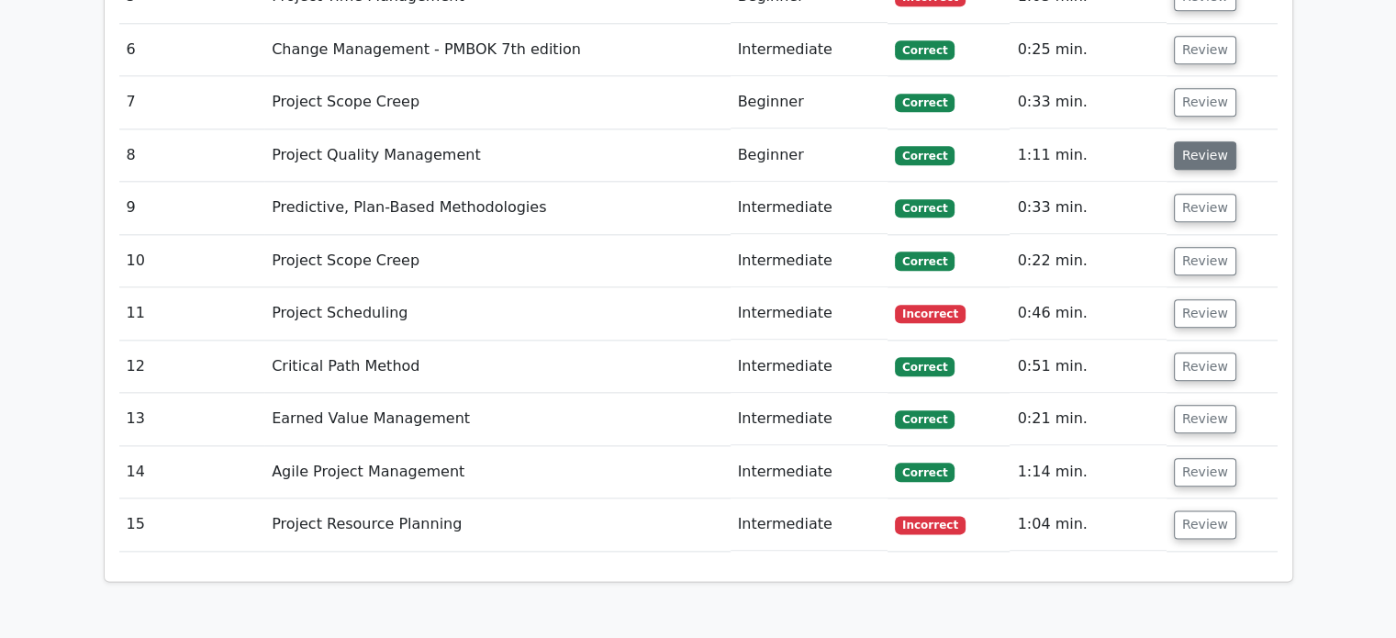
click at [1199, 141] on button "Review" at bounding box center [1205, 155] width 62 height 28
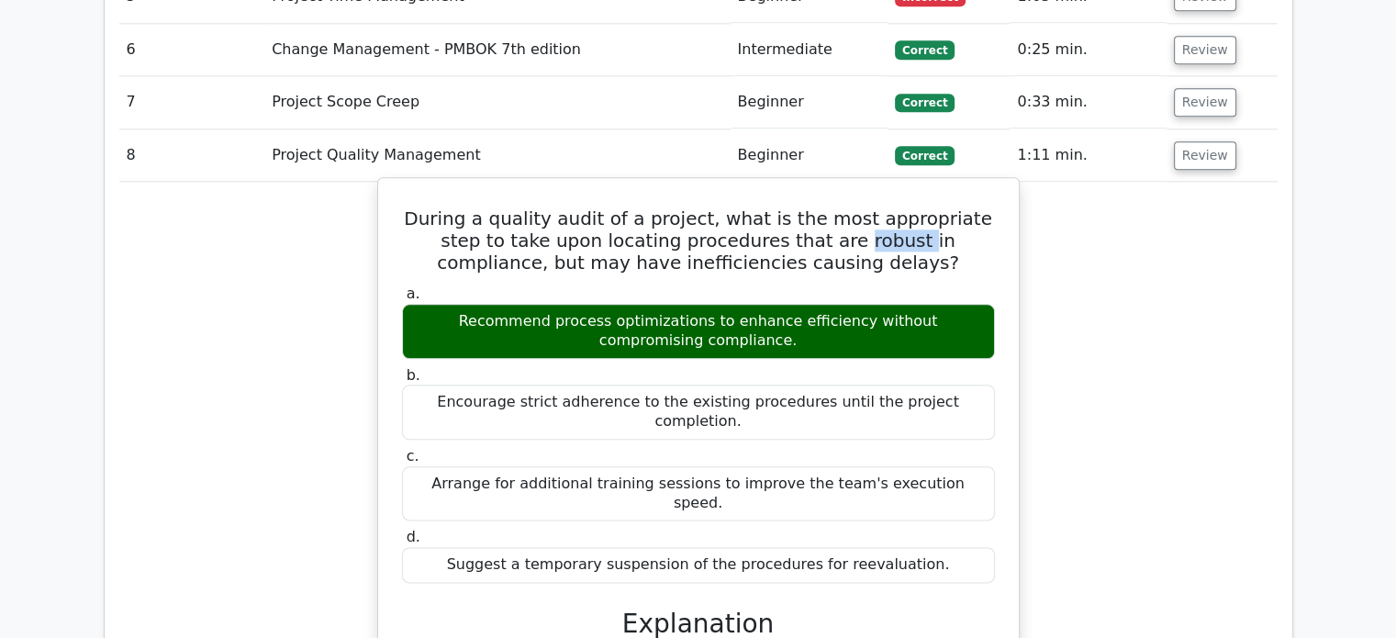
drag, startPoint x: 733, startPoint y: 149, endPoint x: 791, endPoint y: 146, distance: 57.9
click at [791, 207] on h5 "During a quality audit of a project, what is the most appropriate step to take …" at bounding box center [698, 240] width 597 height 66
click at [789, 207] on h5 "During a quality audit of a project, what is the most appropriate step to take …" at bounding box center [698, 240] width 597 height 66
click at [816, 207] on h5 "During a quality audit of a project, what is the most appropriate step to take …" at bounding box center [698, 240] width 597 height 66
drag, startPoint x: 816, startPoint y: 150, endPoint x: 892, endPoint y: 150, distance: 76.2
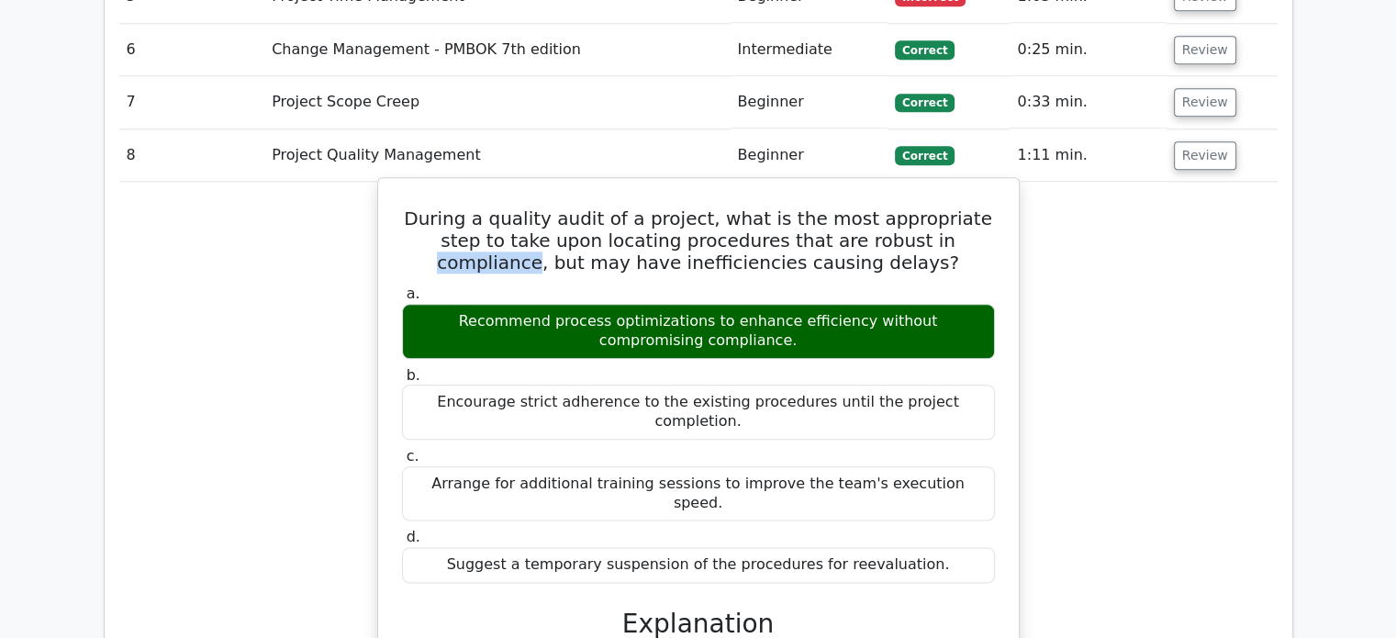
click at [892, 207] on h5 "During a quality audit of a project, what is the most appropriate step to take …" at bounding box center [698, 240] width 597 height 66
drag, startPoint x: 892, startPoint y: 150, endPoint x: 825, endPoint y: 150, distance: 67.0
click at [825, 207] on h5 "During a quality audit of a project, what is the most appropriate step to take …" at bounding box center [698, 240] width 597 height 66
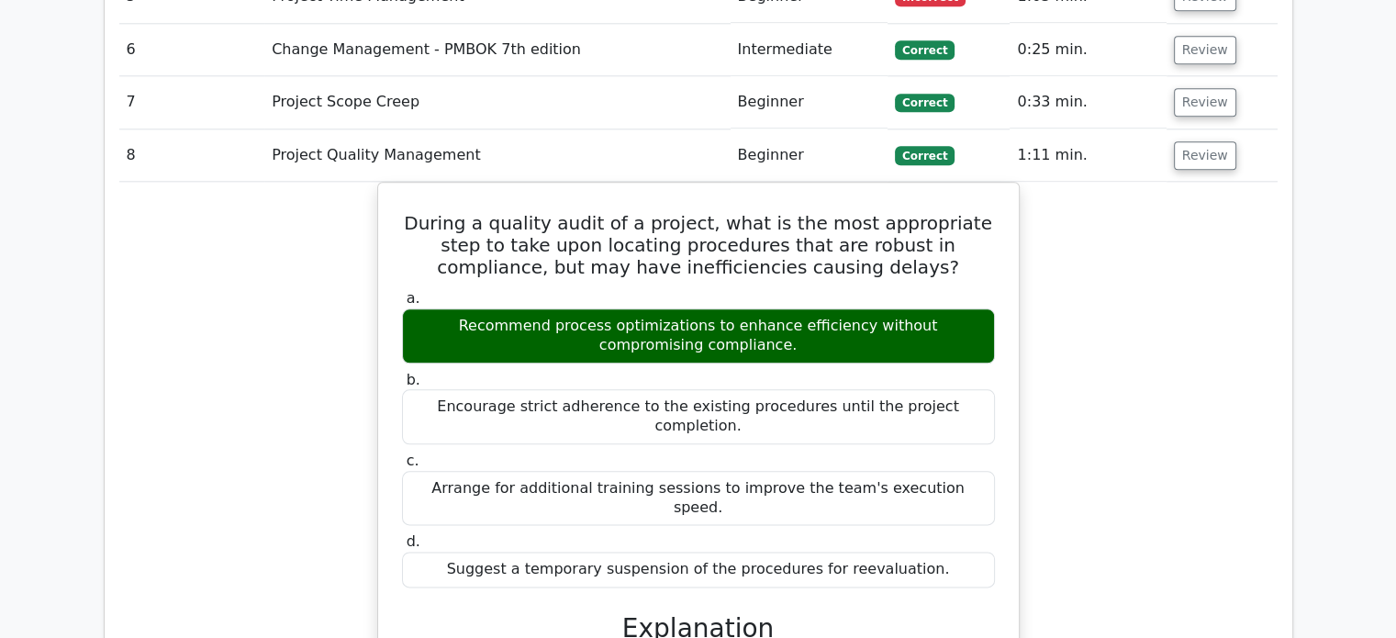
click at [1039, 190] on div "During a quality audit of a project, what is the most appropriate step to take …" at bounding box center [698, 632] width 1158 height 900
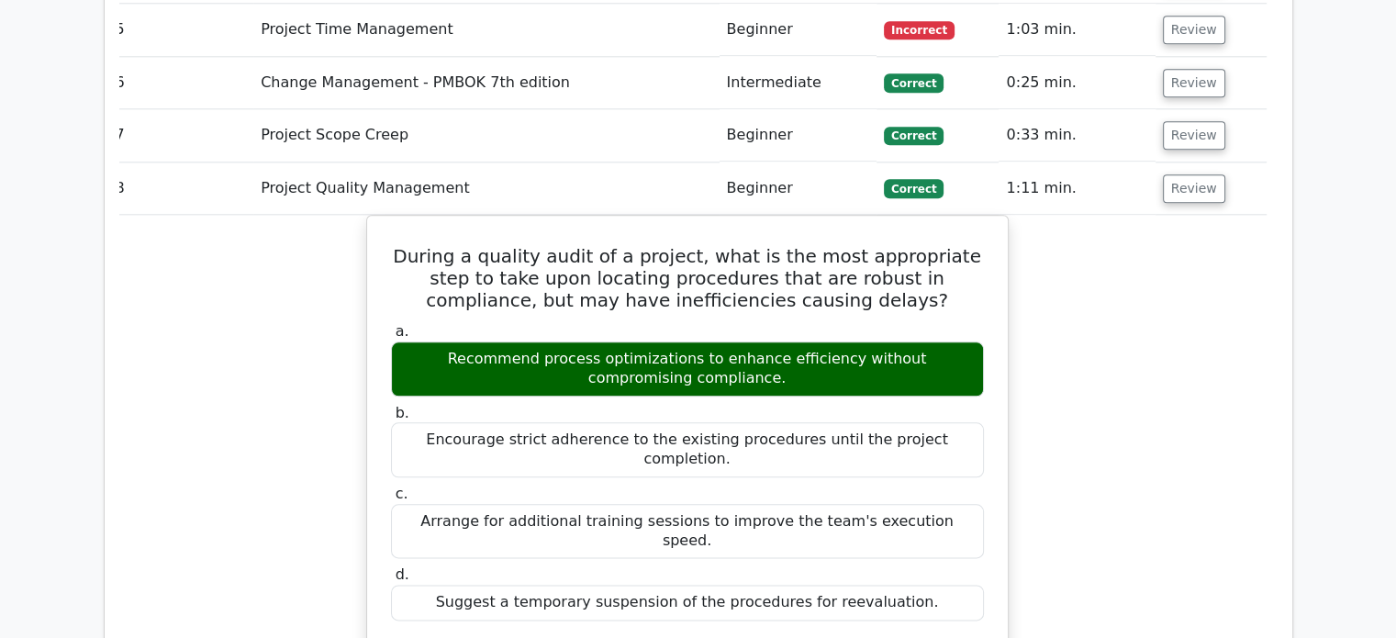
scroll to position [2094, 0]
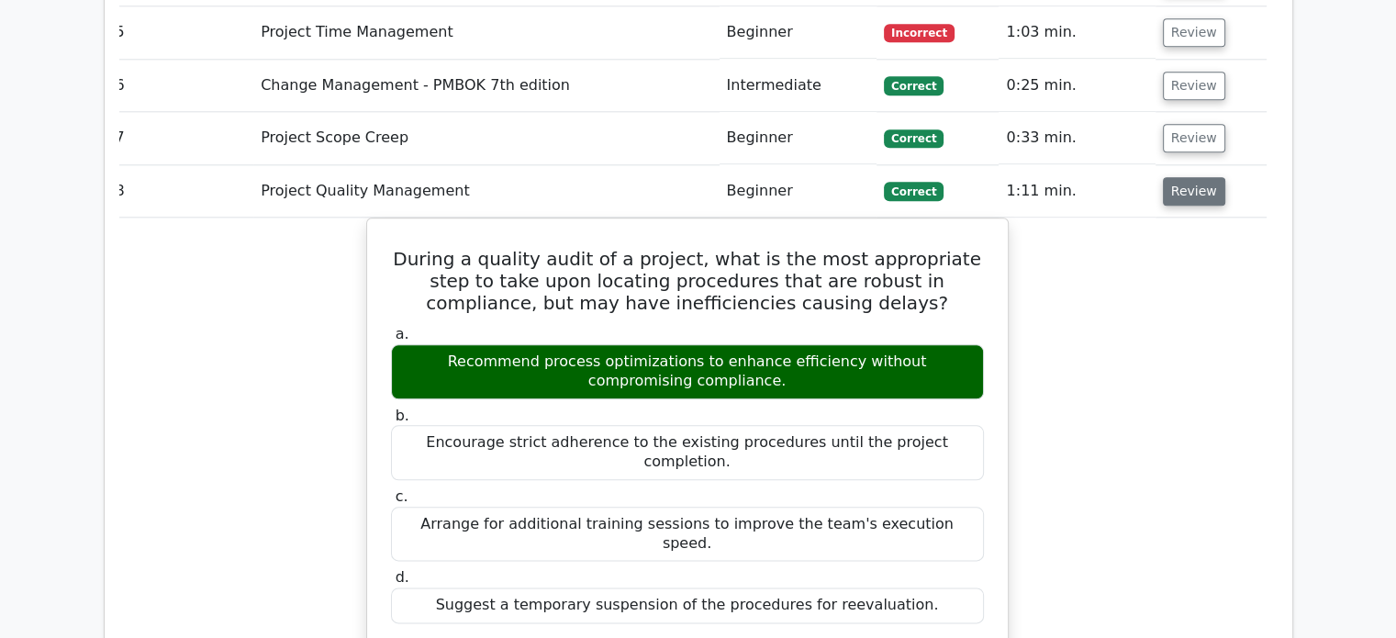
click at [1194, 177] on button "Review" at bounding box center [1194, 191] width 62 height 28
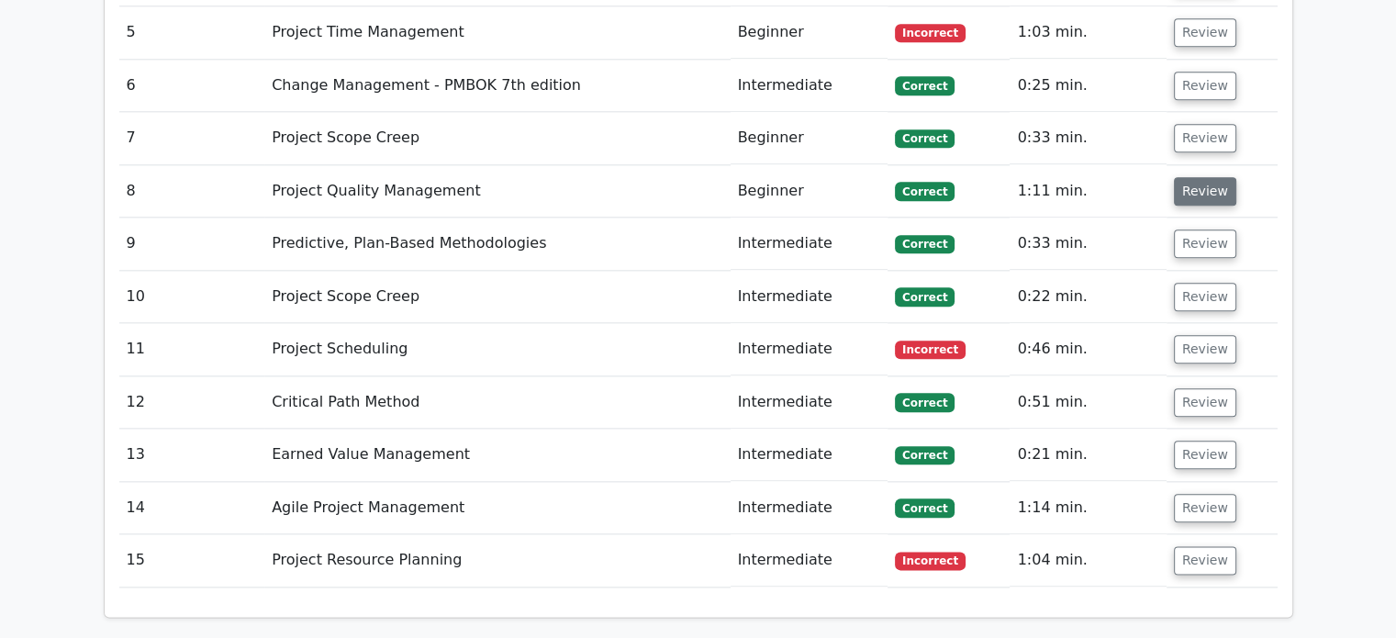
scroll to position [0, 0]
click at [1200, 229] on button "Review" at bounding box center [1205, 243] width 62 height 28
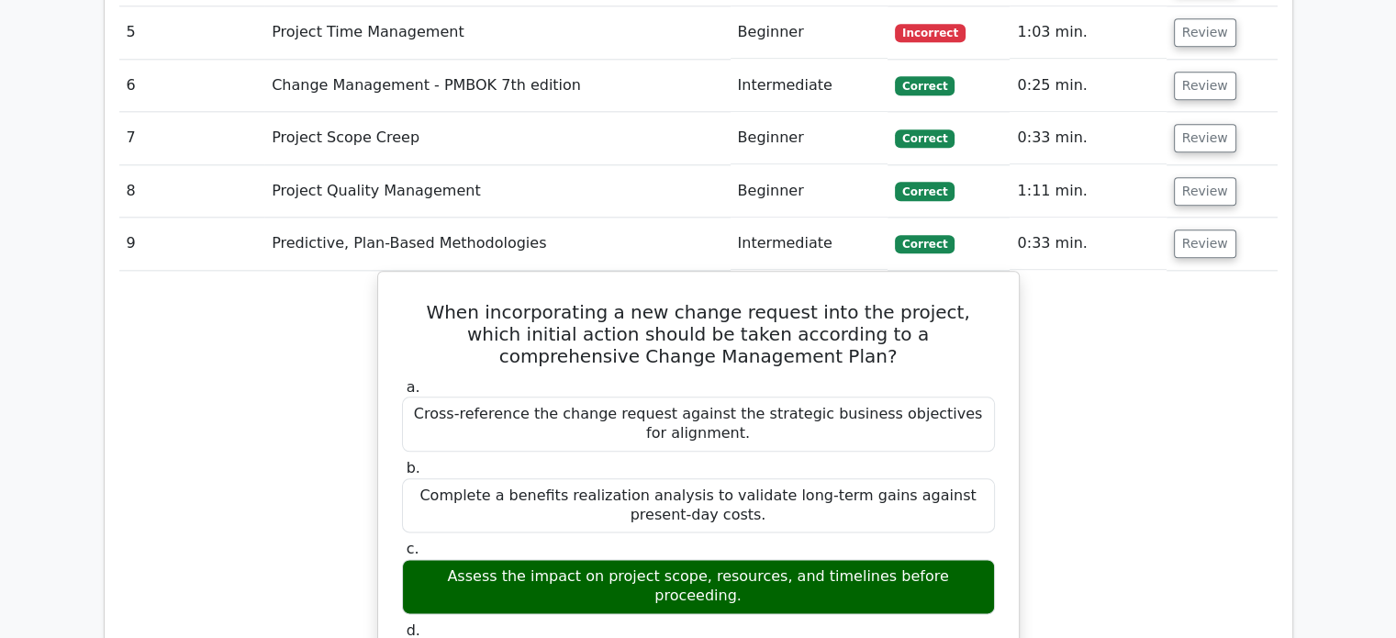
scroll to position [2186, 0]
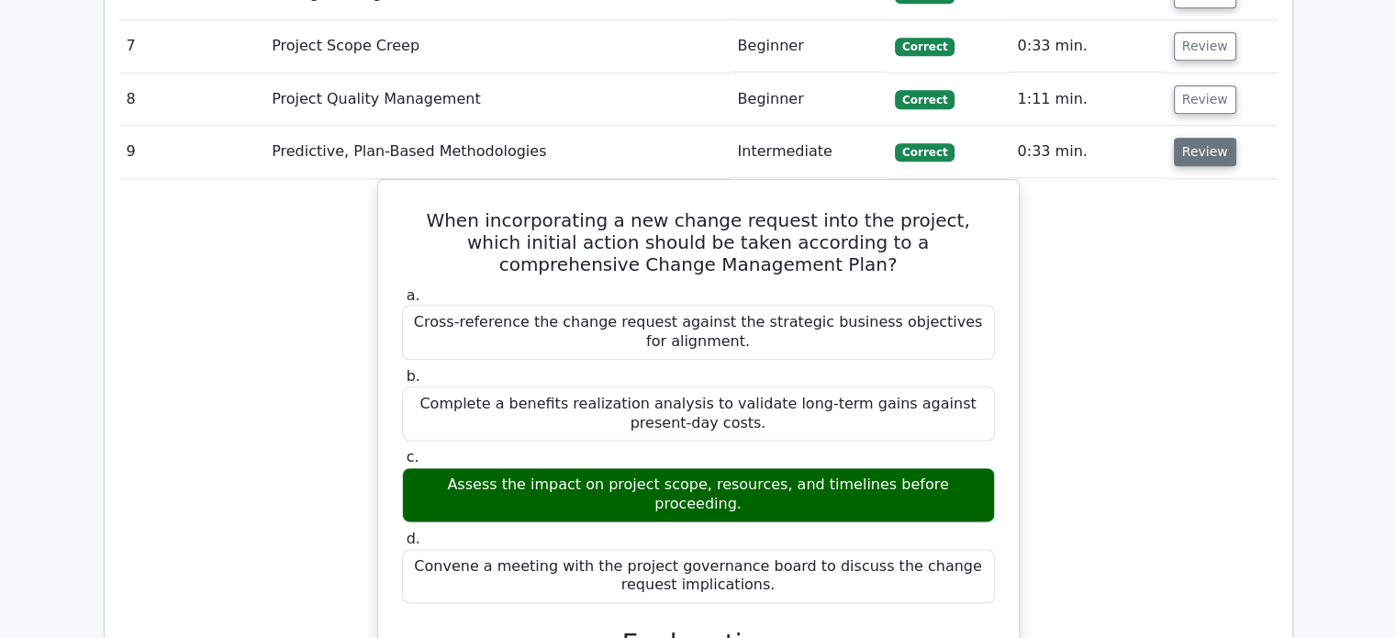
click at [1193, 138] on button "Review" at bounding box center [1205, 152] width 62 height 28
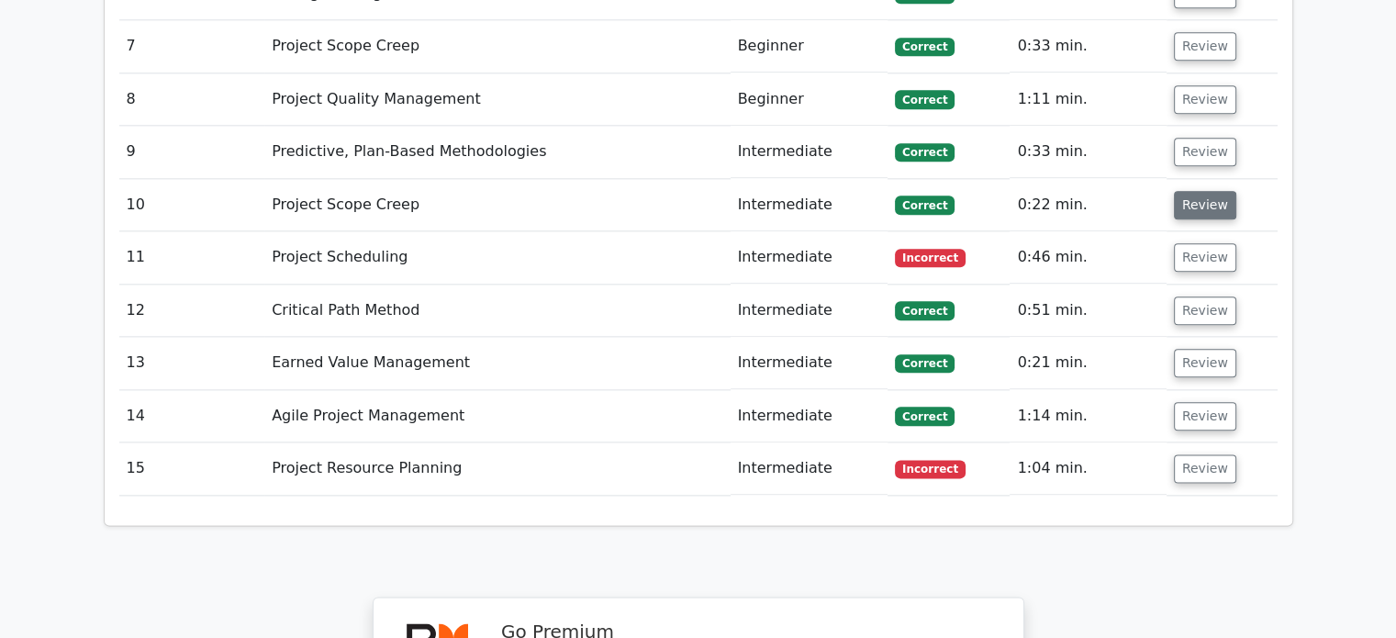
click at [1198, 191] on button "Review" at bounding box center [1205, 205] width 62 height 28
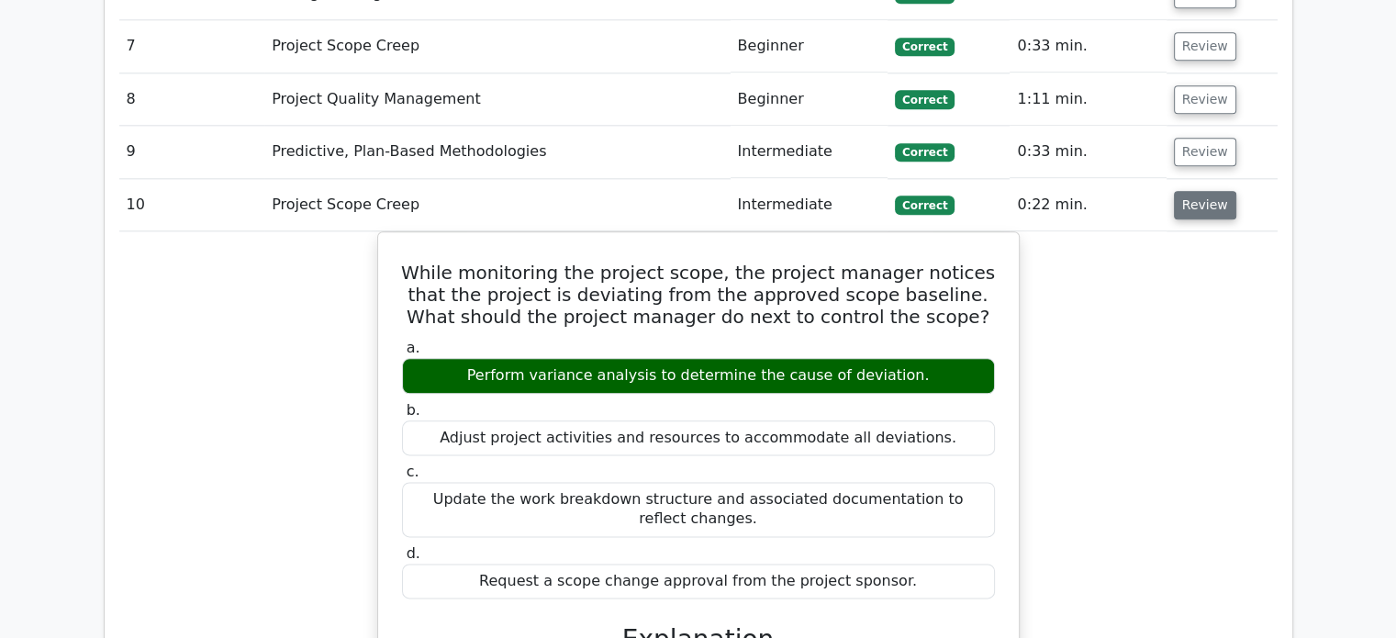
click at [1202, 191] on button "Review" at bounding box center [1205, 205] width 62 height 28
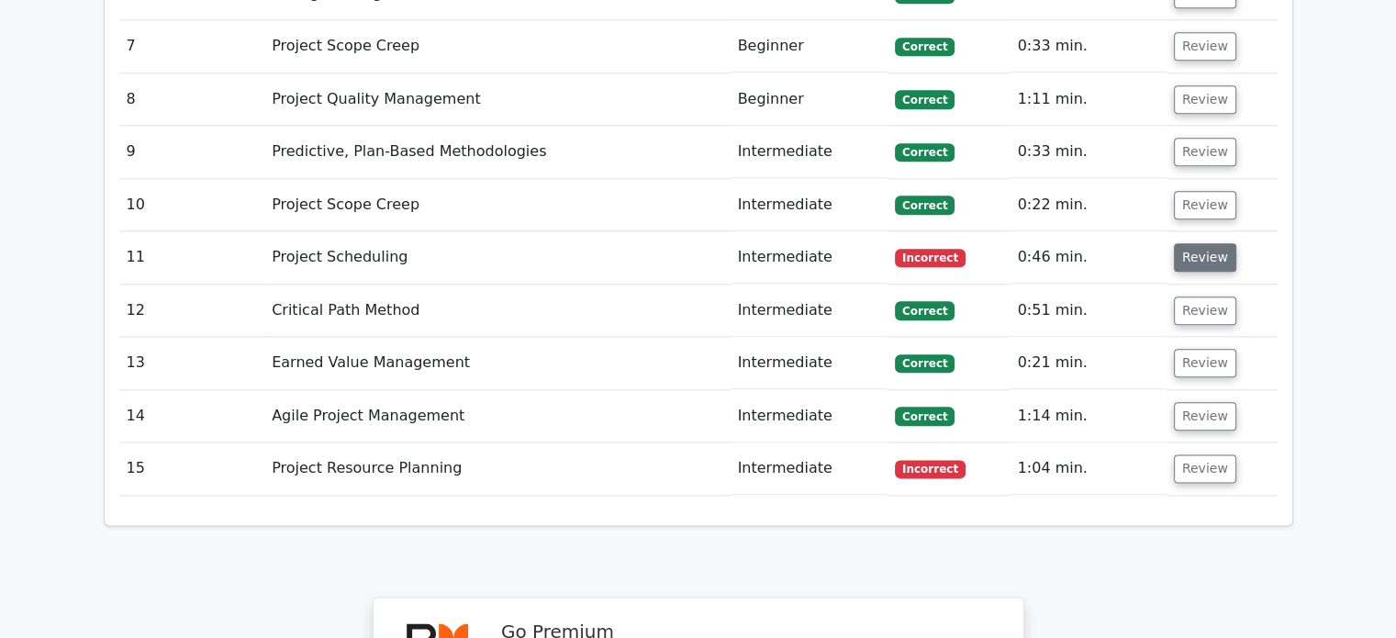
click at [1195, 243] on button "Review" at bounding box center [1205, 257] width 62 height 28
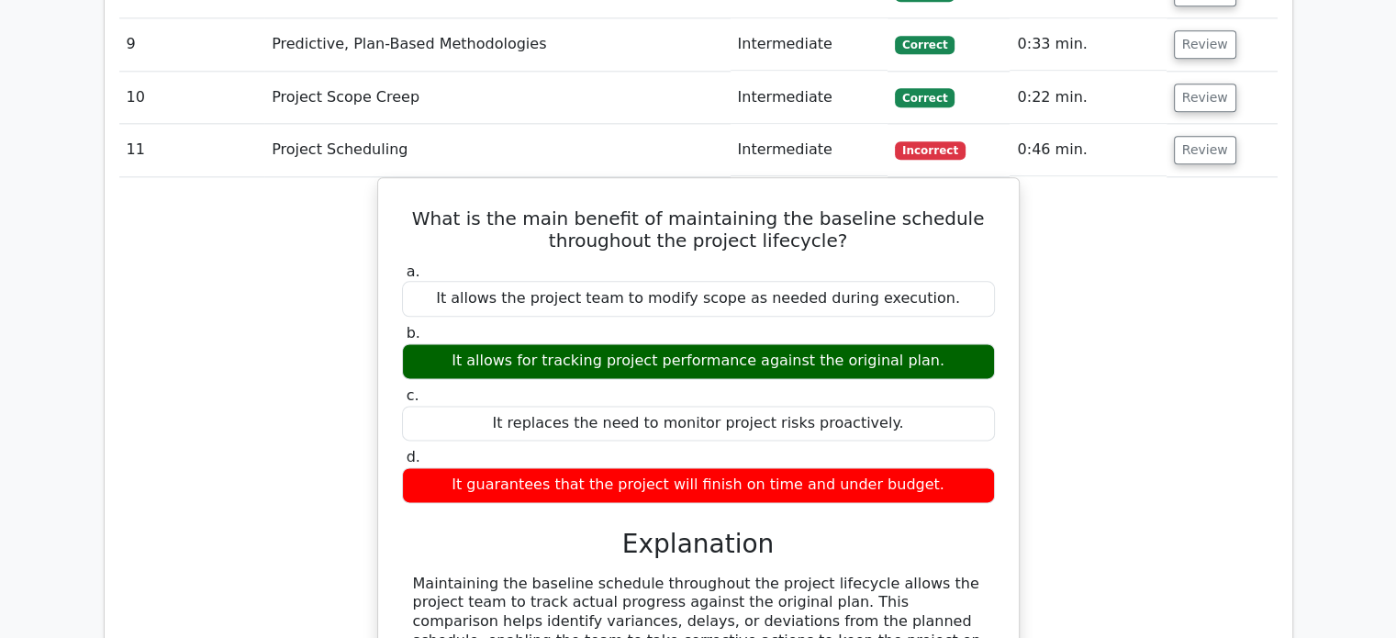
scroll to position [2277, 0]
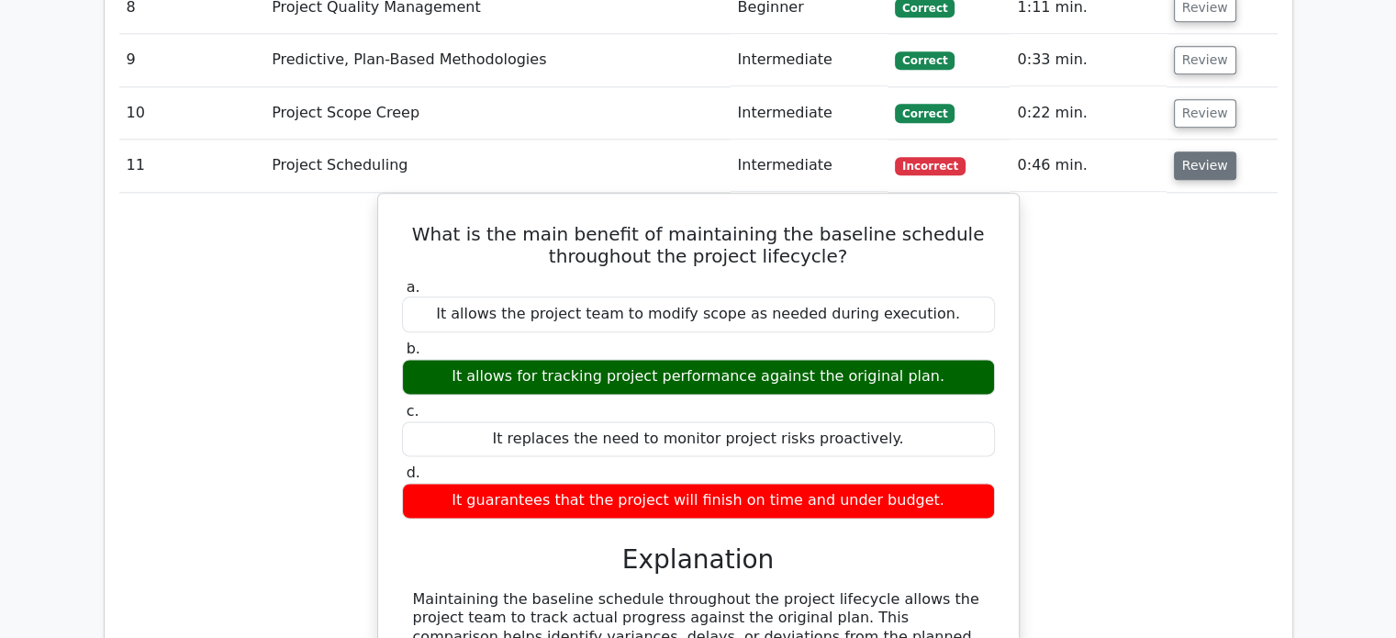
click at [1202, 151] on button "Review" at bounding box center [1205, 165] width 62 height 28
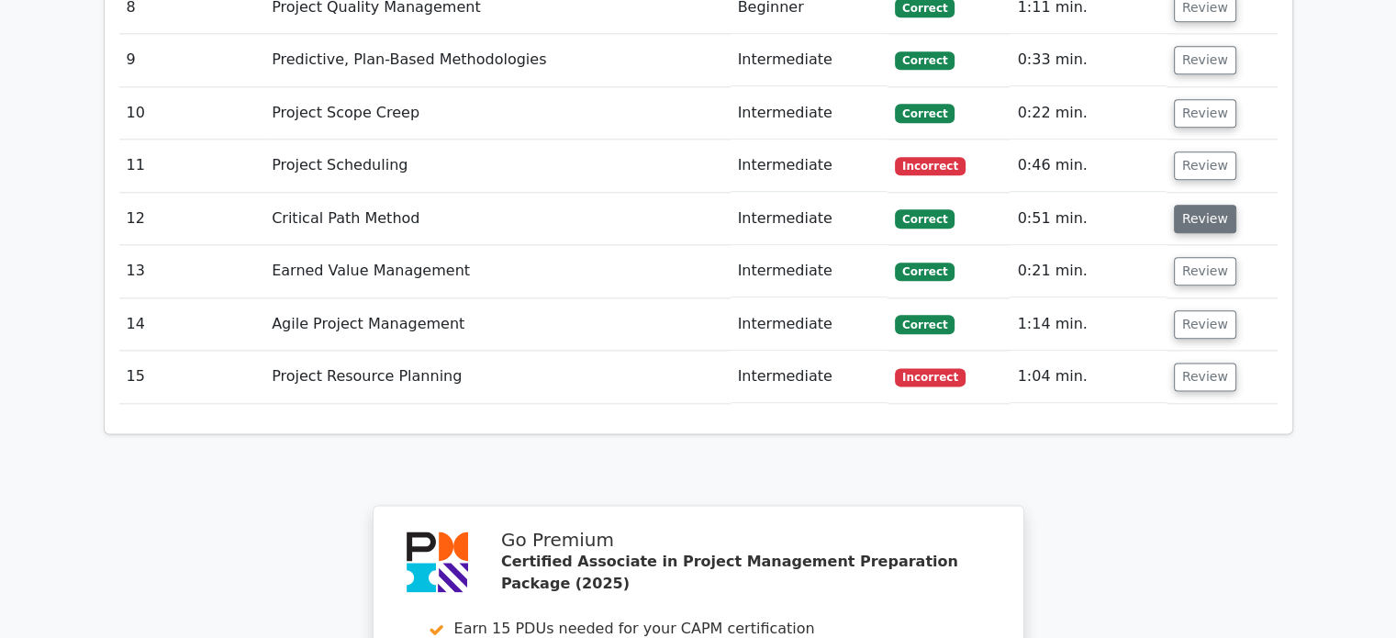
click at [1202, 205] on button "Review" at bounding box center [1205, 219] width 62 height 28
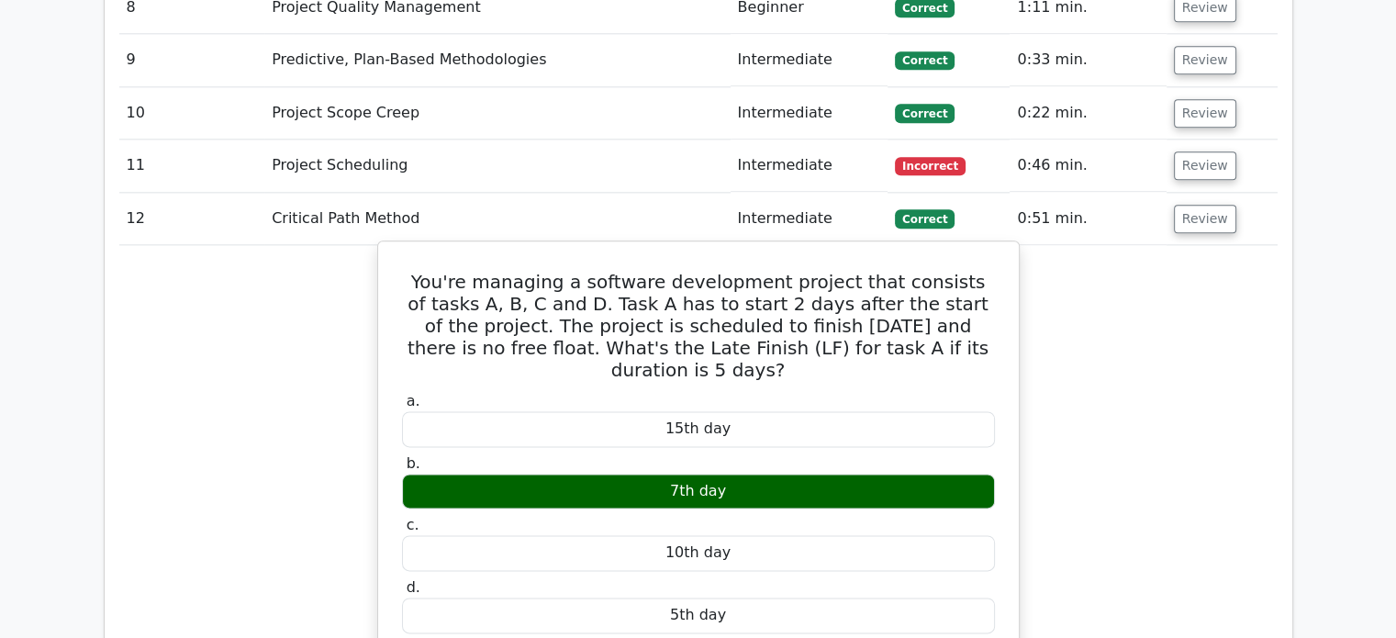
drag, startPoint x: 726, startPoint y: 495, endPoint x: 407, endPoint y: 194, distance: 439.0
click at [407, 249] on div "You're managing a software development project that consists of tasks A, B, C a…" at bounding box center [699, 612] width 626 height 727
copy div "You're managing a software development project that consists of tasks A, B, C a…"
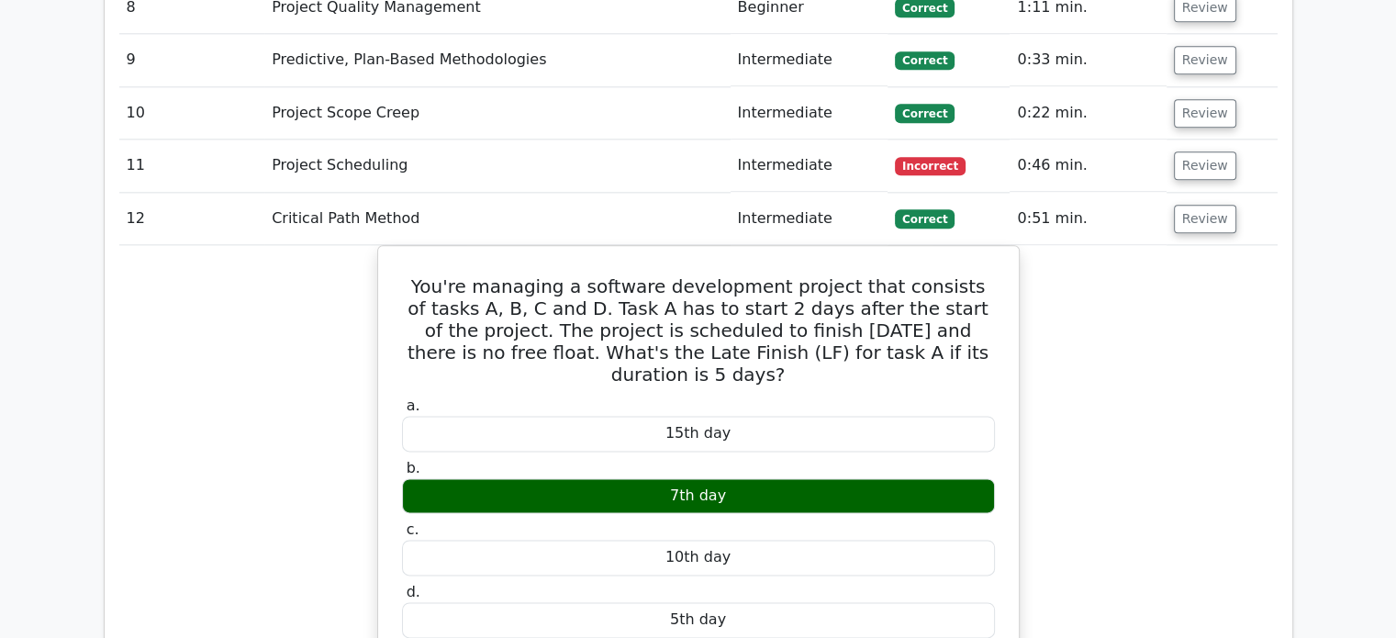
click at [320, 271] on div "You're managing a software development project that consists of tasks A, B, C a…" at bounding box center [698, 628] width 1158 height 766
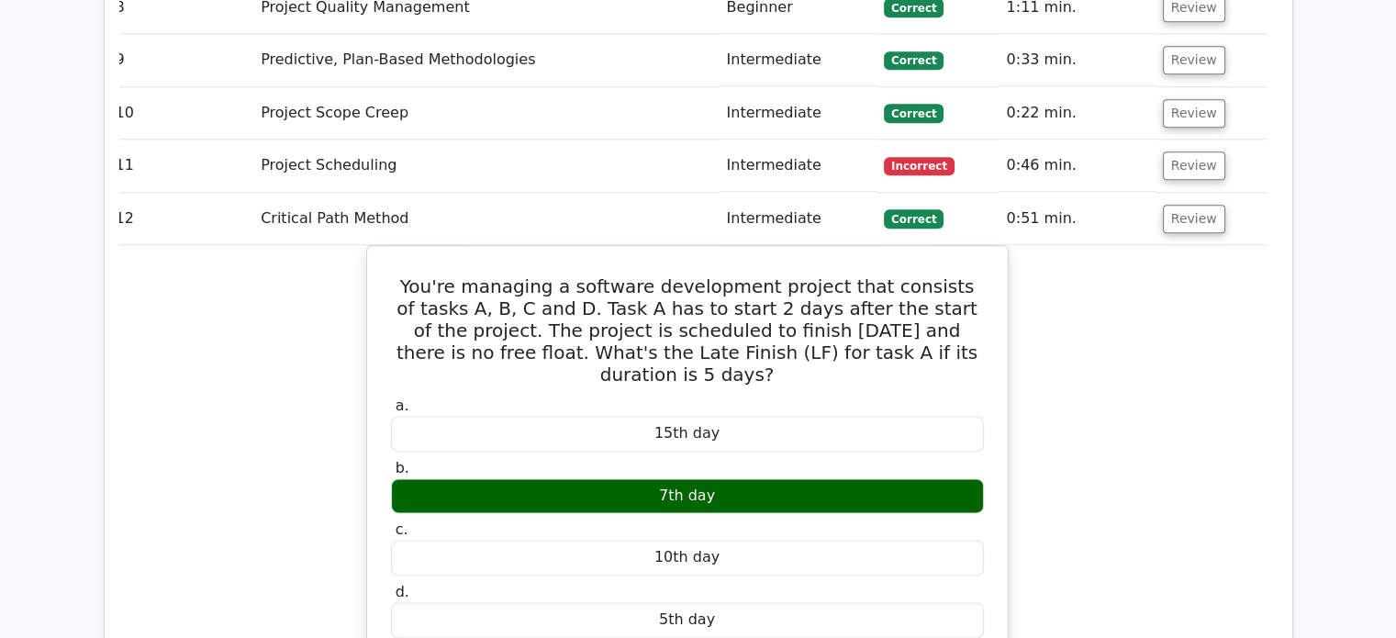
scroll to position [0, 0]
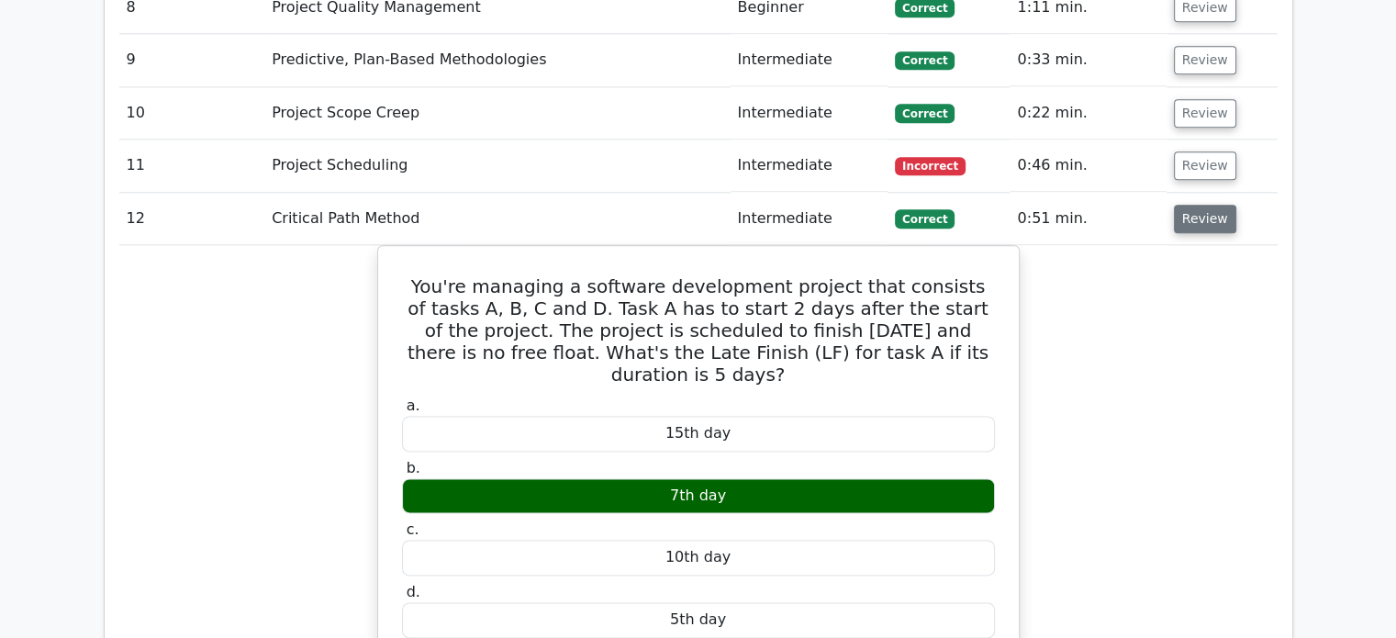
click at [1196, 205] on button "Review" at bounding box center [1205, 219] width 62 height 28
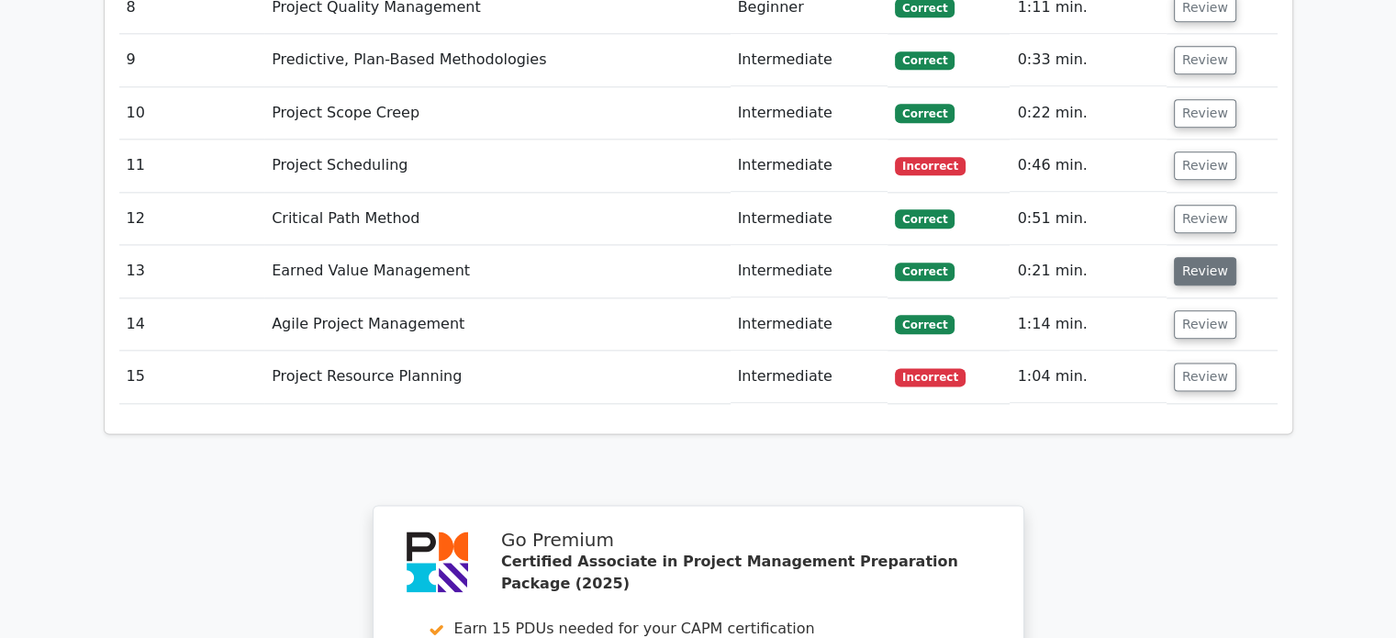
click at [1205, 257] on button "Review" at bounding box center [1205, 271] width 62 height 28
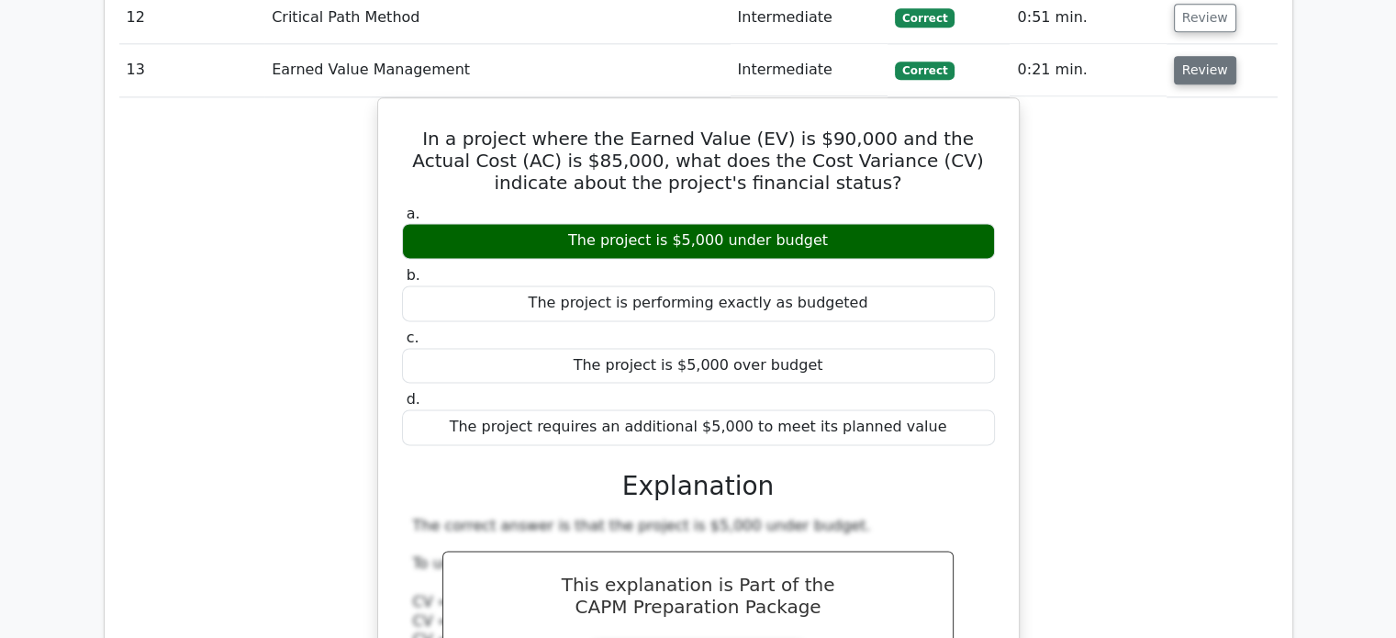
scroll to position [2369, 0]
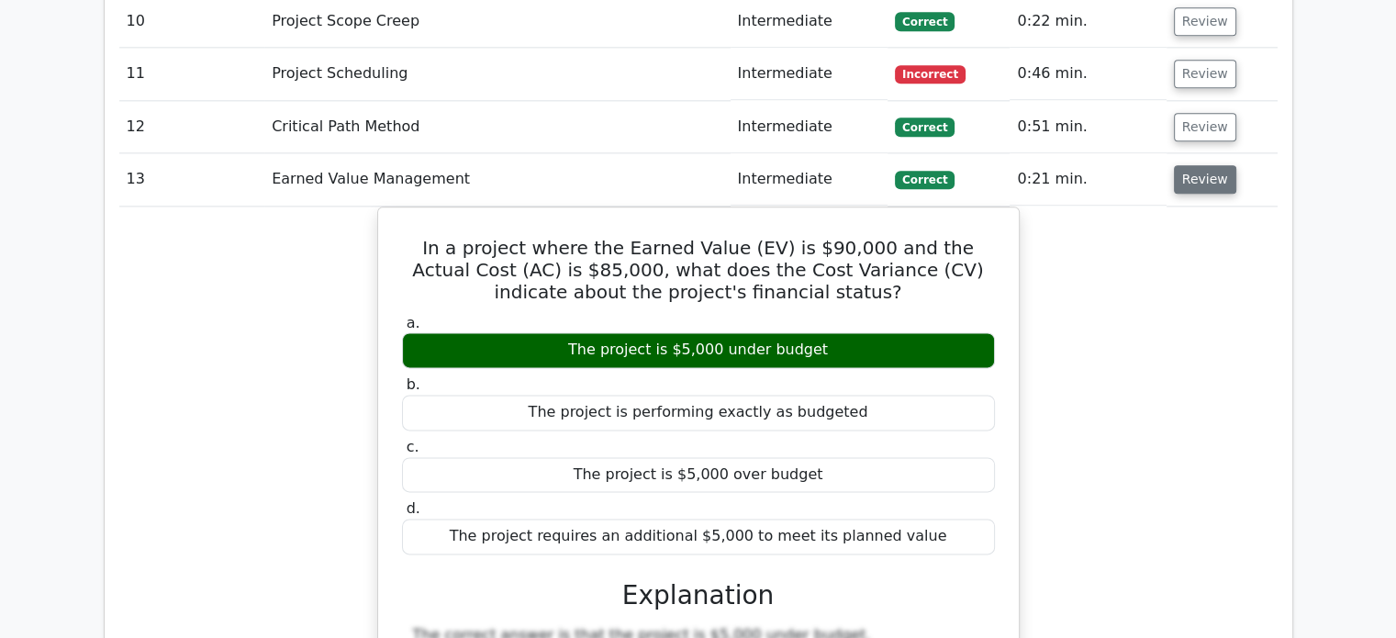
click at [1204, 165] on button "Review" at bounding box center [1205, 179] width 62 height 28
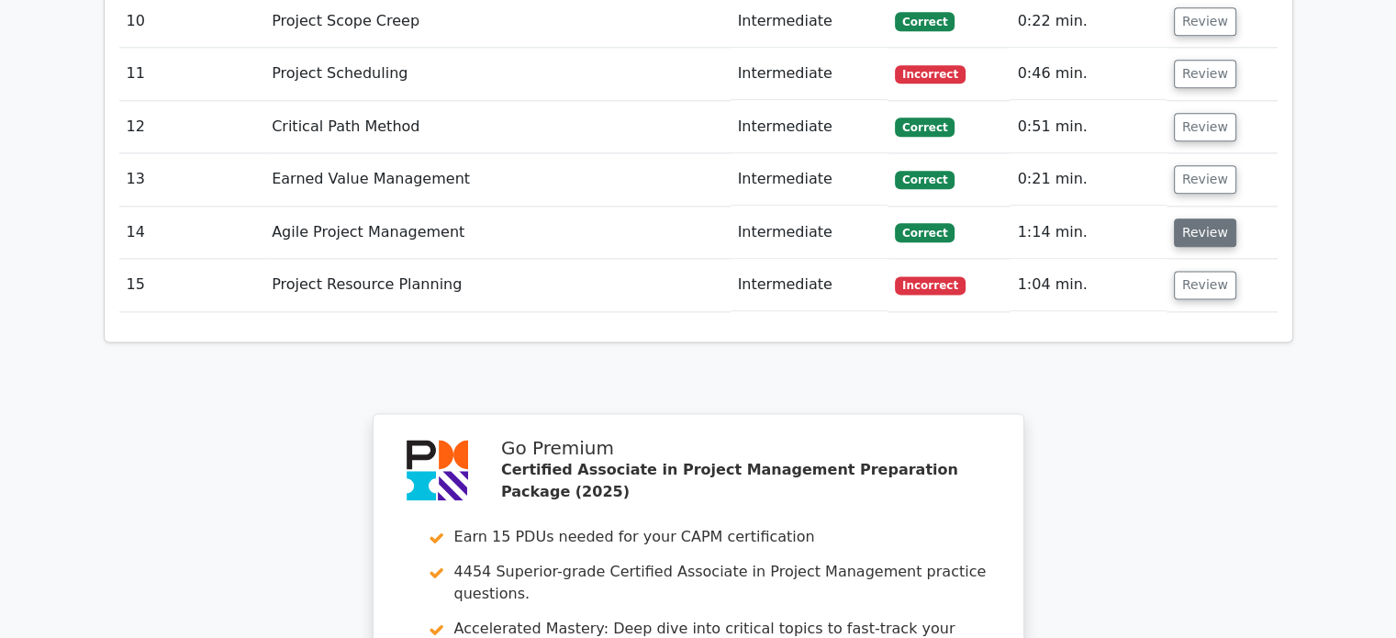
click at [1212, 218] on button "Review" at bounding box center [1205, 232] width 62 height 28
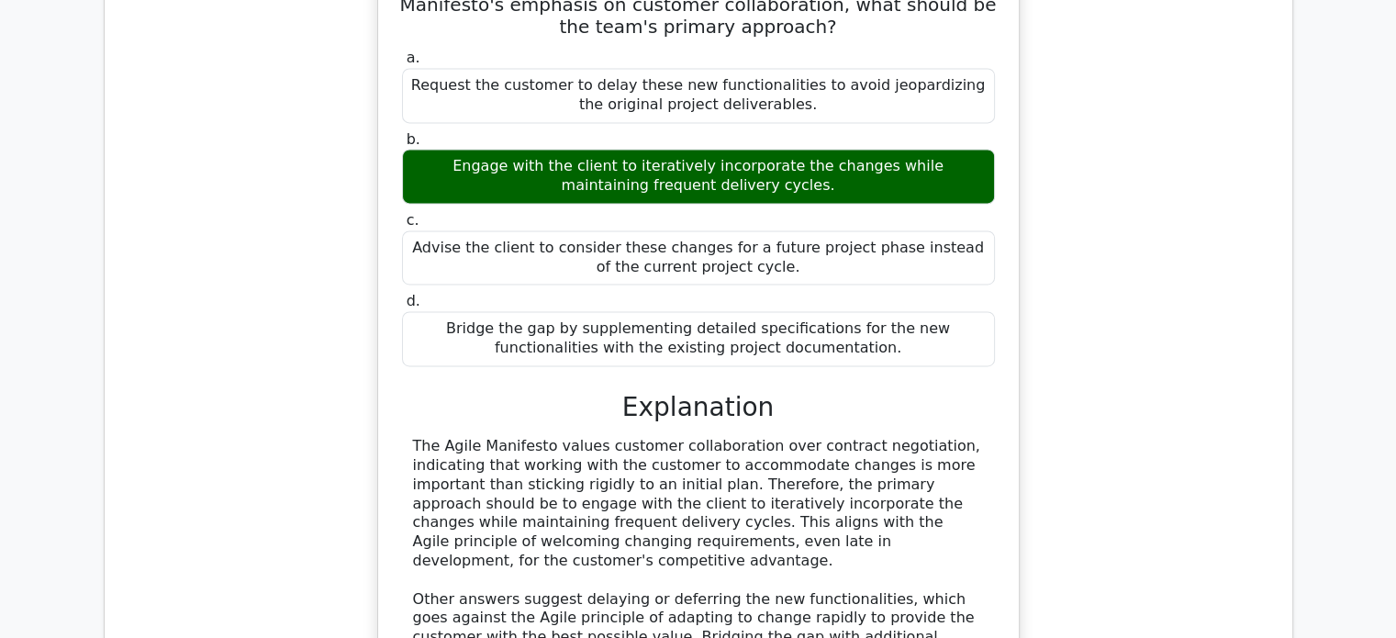
scroll to position [2736, 0]
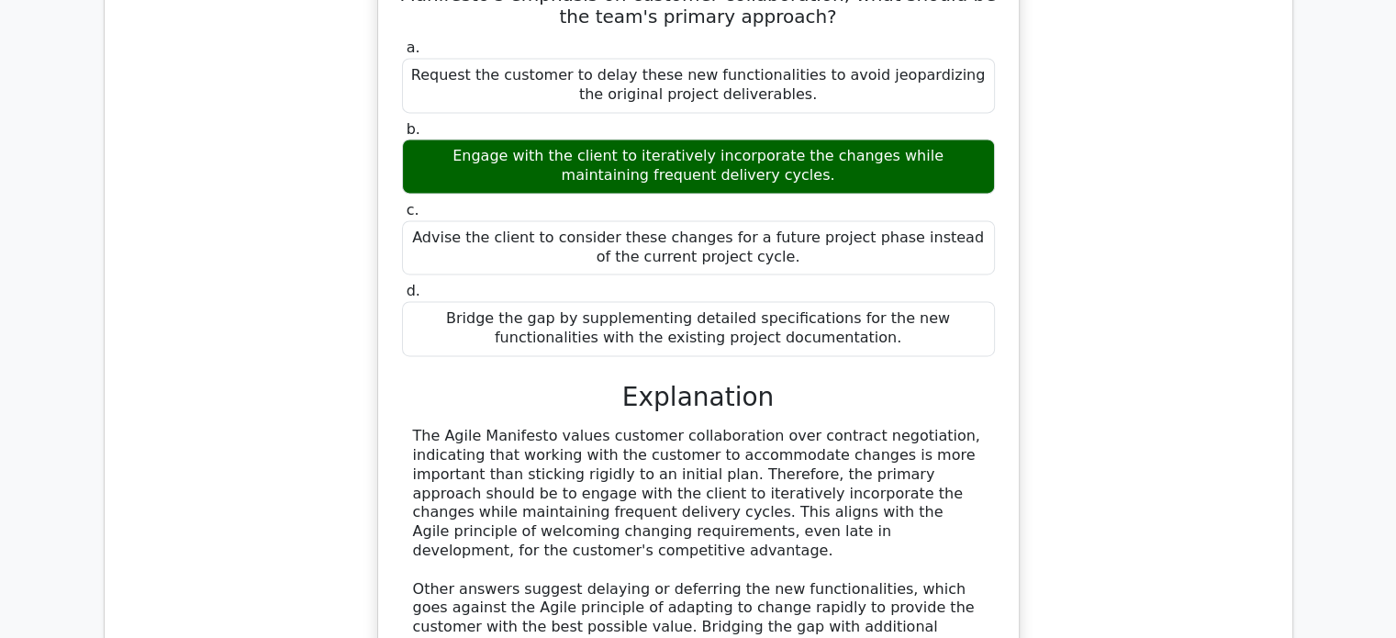
click at [607, 139] on div "Engage with the client to iteratively incorporate the changes while maintaining…" at bounding box center [698, 166] width 593 height 55
drag, startPoint x: 606, startPoint y: 39, endPoint x: 670, endPoint y: 43, distance: 64.4
click at [670, 139] on div "Engage with the client to iteratively incorporate the changes while maintaining…" at bounding box center [698, 166] width 593 height 55
click at [408, 254] on div "a. Request the customer to delay these new functionalities to avoid jeopardizin…" at bounding box center [698, 410] width 597 height 751
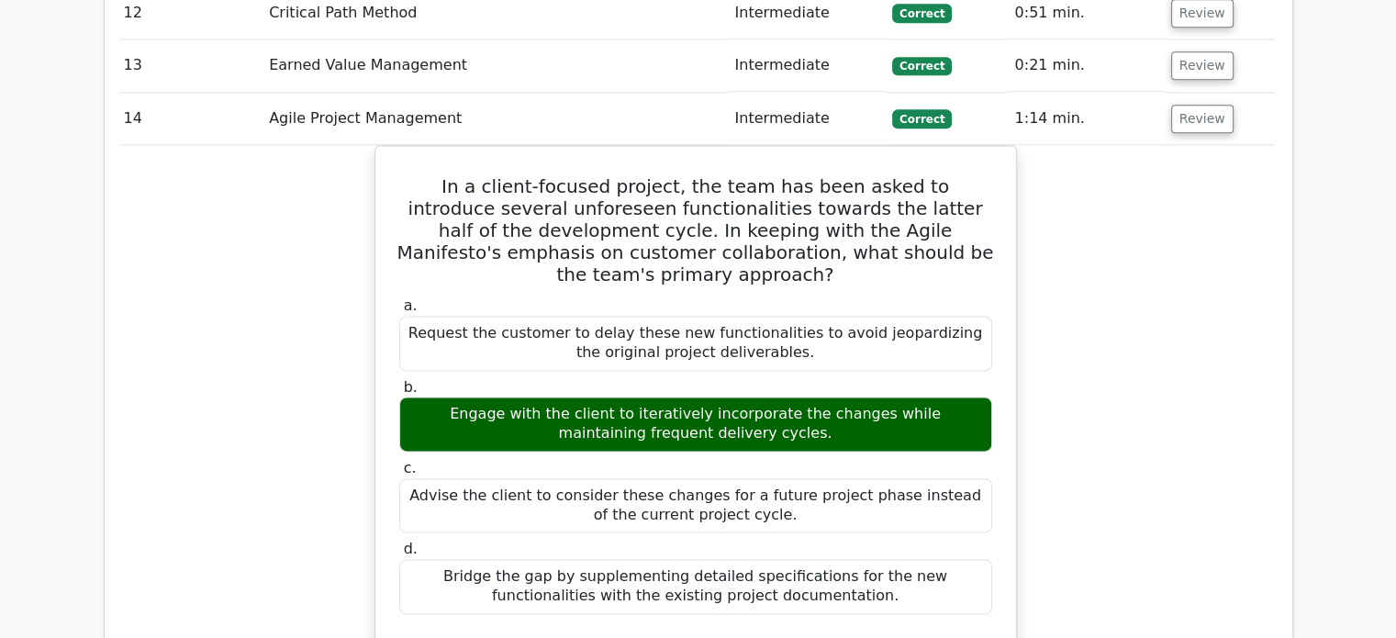
scroll to position [0, 2]
click at [1176, 105] on button "Review" at bounding box center [1203, 119] width 62 height 28
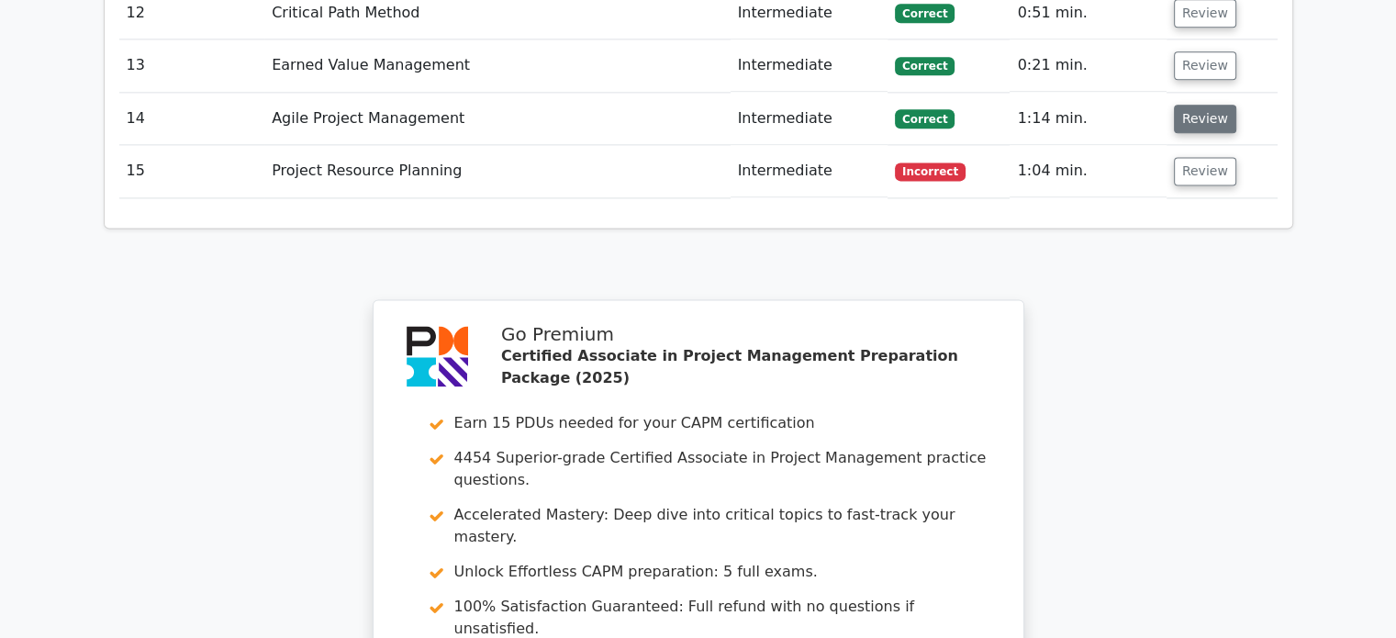
scroll to position [0, 0]
click at [1187, 157] on button "Review" at bounding box center [1205, 171] width 62 height 28
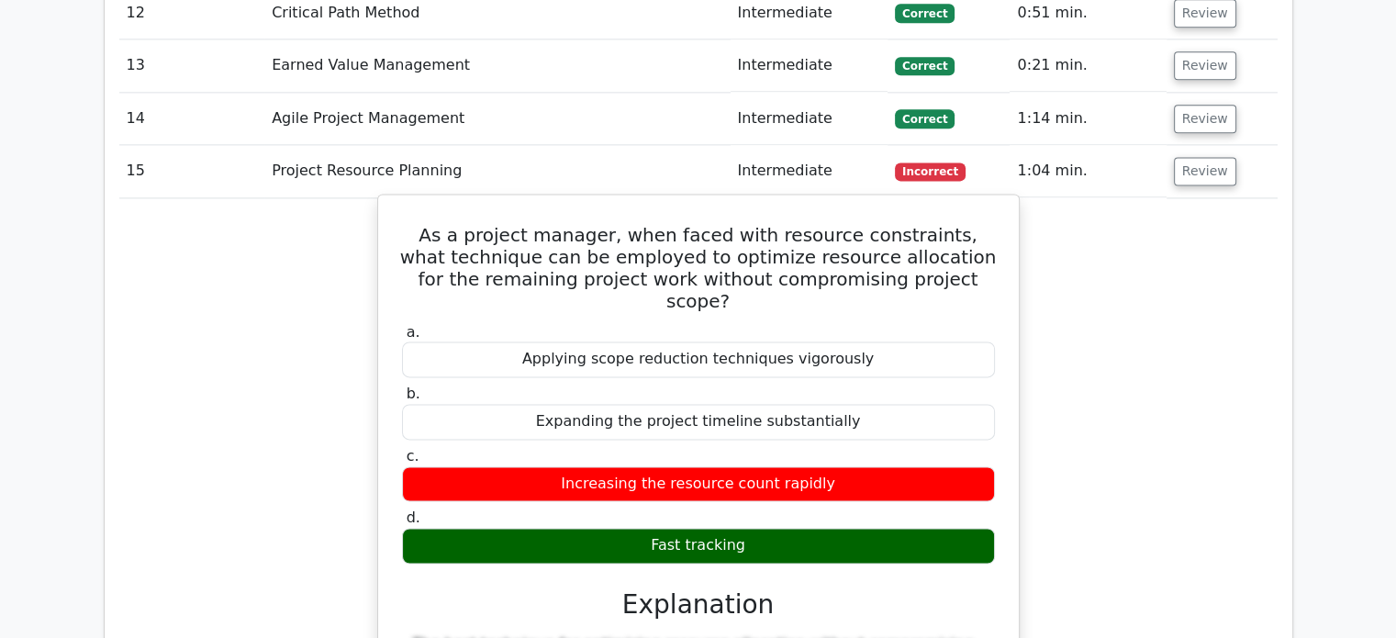
drag, startPoint x: 427, startPoint y: 135, endPoint x: 782, endPoint y: 425, distance: 458.6
click at [782, 425] on div "As a project manager, when faced with resource constraints, what technique can …" at bounding box center [699, 634] width 626 height 864
copy div "As a project manager, when faced with resource constraints, what technique can …"
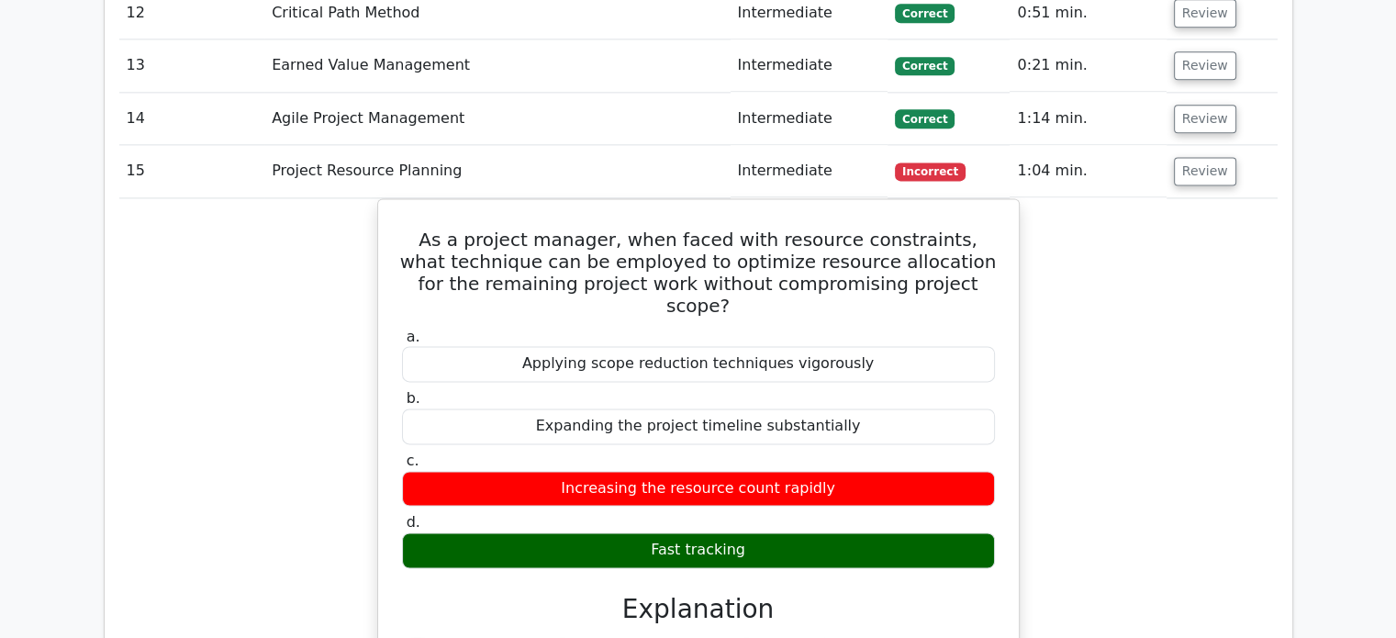
click at [1140, 199] on div "As a project manager, when faced with resource constraints, what technique can …" at bounding box center [698, 649] width 1158 height 902
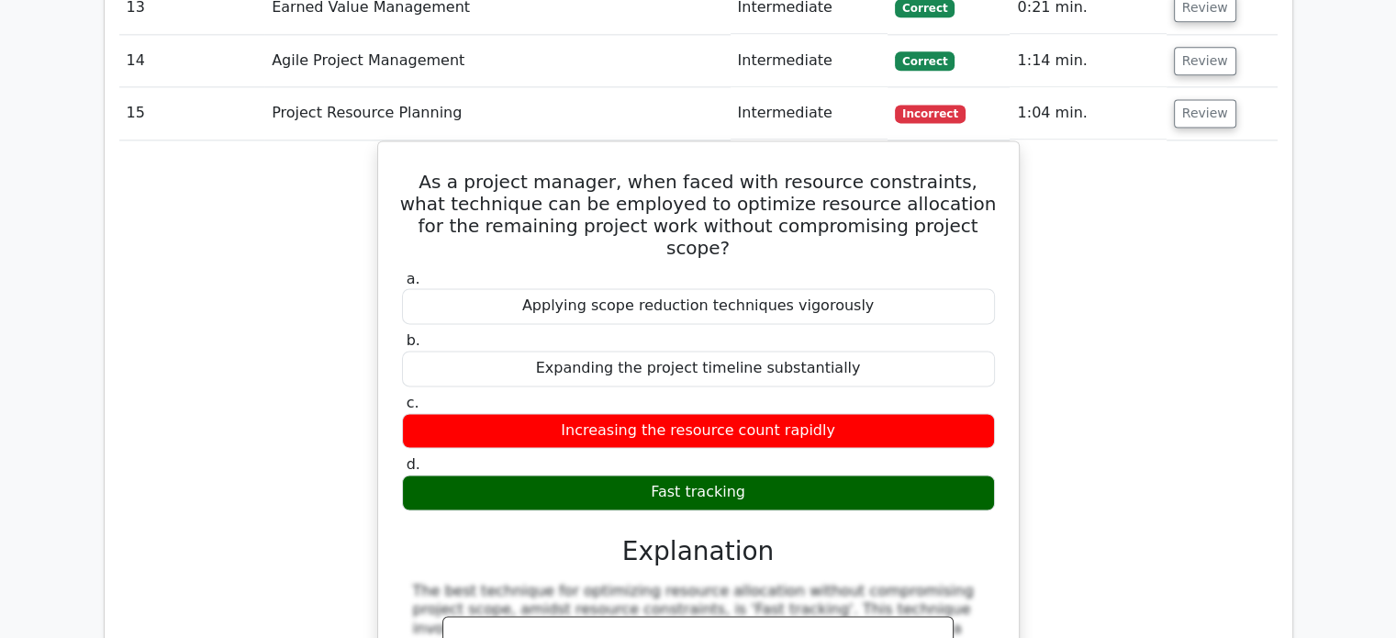
scroll to position [2391, 0]
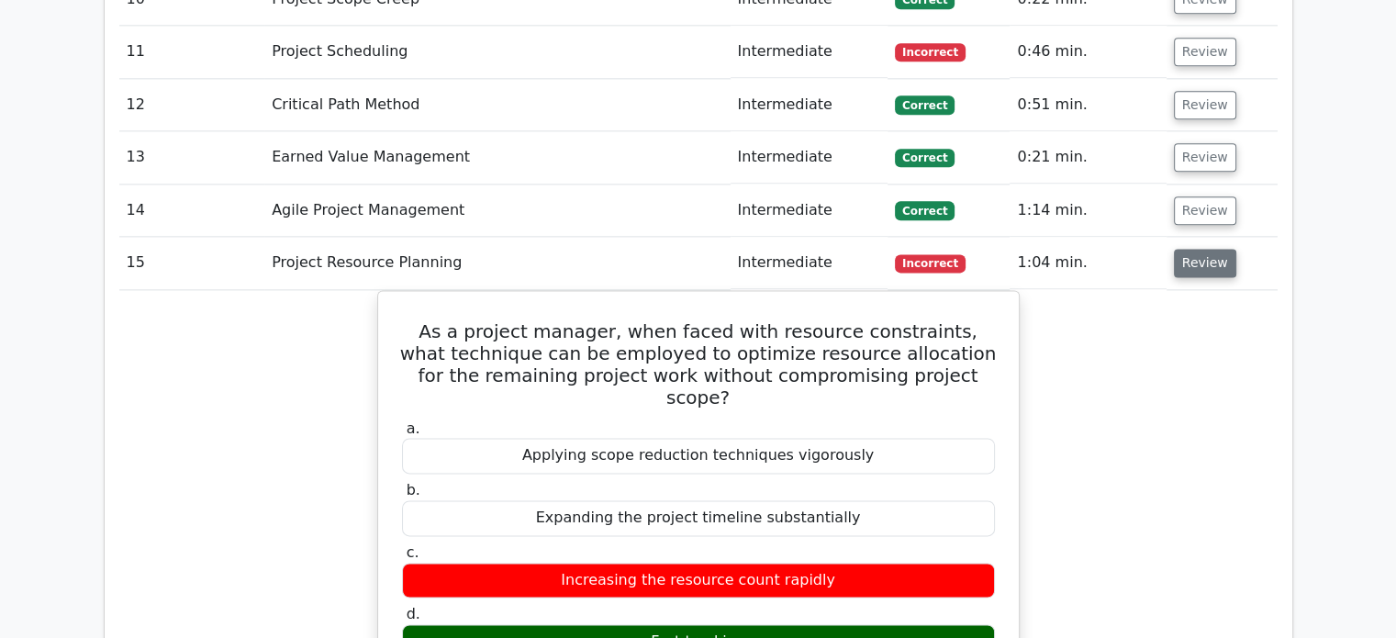
click at [1190, 249] on button "Review" at bounding box center [1205, 263] width 62 height 28
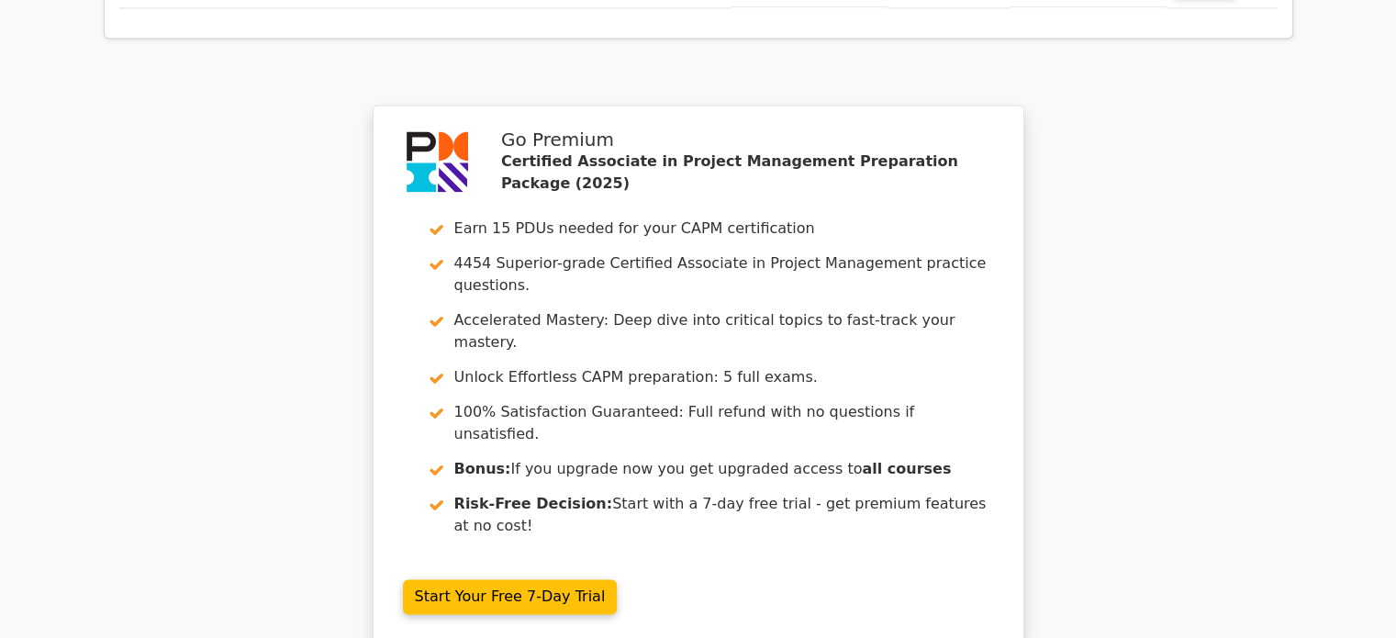
scroll to position [2219, 0]
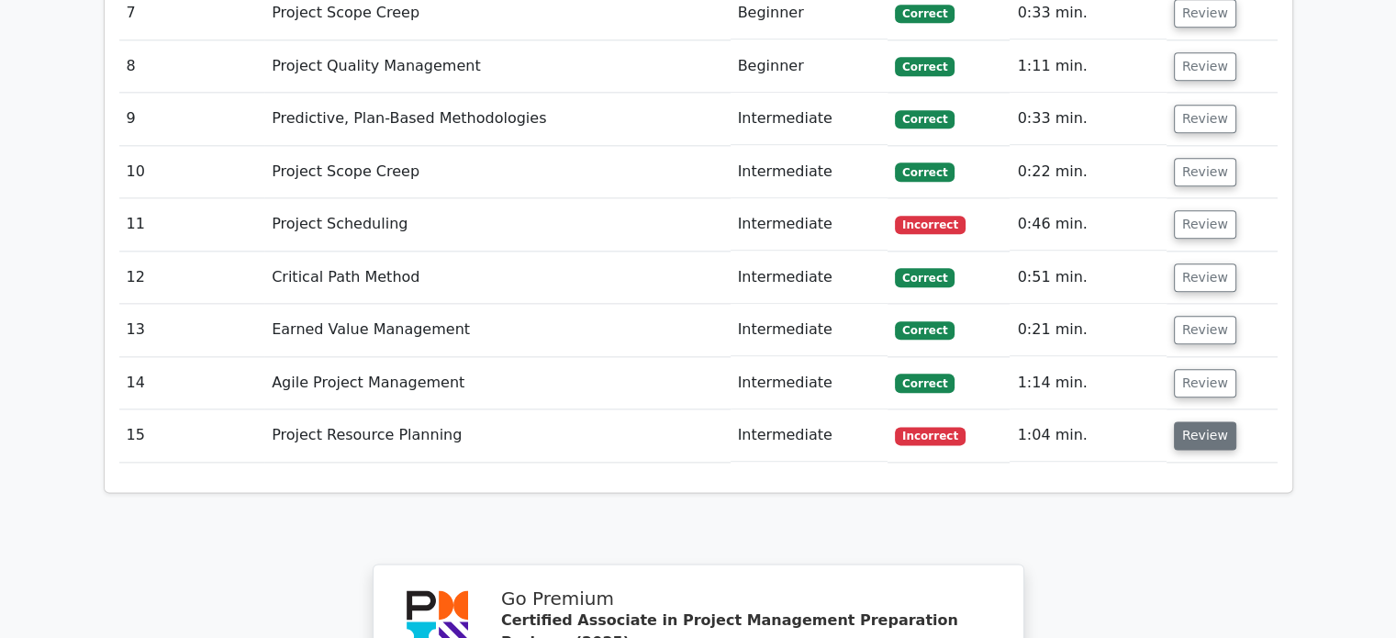
click at [1182, 421] on button "Review" at bounding box center [1205, 435] width 62 height 28
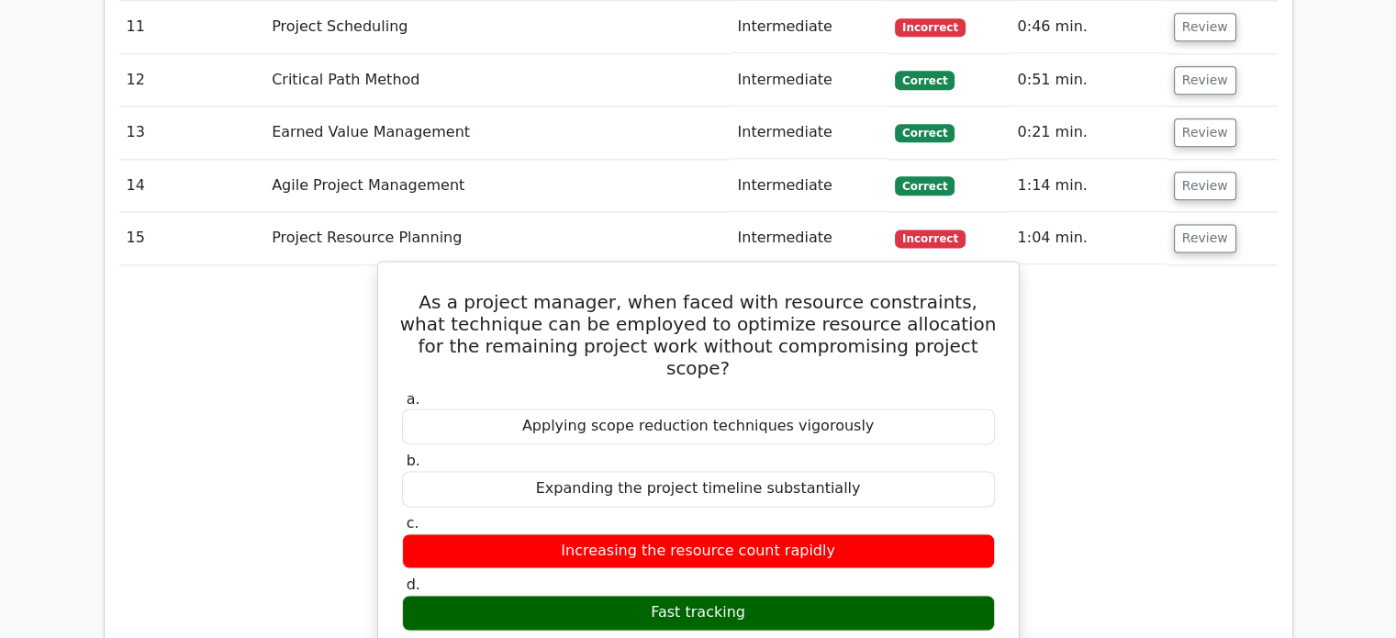
scroll to position [2494, 0]
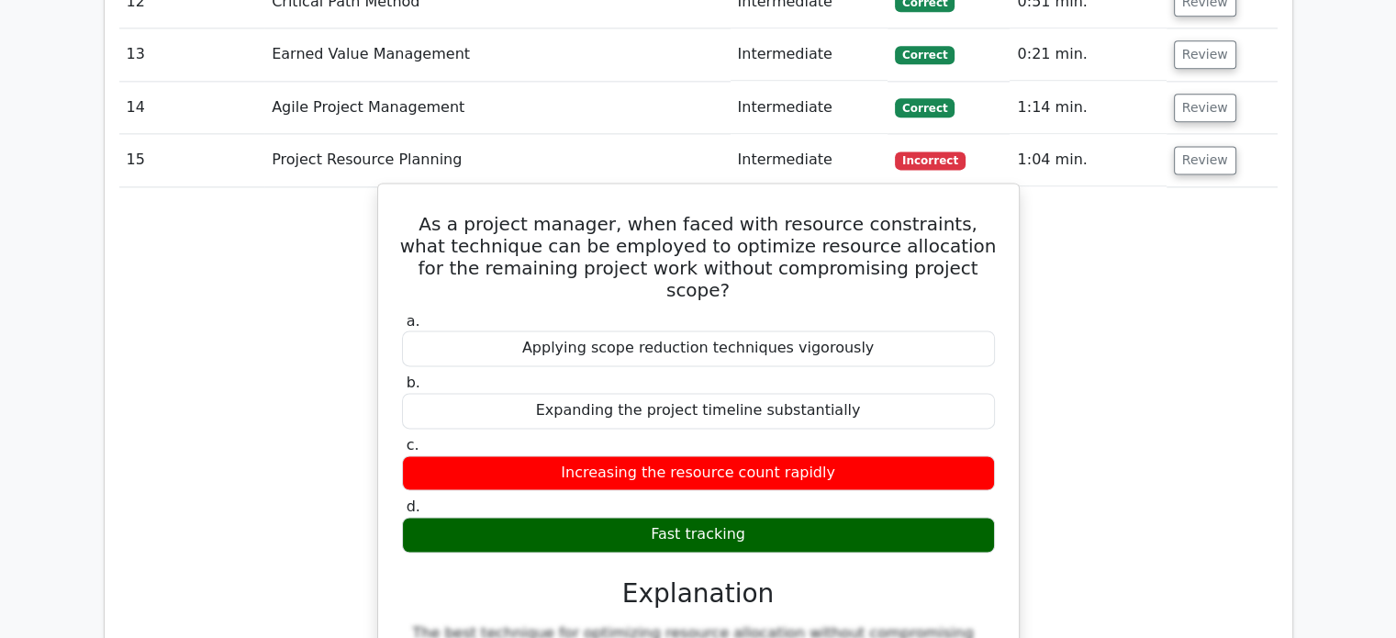
click at [1004, 452] on div "As a project manager, when faced with resource constraints, what technique can …" at bounding box center [699, 623] width 626 height 864
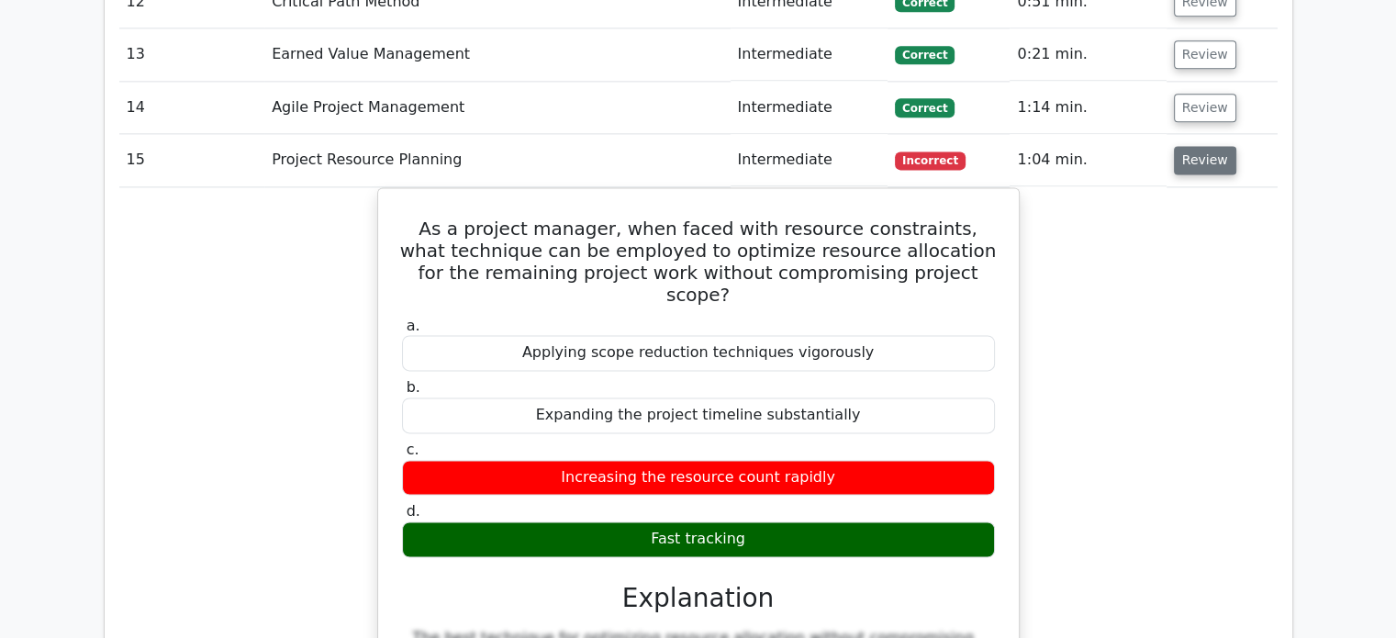
click at [1179, 146] on button "Review" at bounding box center [1205, 160] width 62 height 28
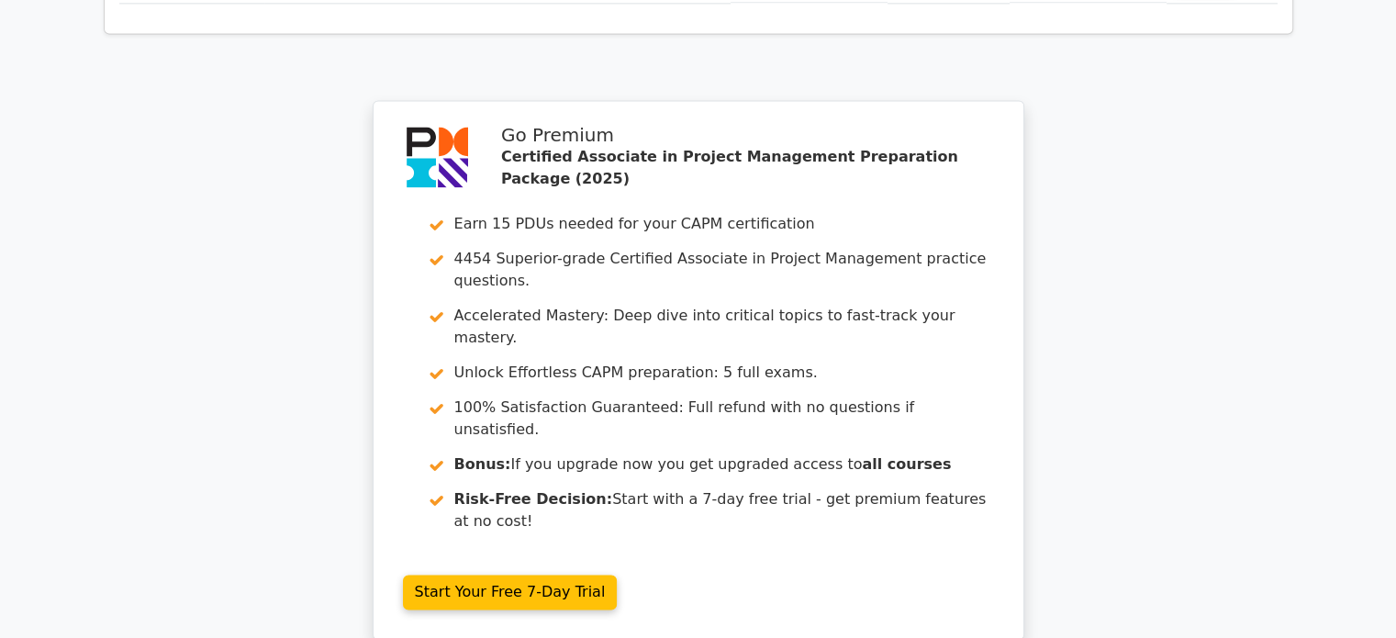
scroll to position [2861, 0]
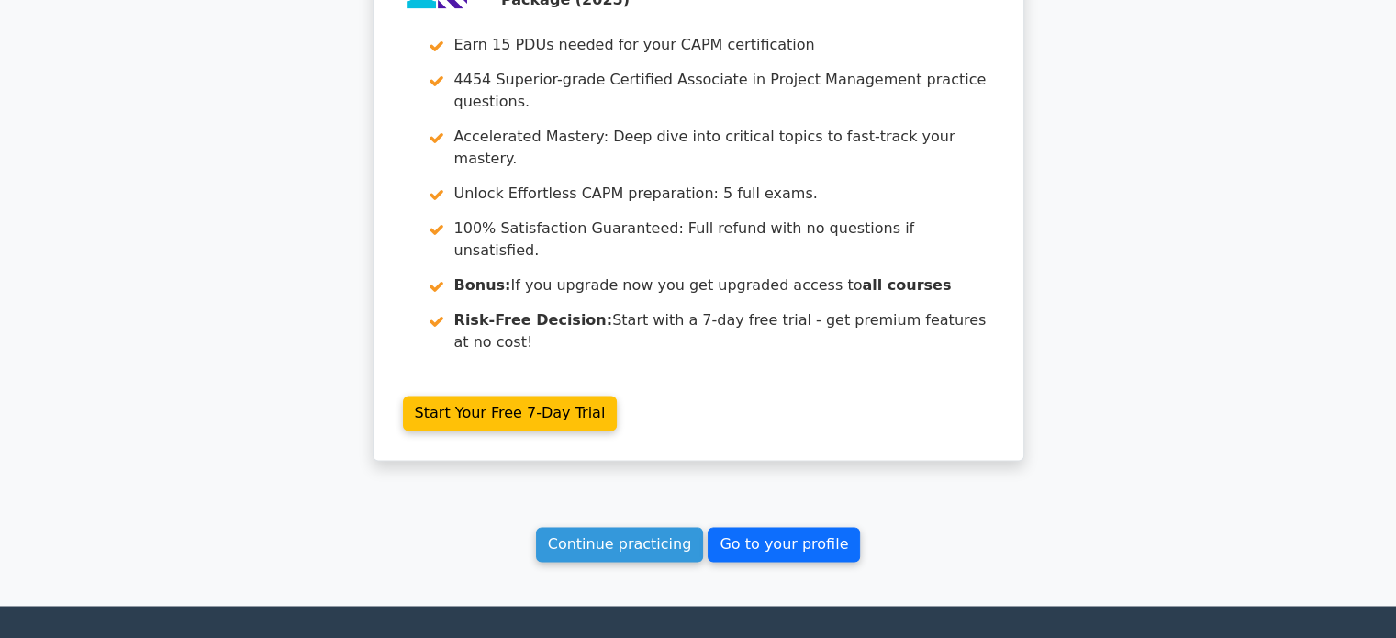
click at [806, 527] on link "Go to your profile" at bounding box center [784, 544] width 152 height 35
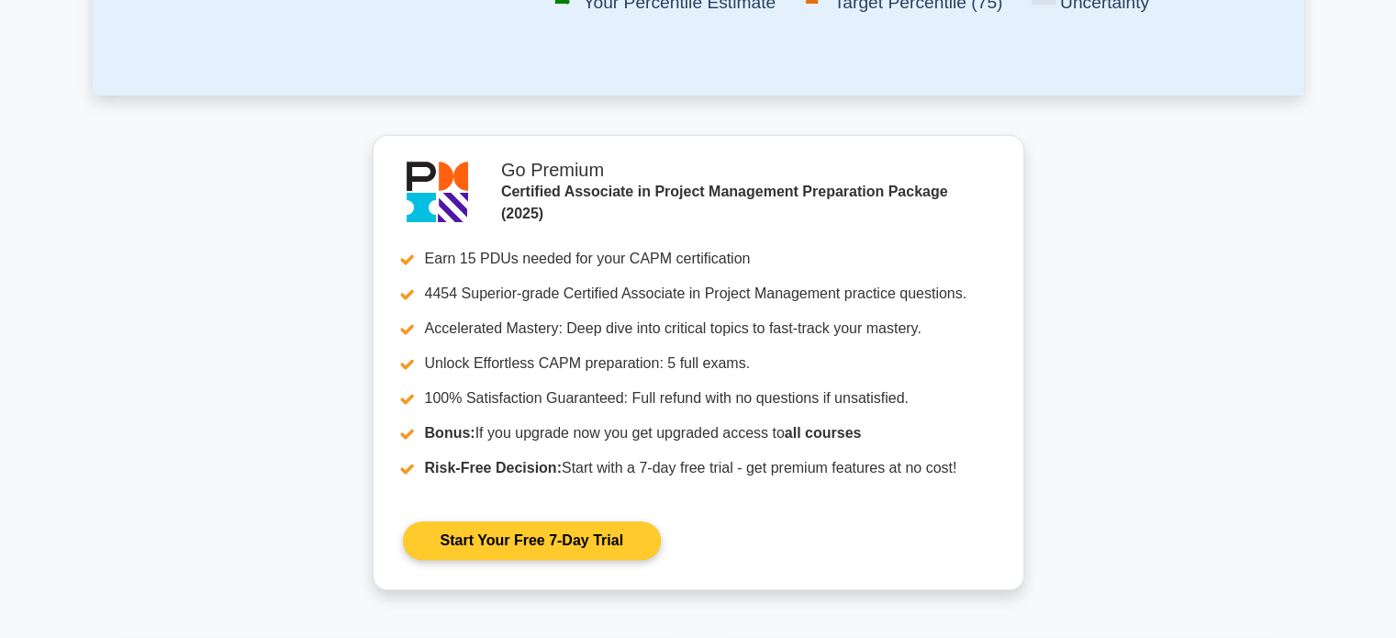
scroll to position [643, 0]
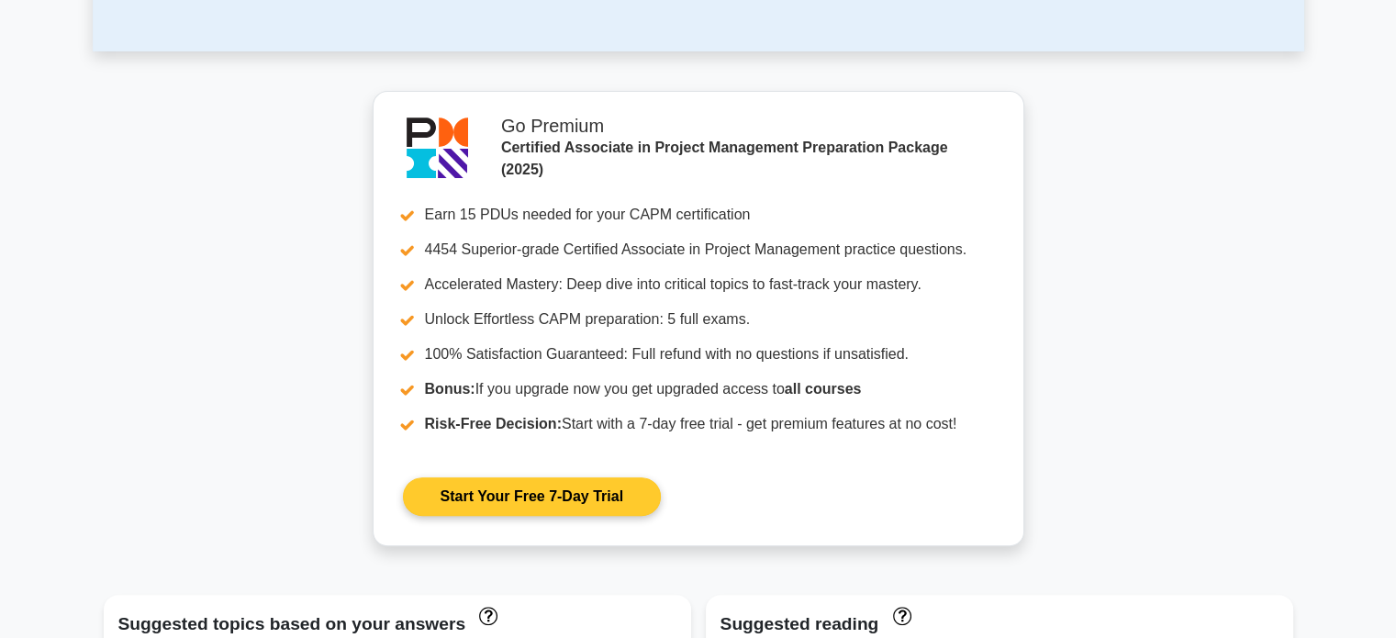
click at [580, 498] on link "Start Your Free 7-Day Trial" at bounding box center [532, 496] width 258 height 39
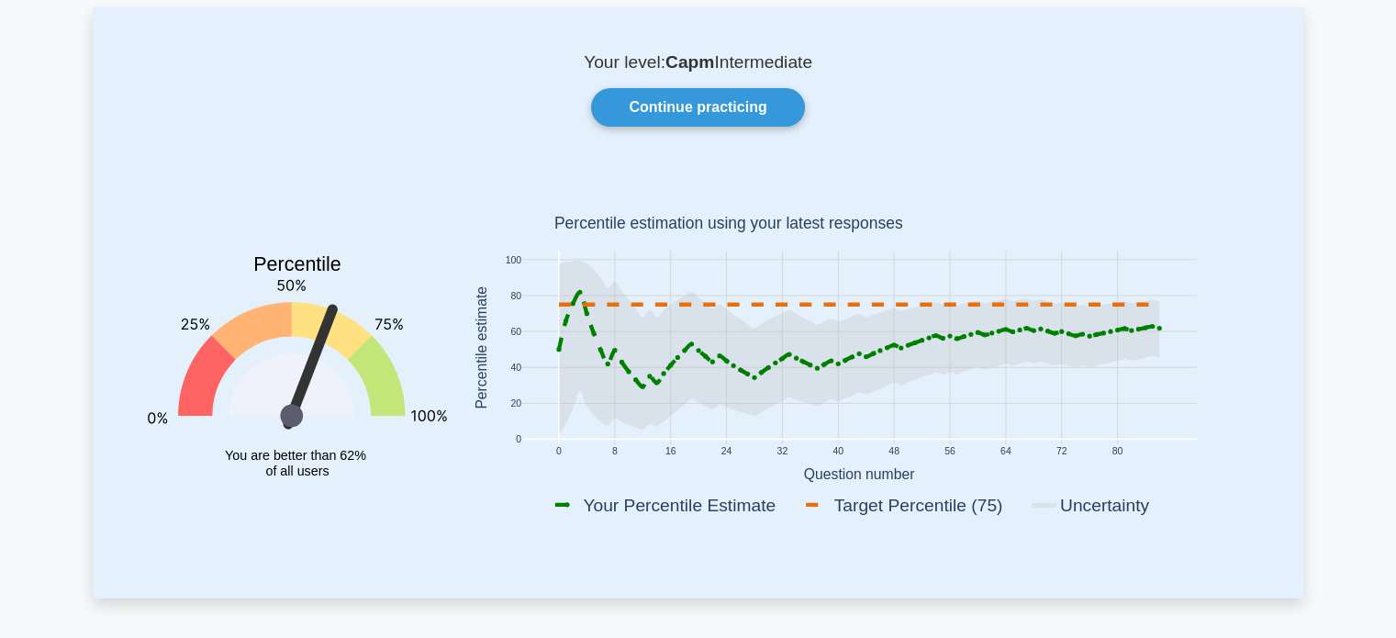
scroll to position [0, 0]
